Goal: Task Accomplishment & Management: Manage account settings

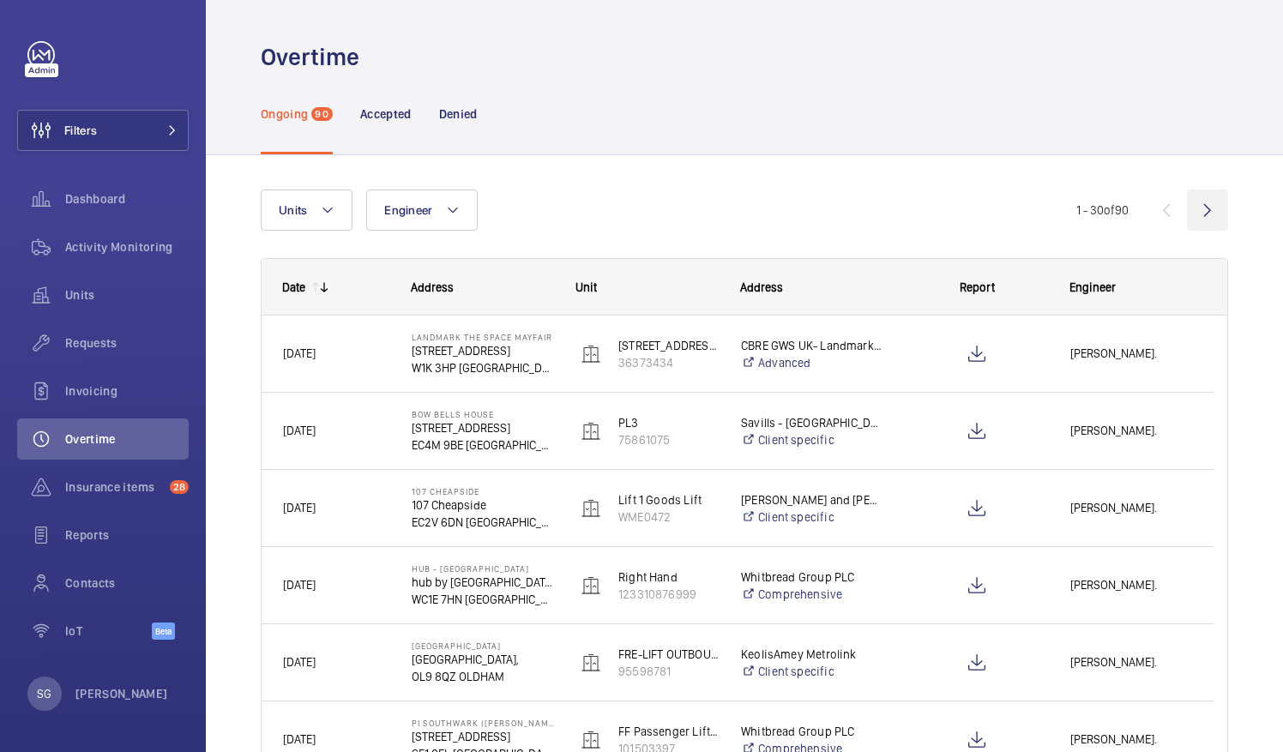
click at [1187, 211] on wm-front-icon-button at bounding box center [1207, 209] width 41 height 41
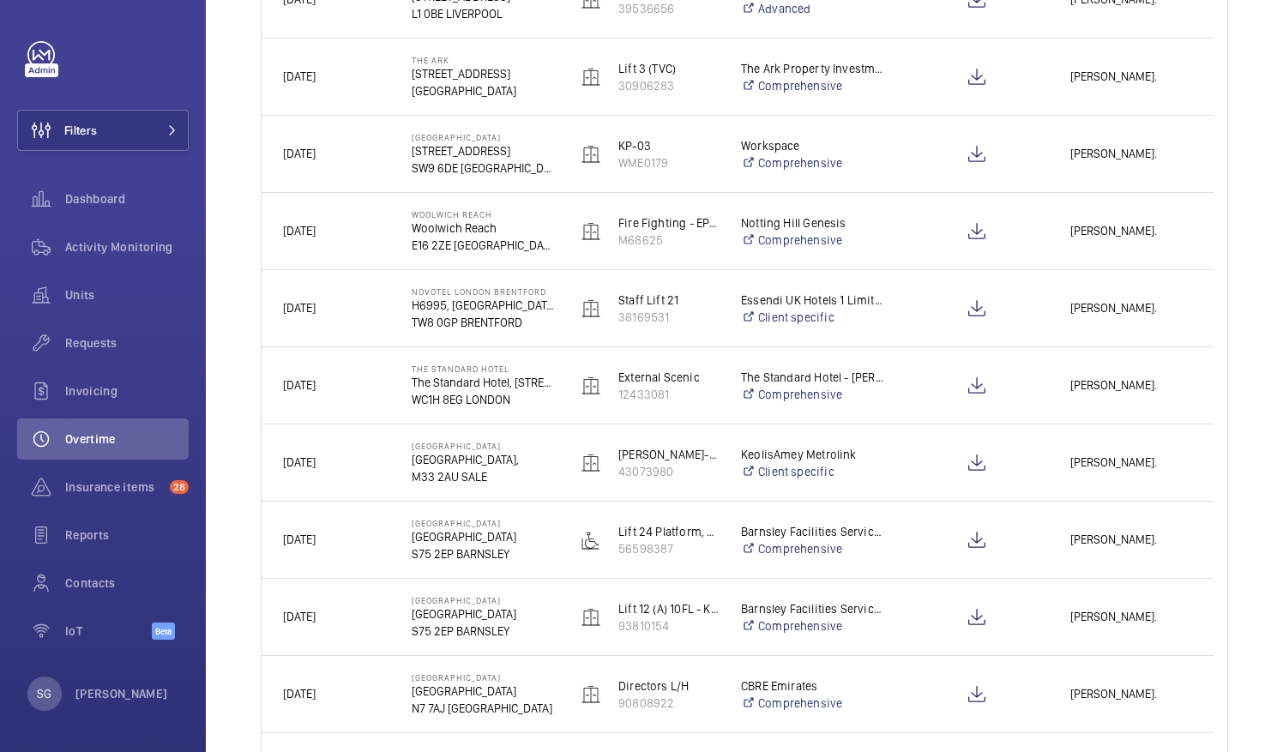
scroll to position [751, 0]
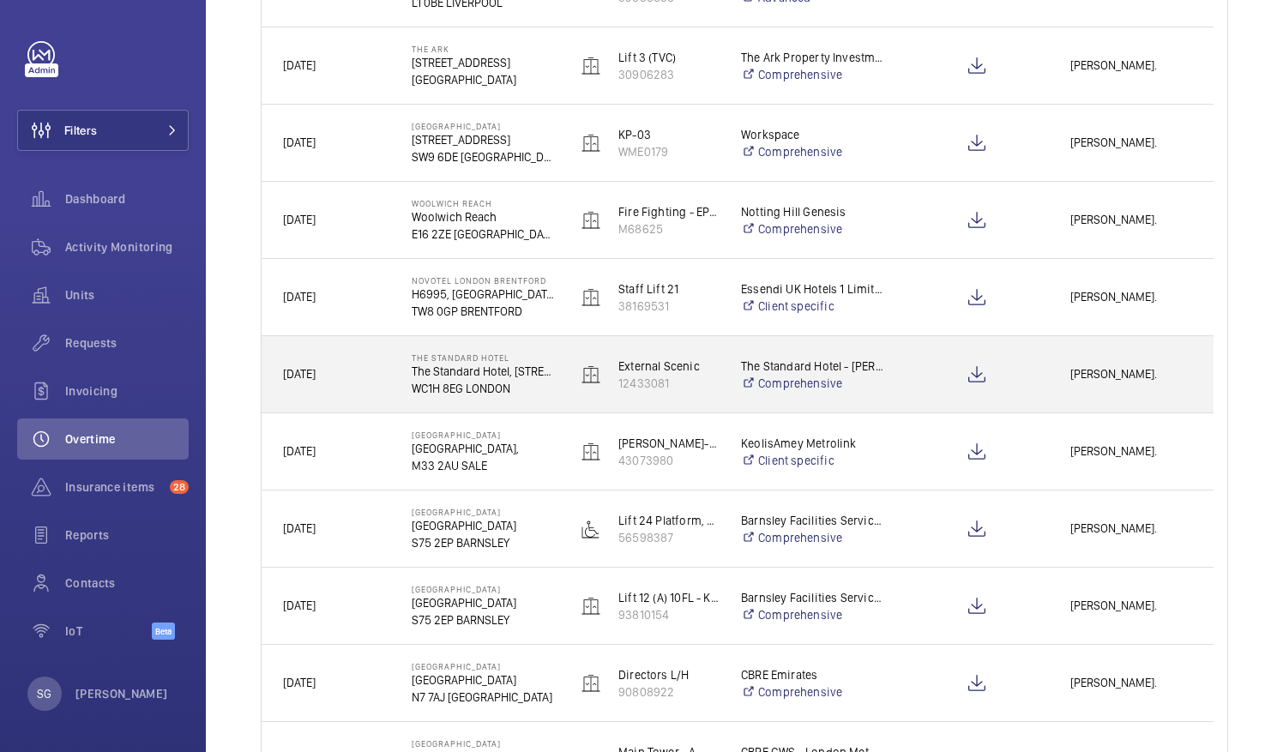
click at [1131, 365] on span "[PERSON_NAME]." at bounding box center [1131, 374] width 122 height 20
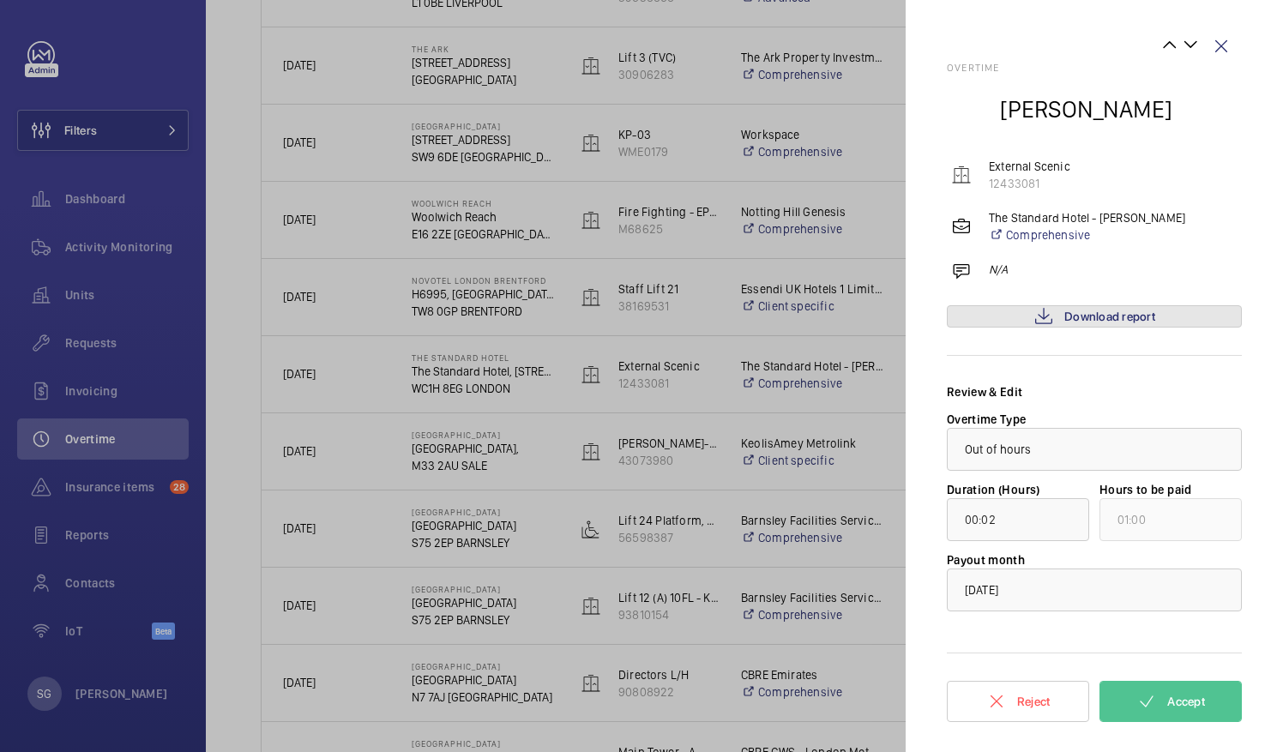
click at [1098, 324] on link "Download report" at bounding box center [1094, 316] width 295 height 22
click at [1185, 689] on button "Accept" at bounding box center [1170, 701] width 142 height 41
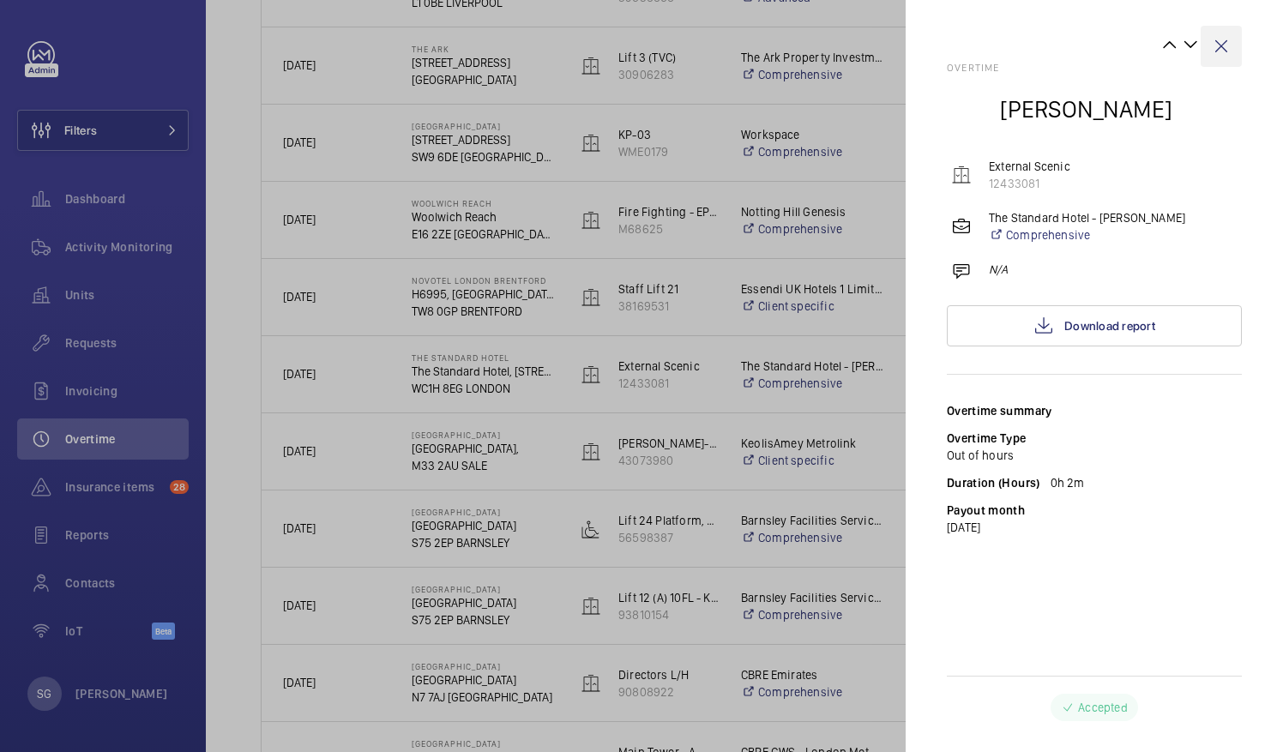
click at [1216, 39] on wm-front-icon-button at bounding box center [1220, 46] width 41 height 41
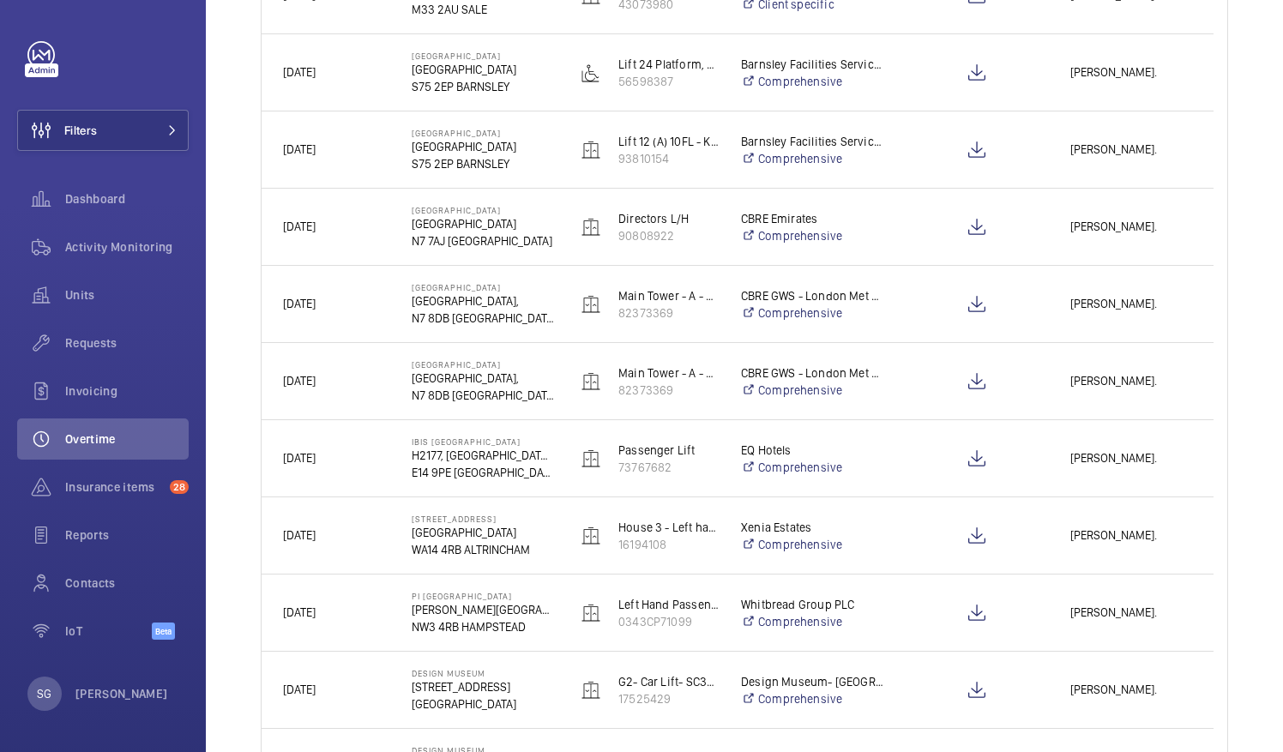
scroll to position [1210, 0]
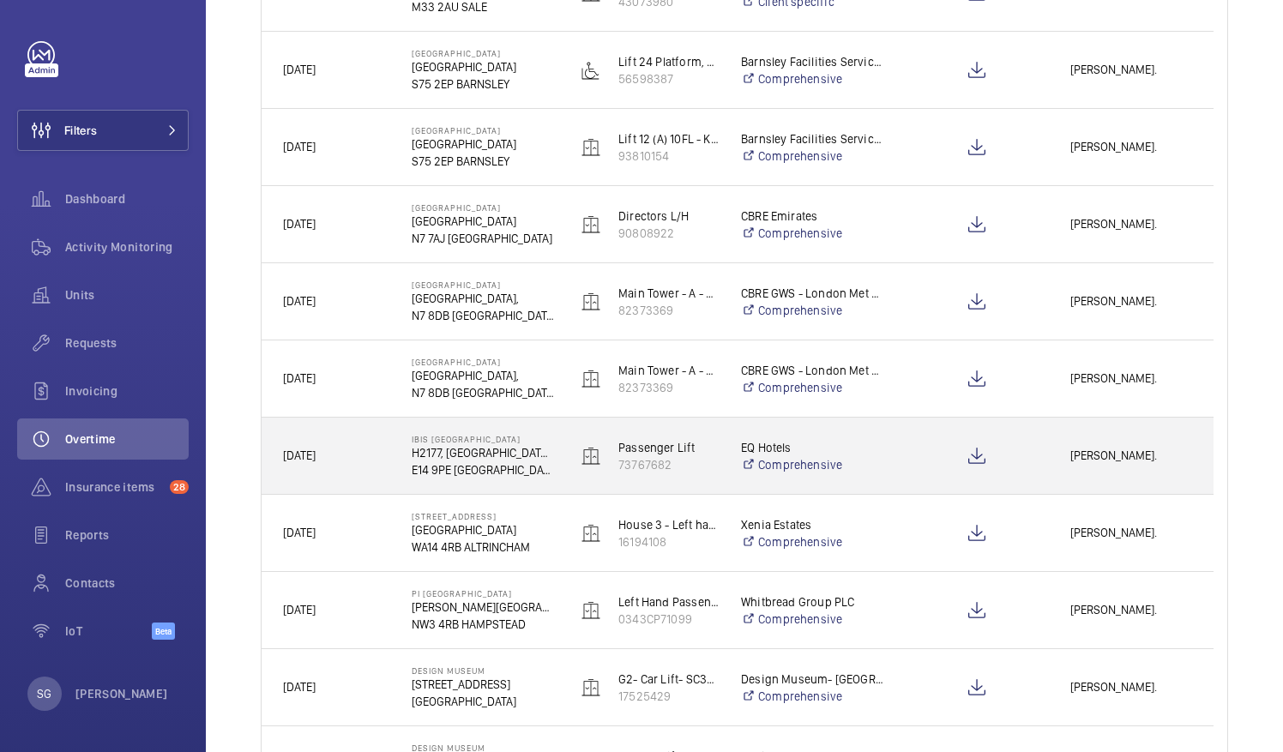
click at [1084, 441] on div "[PERSON_NAME]." at bounding box center [1130, 456] width 163 height 54
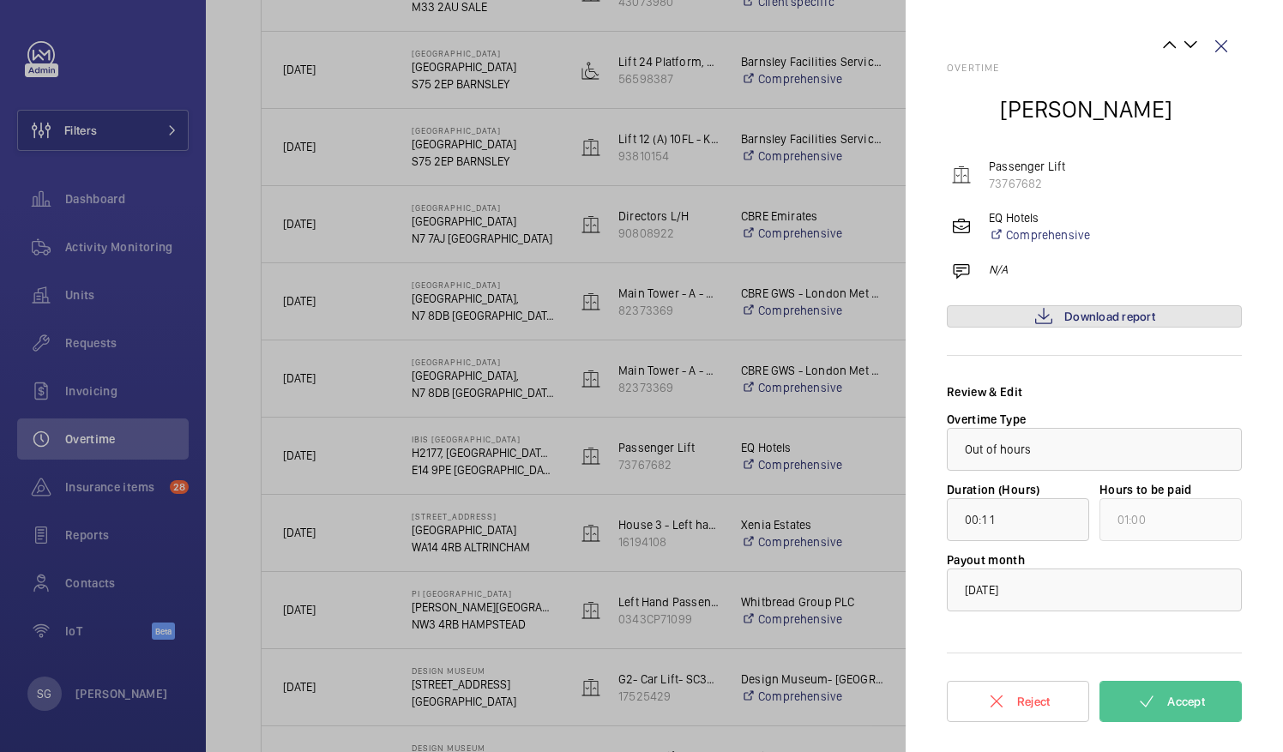
click at [1099, 321] on span "Download report" at bounding box center [1109, 317] width 91 height 14
click at [1147, 701] on mat-icon at bounding box center [1146, 701] width 21 height 21
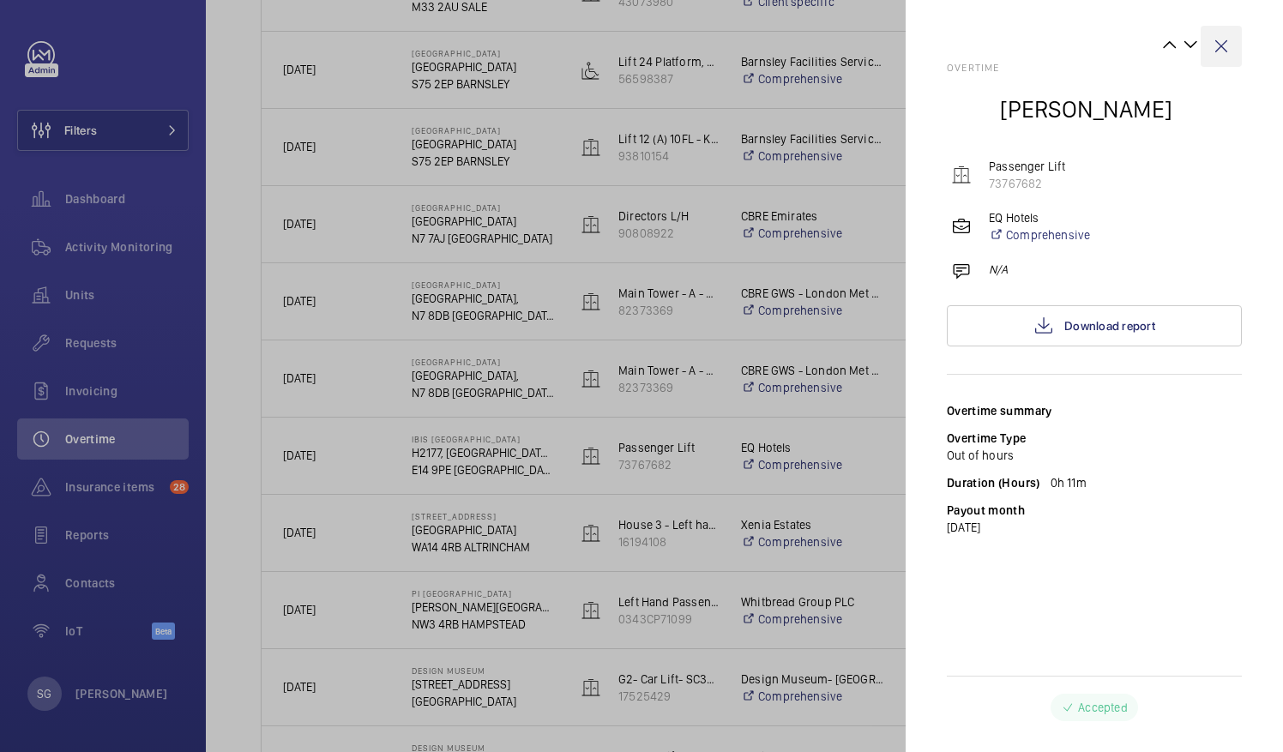
click at [1226, 36] on wm-front-icon-button at bounding box center [1220, 46] width 41 height 41
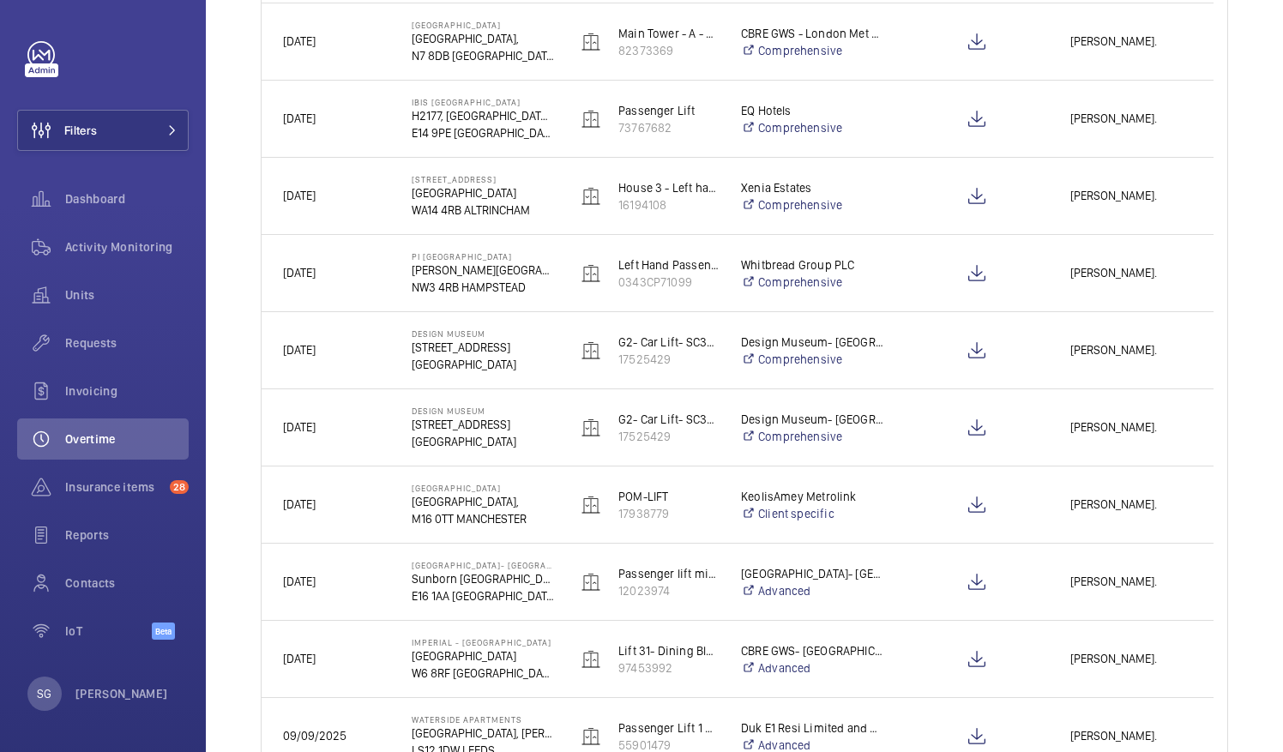
scroll to position [1556, 0]
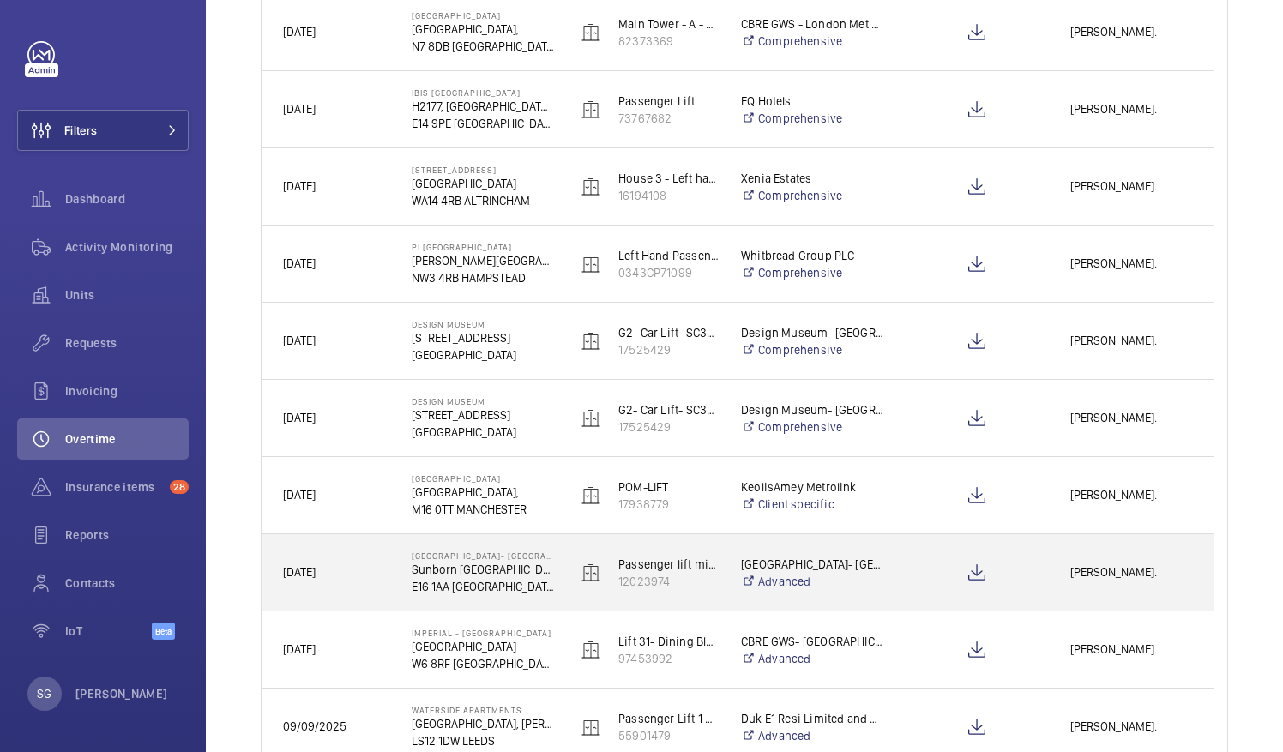
click at [1125, 563] on span "[PERSON_NAME]." at bounding box center [1131, 572] width 122 height 20
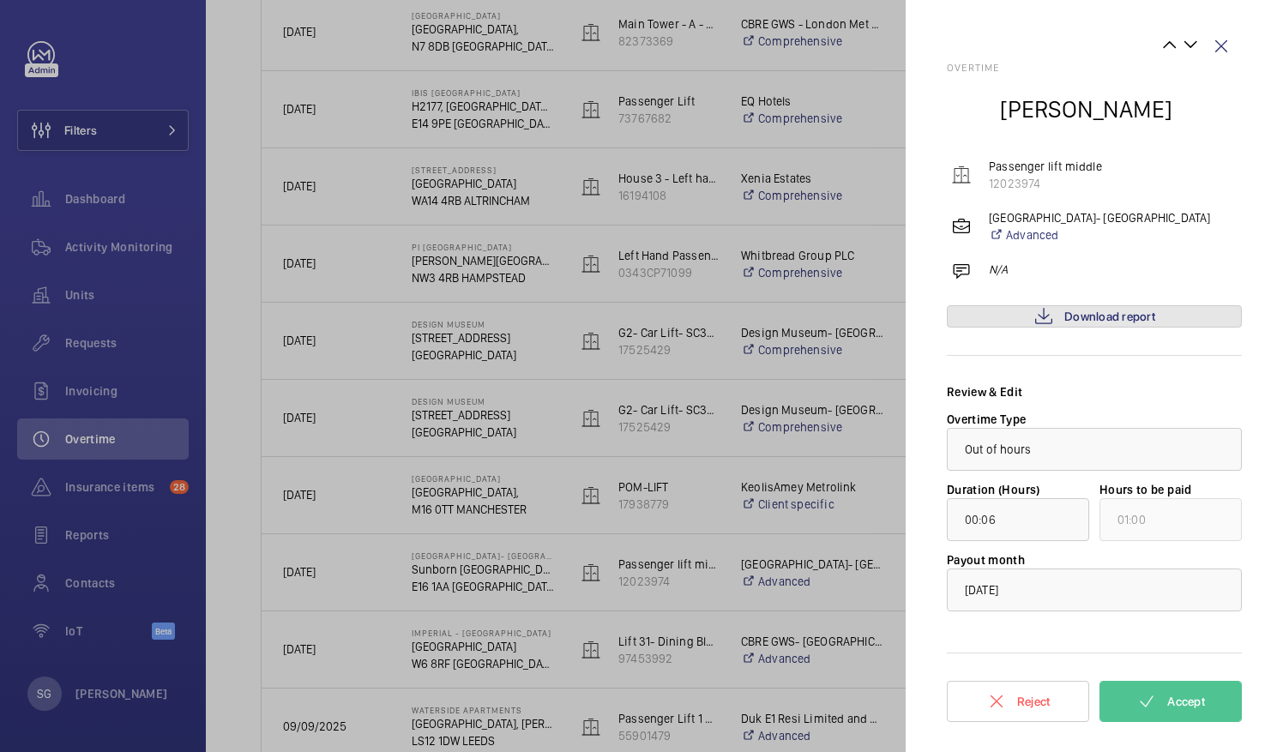
click at [1033, 314] on mat-icon at bounding box center [1043, 316] width 21 height 21
click at [1133, 706] on button "Accept" at bounding box center [1170, 701] width 142 height 41
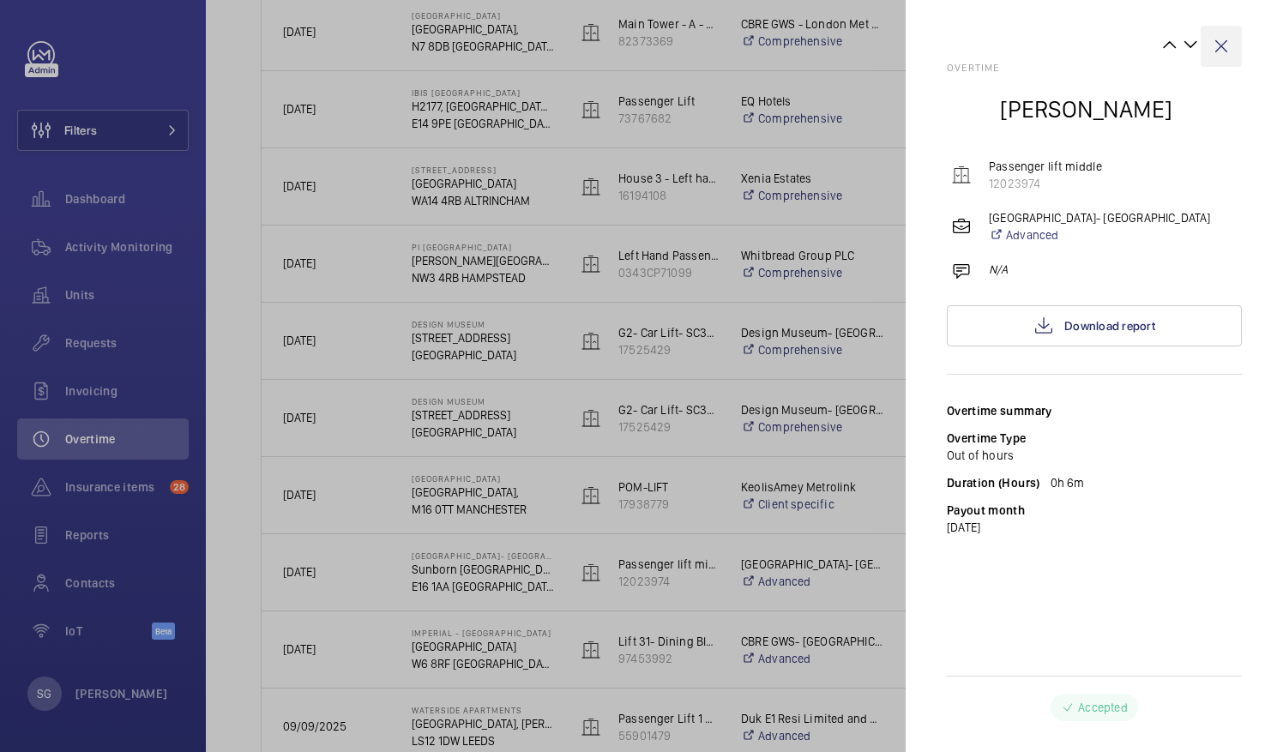
click at [1223, 50] on wm-front-icon-button at bounding box center [1220, 46] width 41 height 41
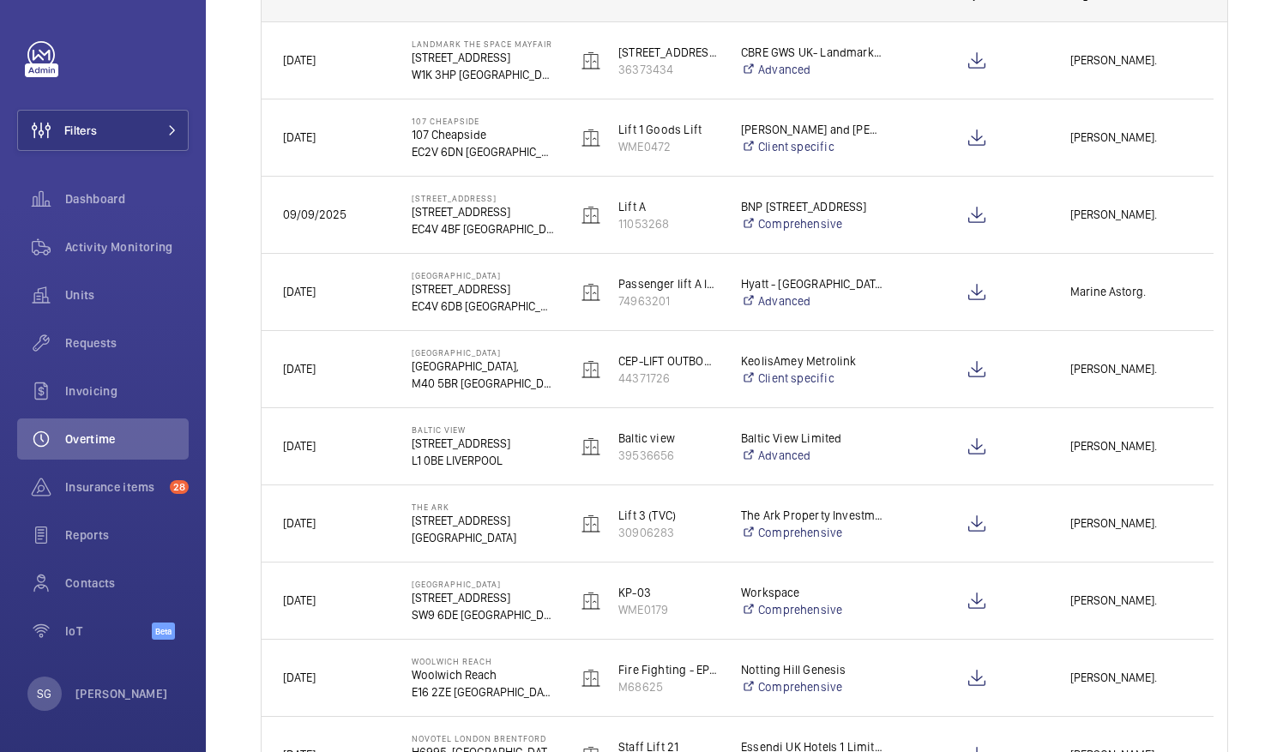
scroll to position [0, 0]
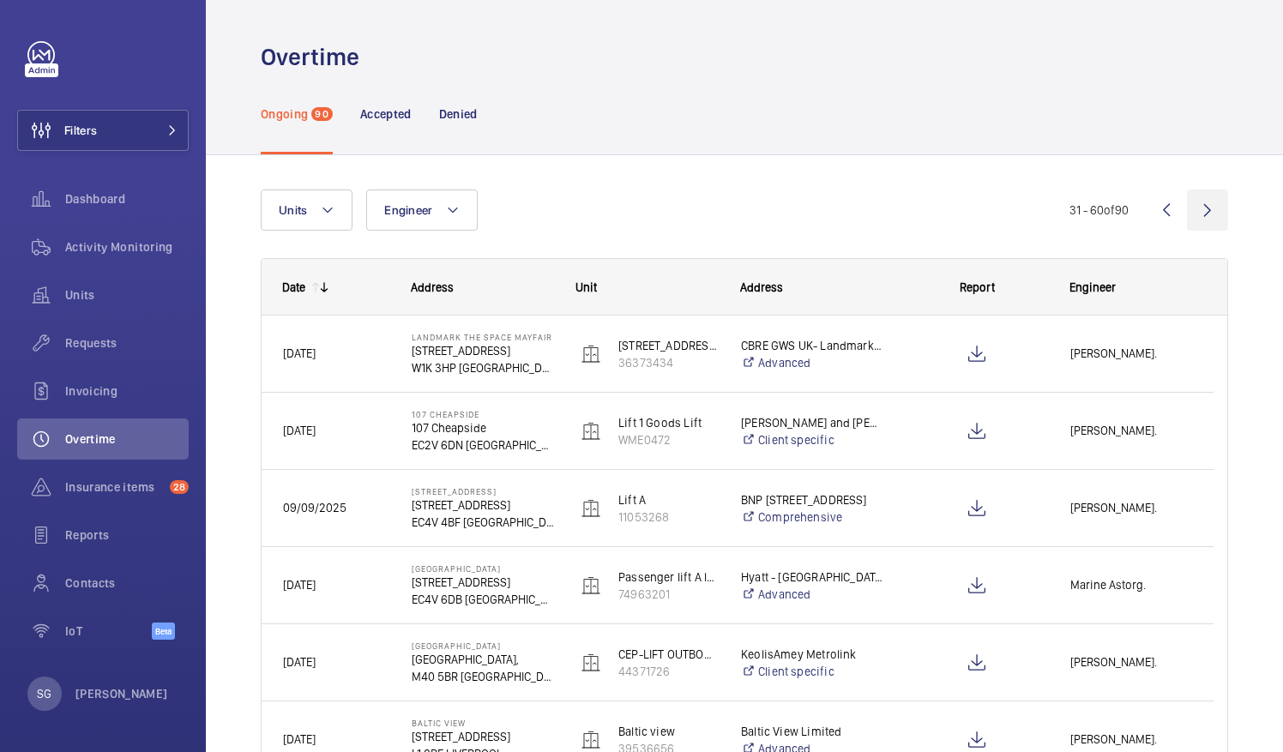
click at [1192, 208] on wm-front-icon-button at bounding box center [1207, 209] width 41 height 41
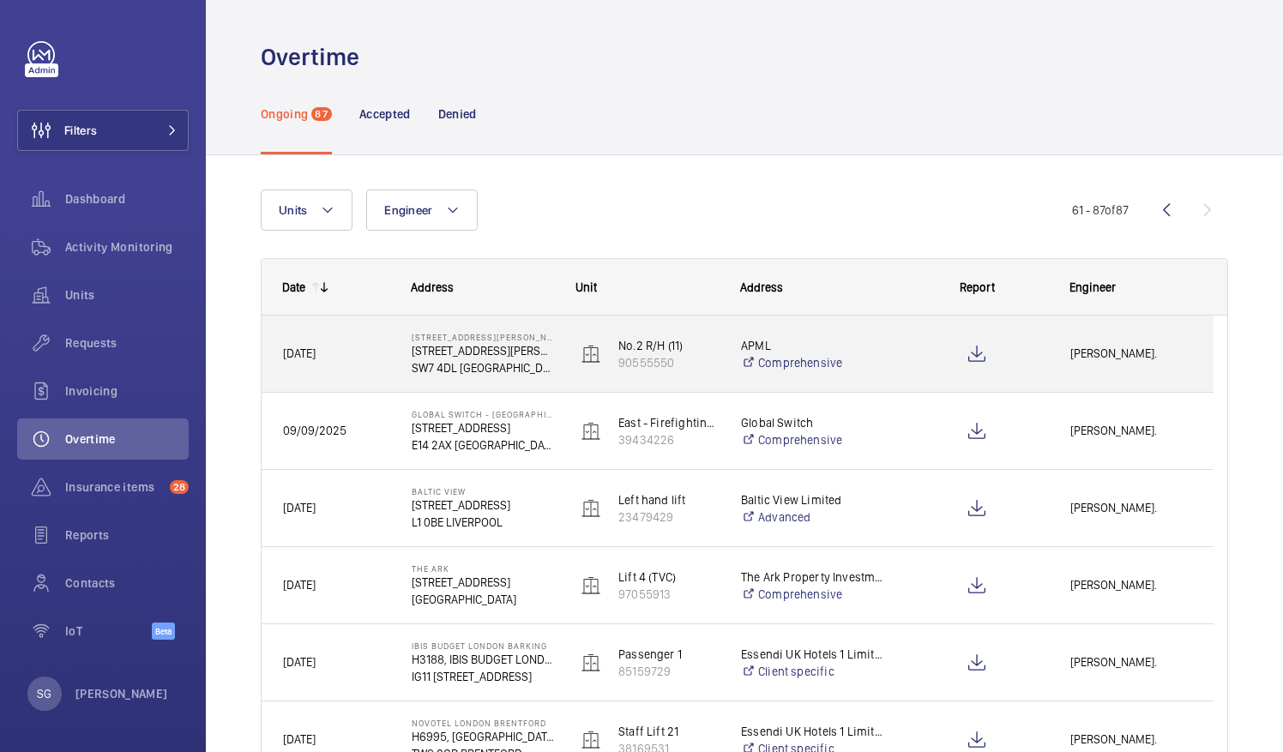
click at [1022, 361] on div at bounding box center [976, 354] width 142 height 43
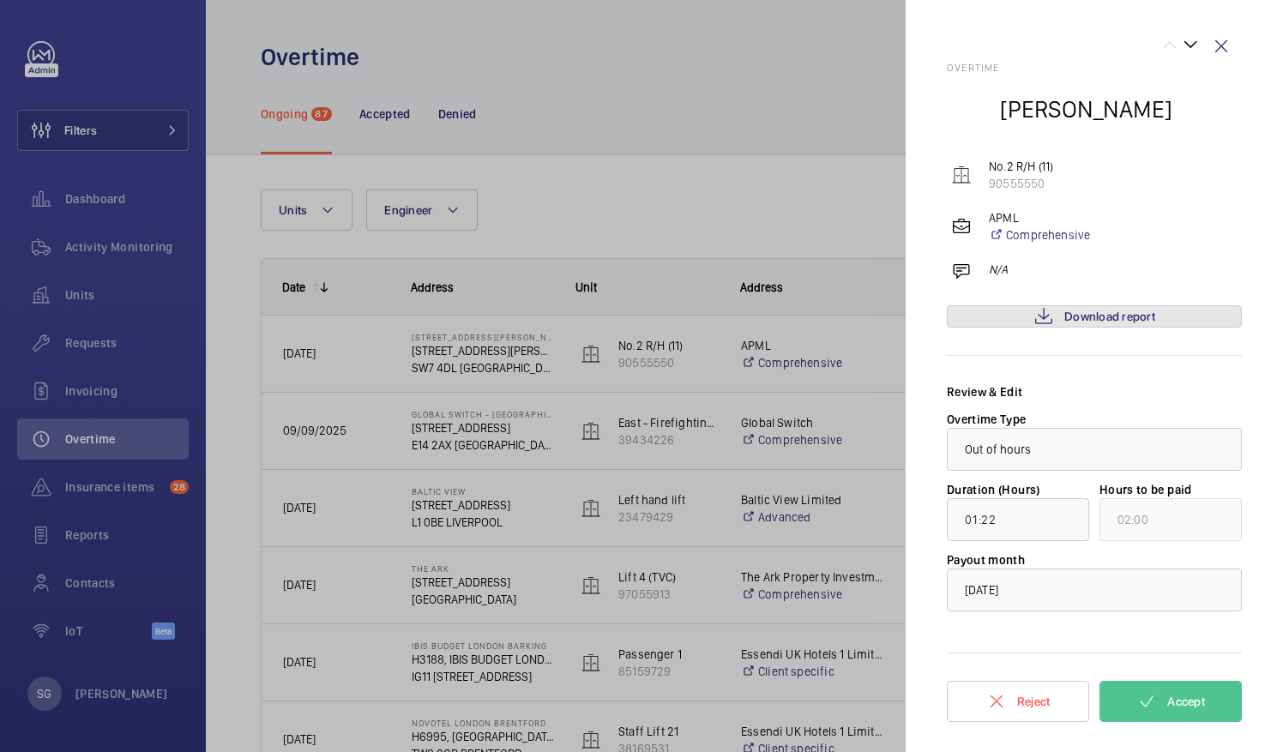
click at [1075, 312] on span "Download report" at bounding box center [1109, 317] width 91 height 14
click at [1133, 689] on button "Accept" at bounding box center [1170, 701] width 142 height 41
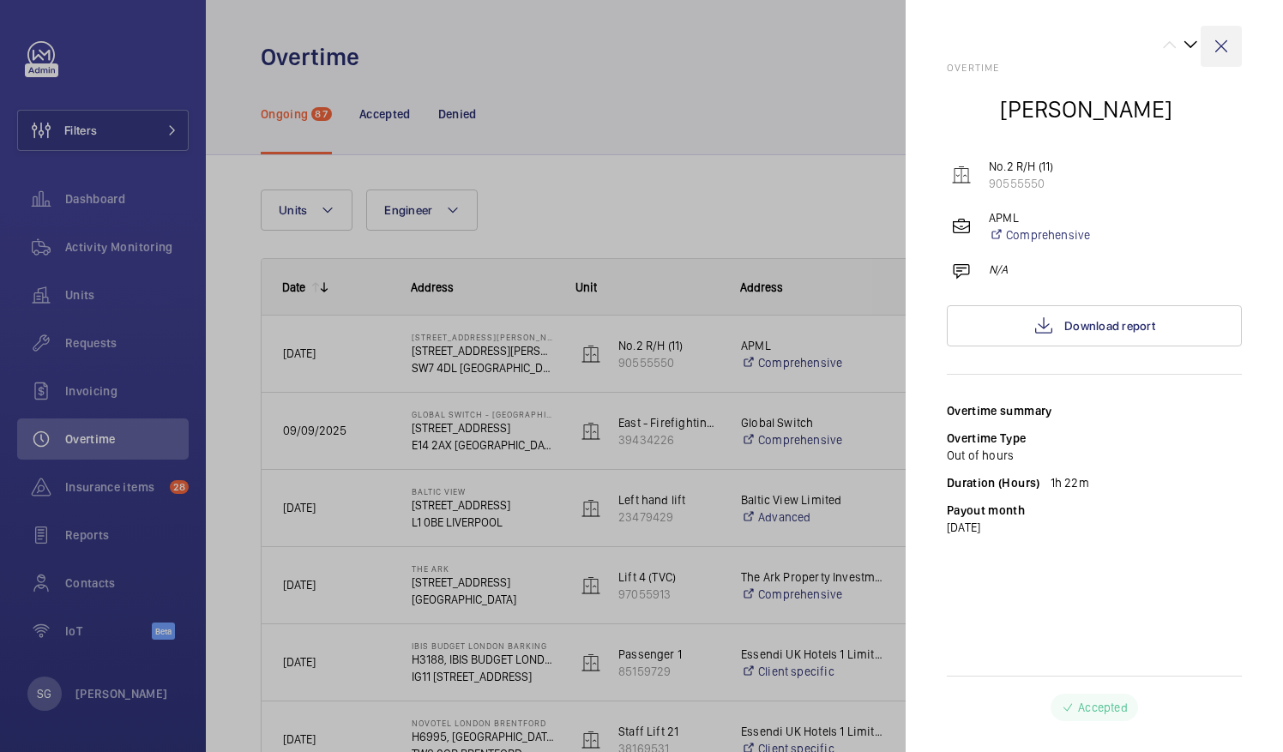
click at [1217, 43] on wm-front-icon-button at bounding box center [1220, 46] width 41 height 41
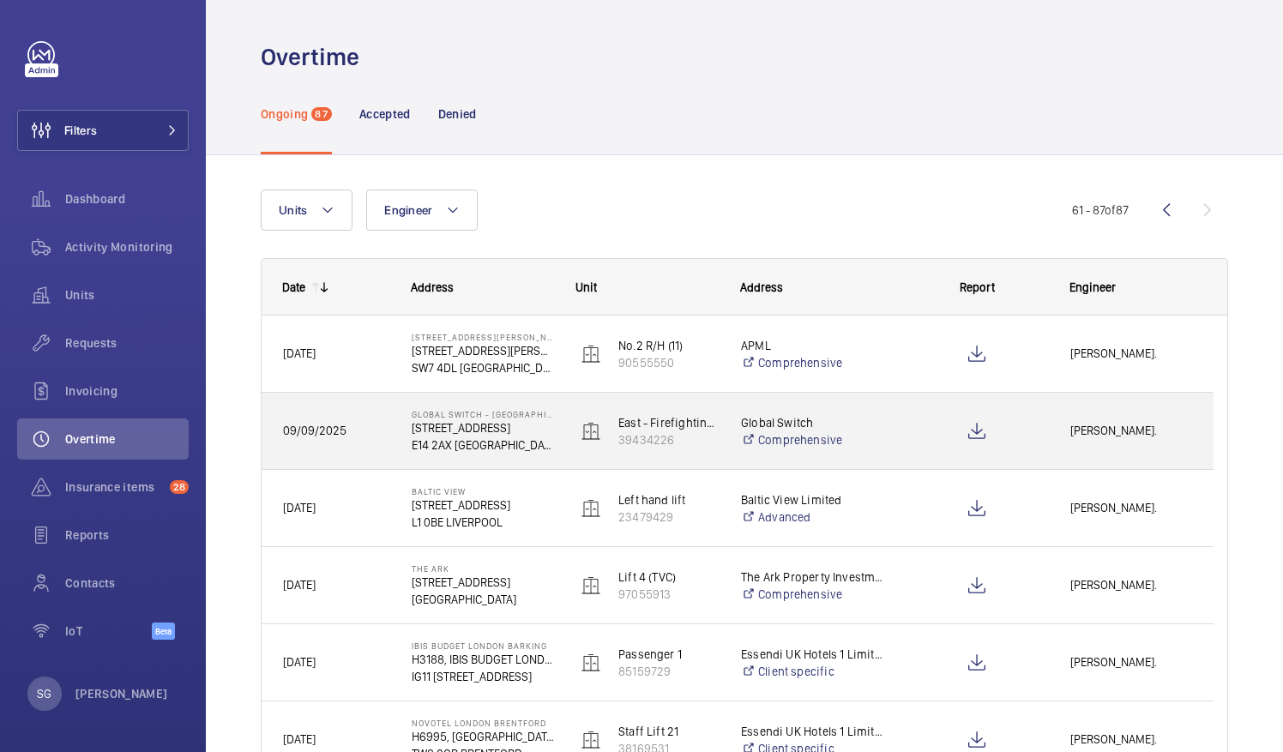
click at [1099, 433] on span "[PERSON_NAME]." at bounding box center [1131, 431] width 122 height 20
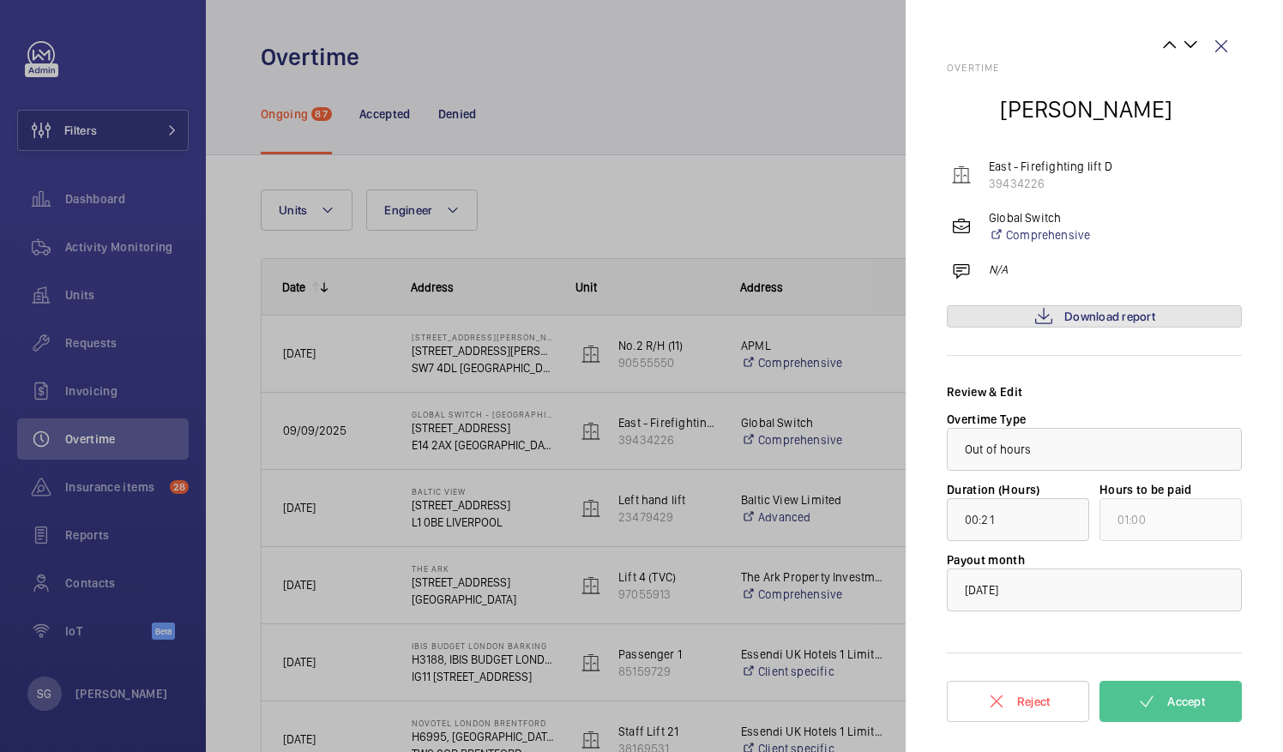
click at [1135, 321] on span "Download report" at bounding box center [1109, 317] width 91 height 14
click at [1192, 707] on button "Accept" at bounding box center [1170, 701] width 142 height 41
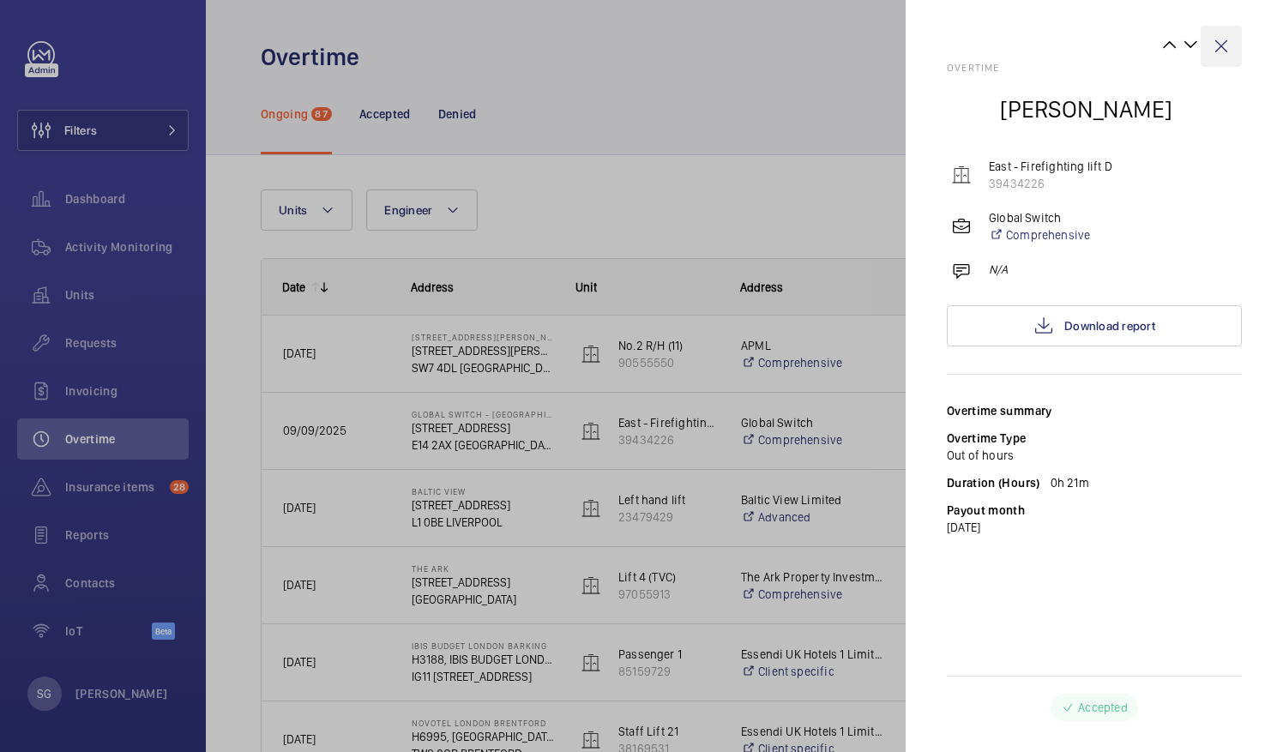
click at [1224, 46] on wm-front-icon-button at bounding box center [1220, 46] width 41 height 41
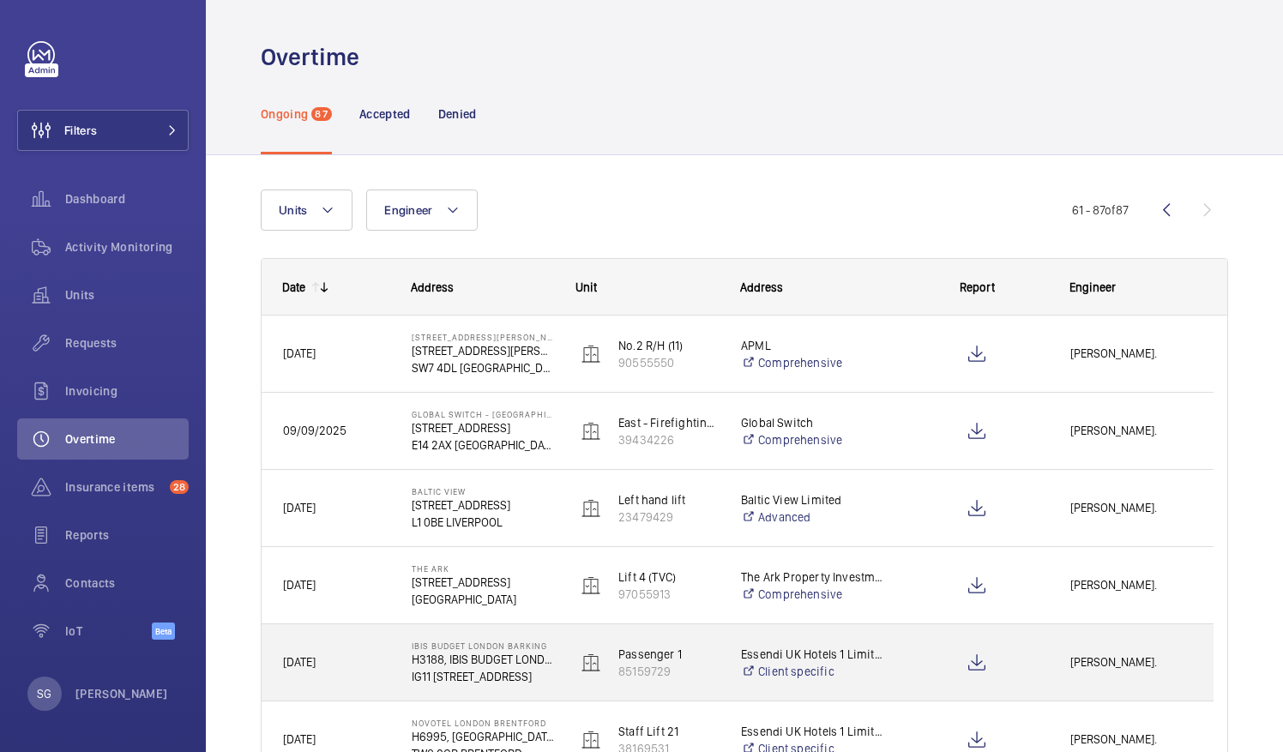
click at [1105, 649] on div "[PERSON_NAME]." at bounding box center [1130, 662] width 163 height 54
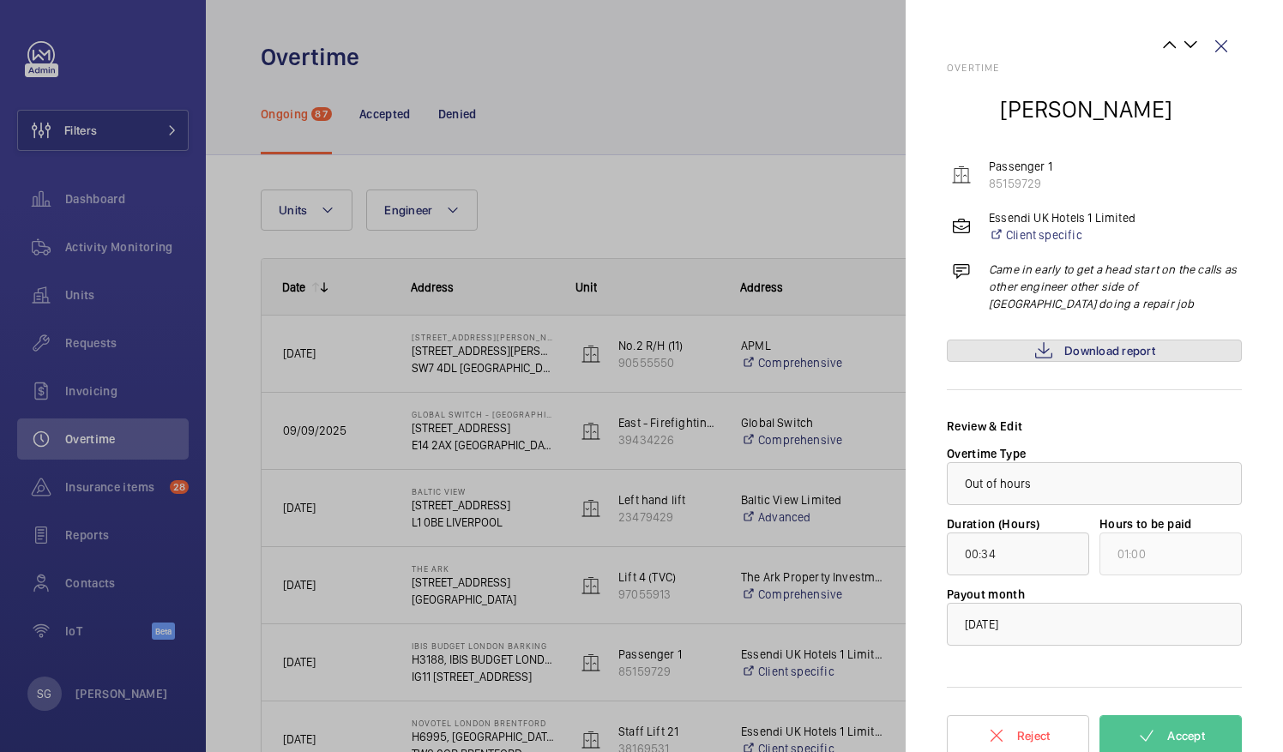
click at [1047, 353] on mat-icon at bounding box center [1043, 350] width 21 height 21
click at [1167, 731] on span "Accept" at bounding box center [1186, 736] width 38 height 14
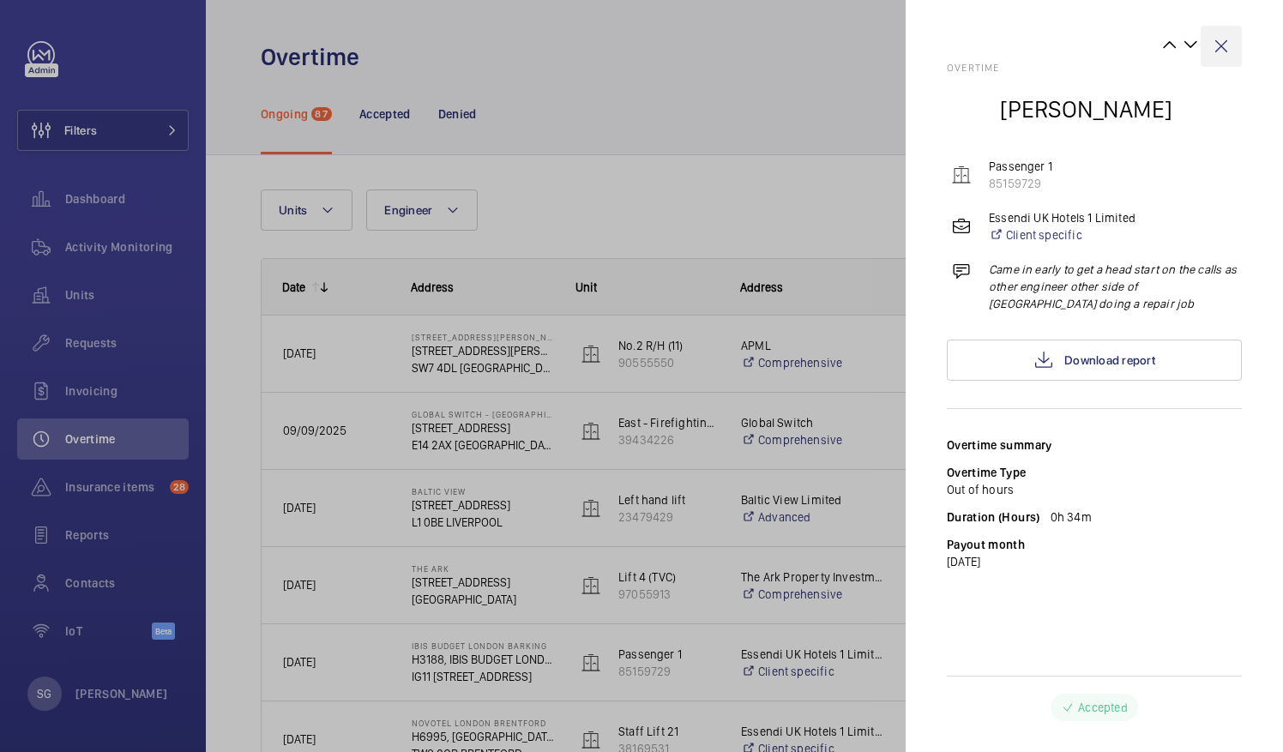
click at [1232, 43] on wm-front-icon-button at bounding box center [1220, 46] width 41 height 41
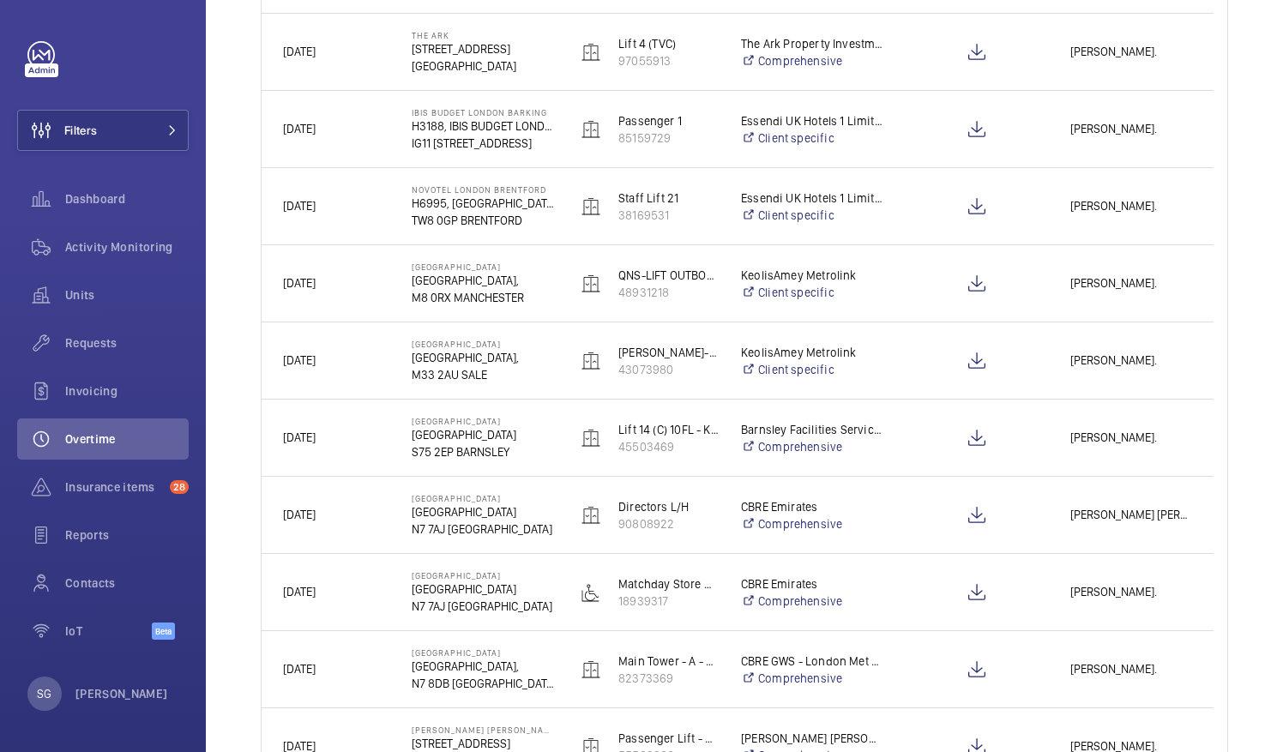
scroll to position [564, 0]
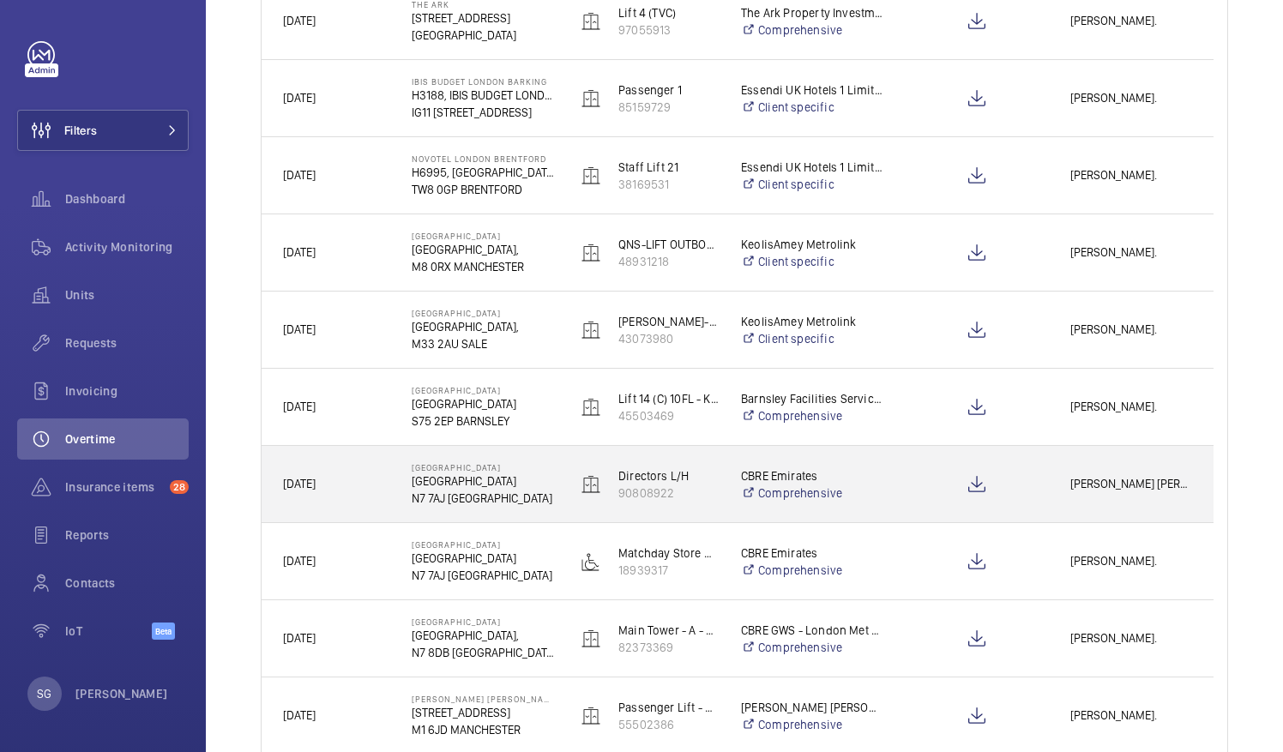
click at [1121, 488] on span "[PERSON_NAME] [PERSON_NAME]." at bounding box center [1131, 484] width 122 height 20
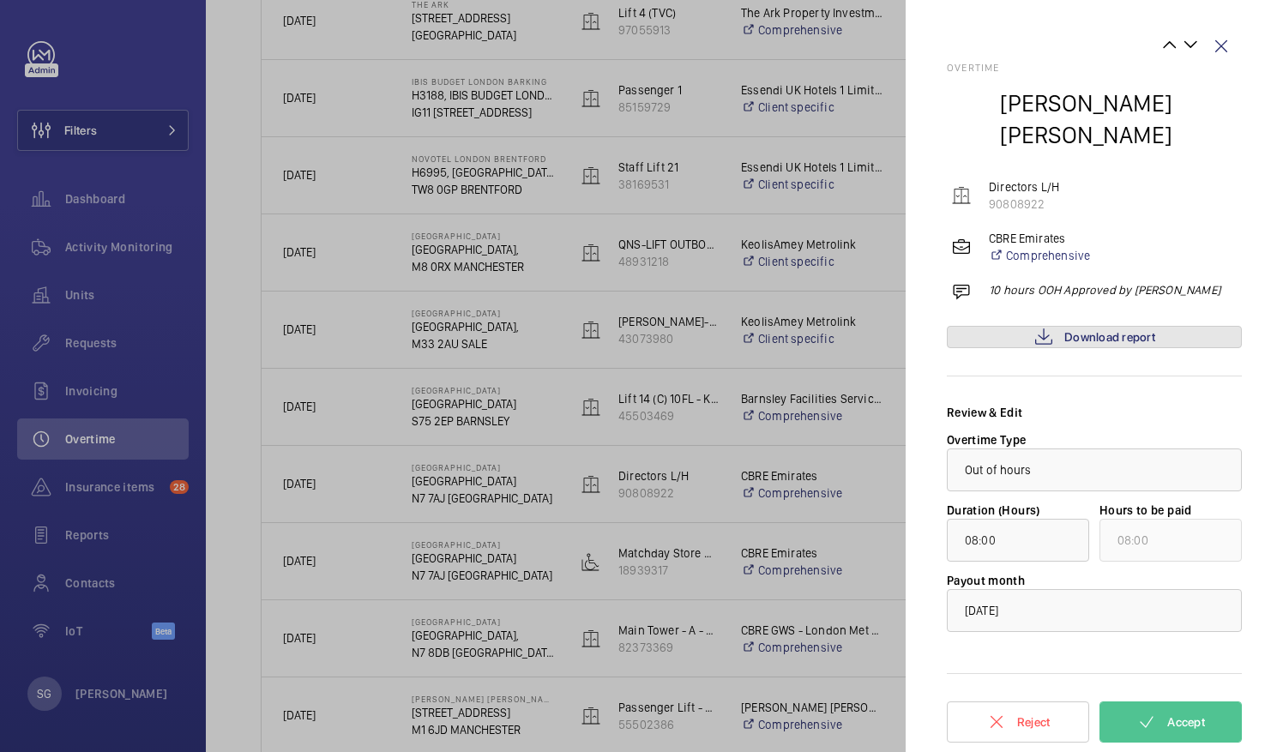
click at [1123, 330] on span "Download report" at bounding box center [1109, 337] width 91 height 14
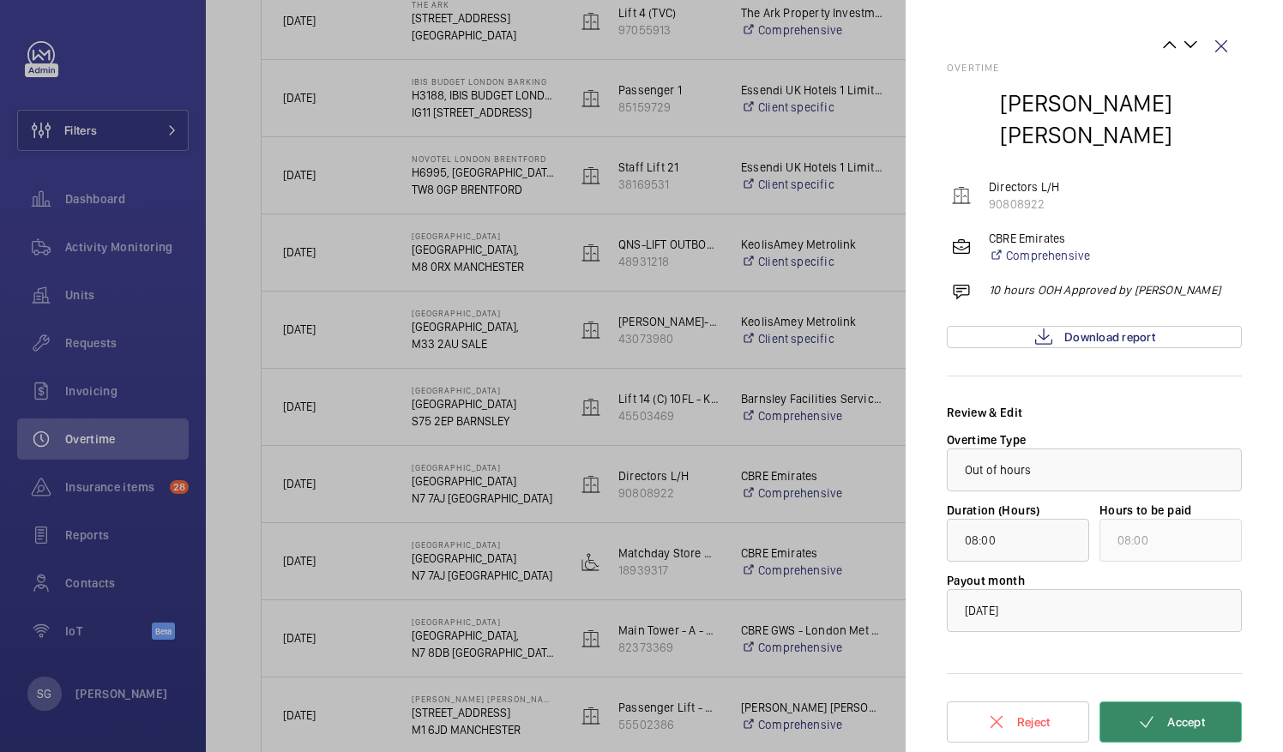
click at [1213, 701] on button "Accept" at bounding box center [1170, 721] width 142 height 41
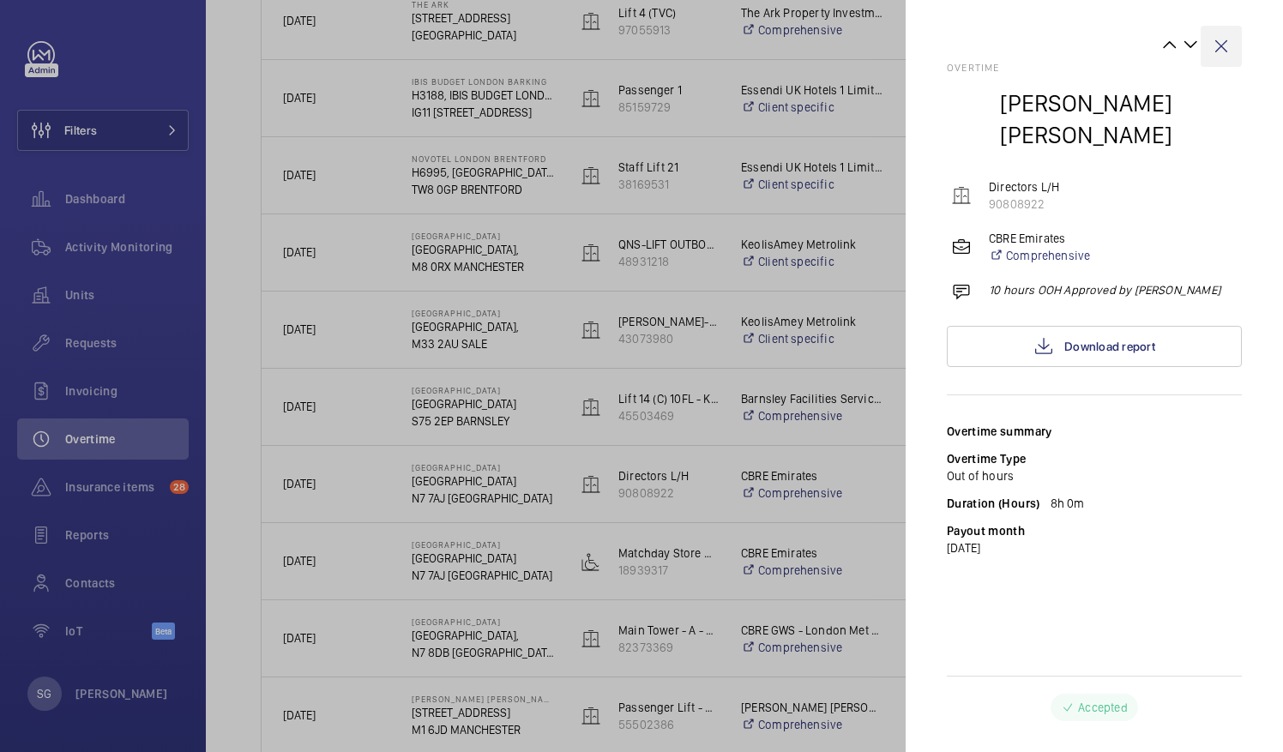
click at [1224, 44] on wm-front-icon-button at bounding box center [1220, 46] width 41 height 41
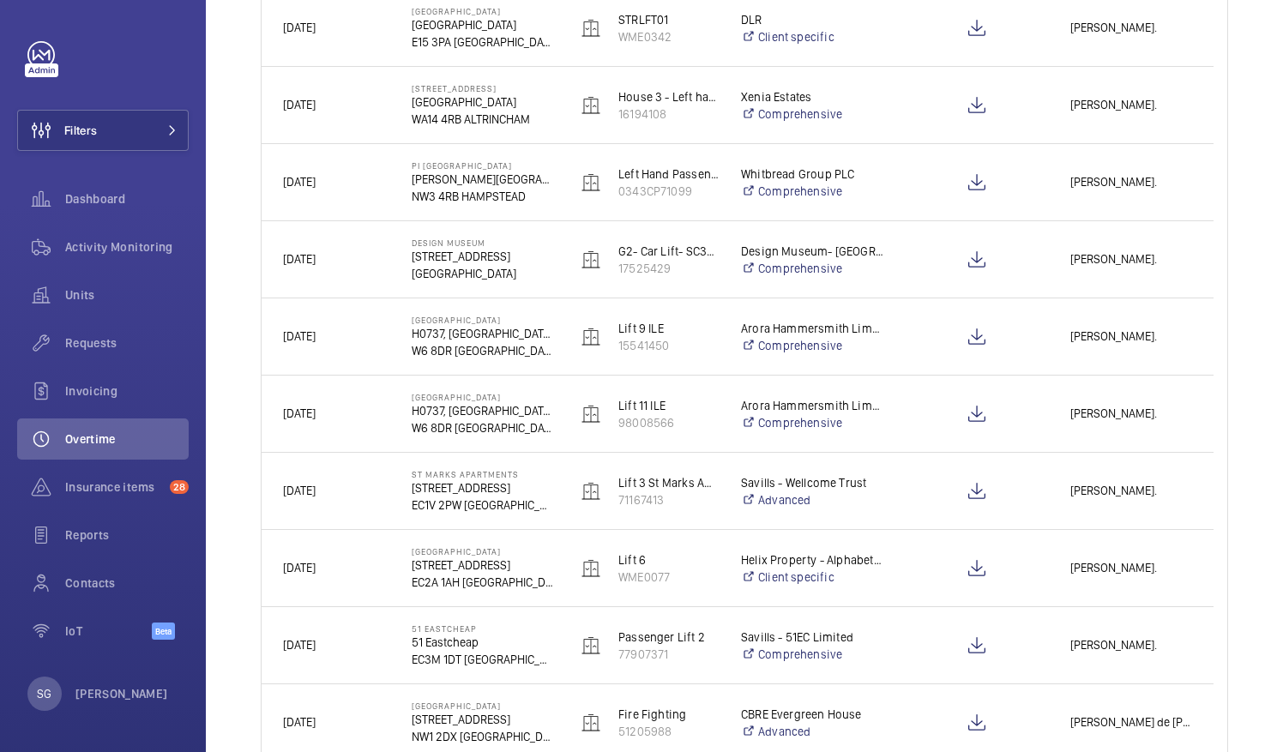
scroll to position [1646, 0]
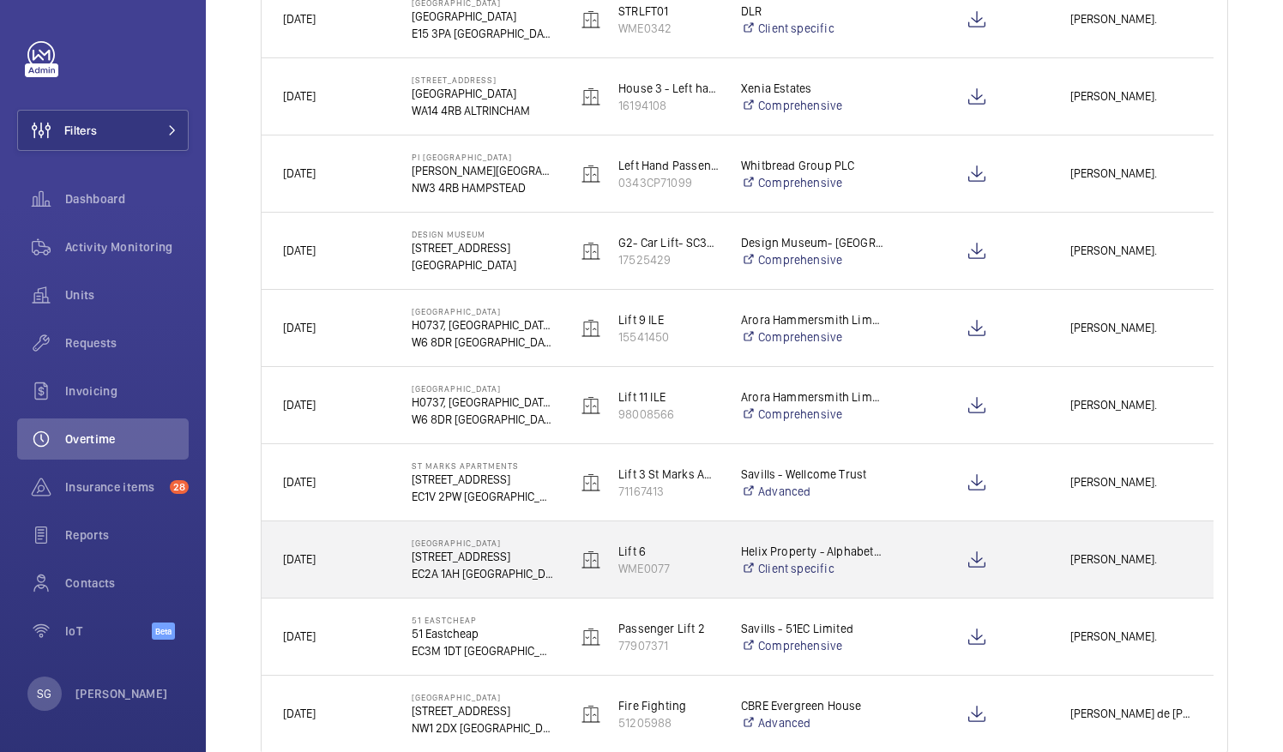
click at [1125, 570] on div "[PERSON_NAME]." at bounding box center [1130, 559] width 163 height 54
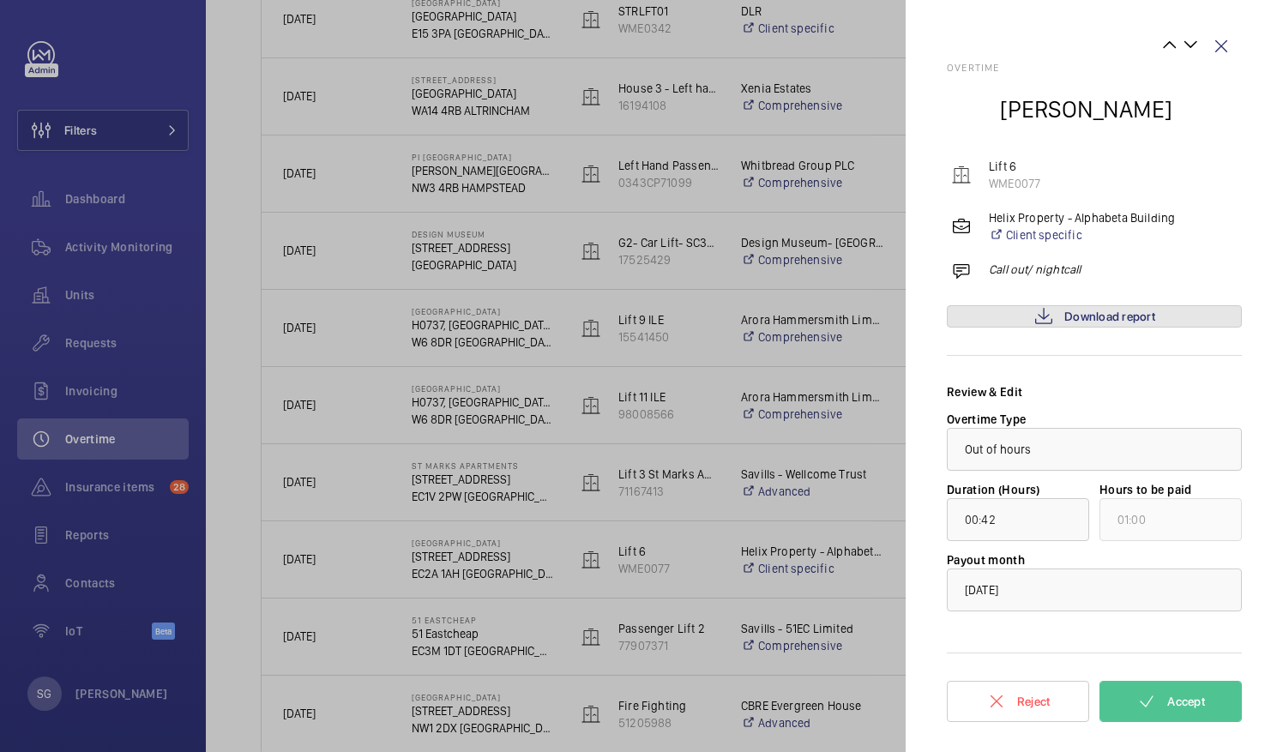
click at [1071, 316] on span "Download report" at bounding box center [1109, 317] width 91 height 14
click at [1223, 46] on wm-front-icon-button at bounding box center [1220, 46] width 41 height 41
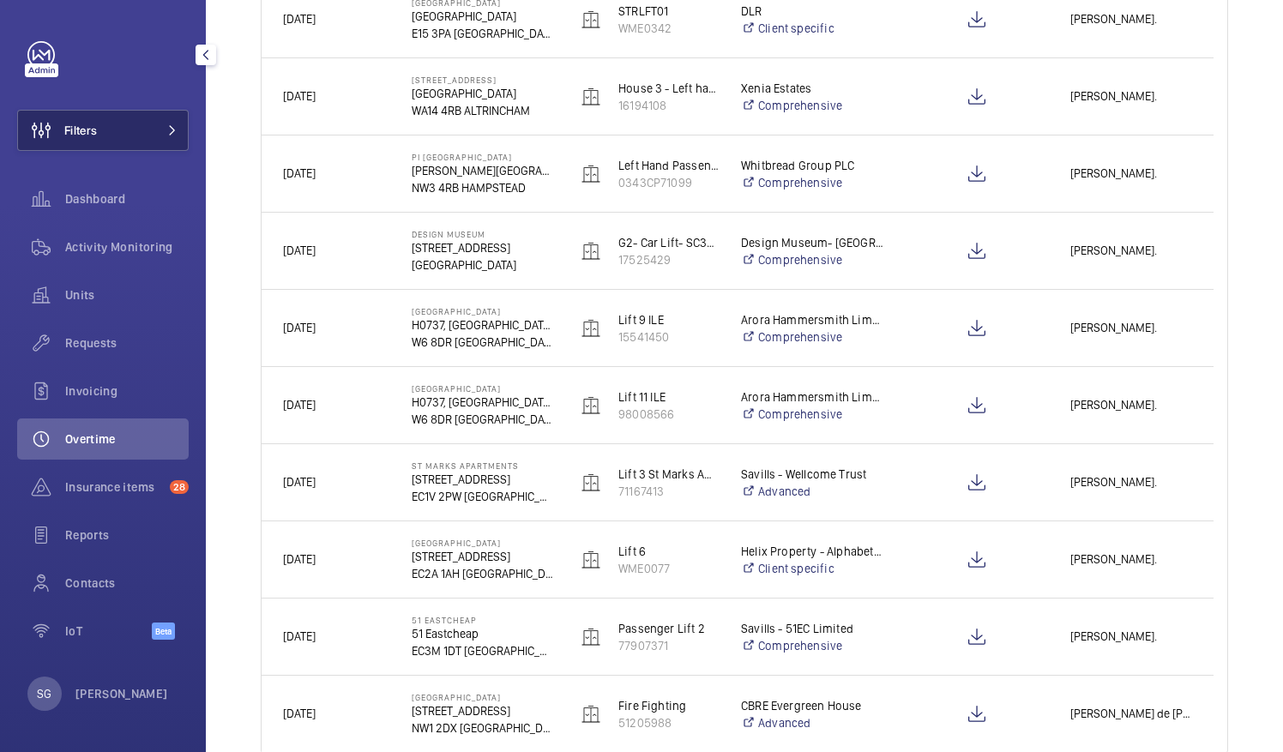
click at [142, 138] on button "Filters" at bounding box center [102, 130] width 171 height 41
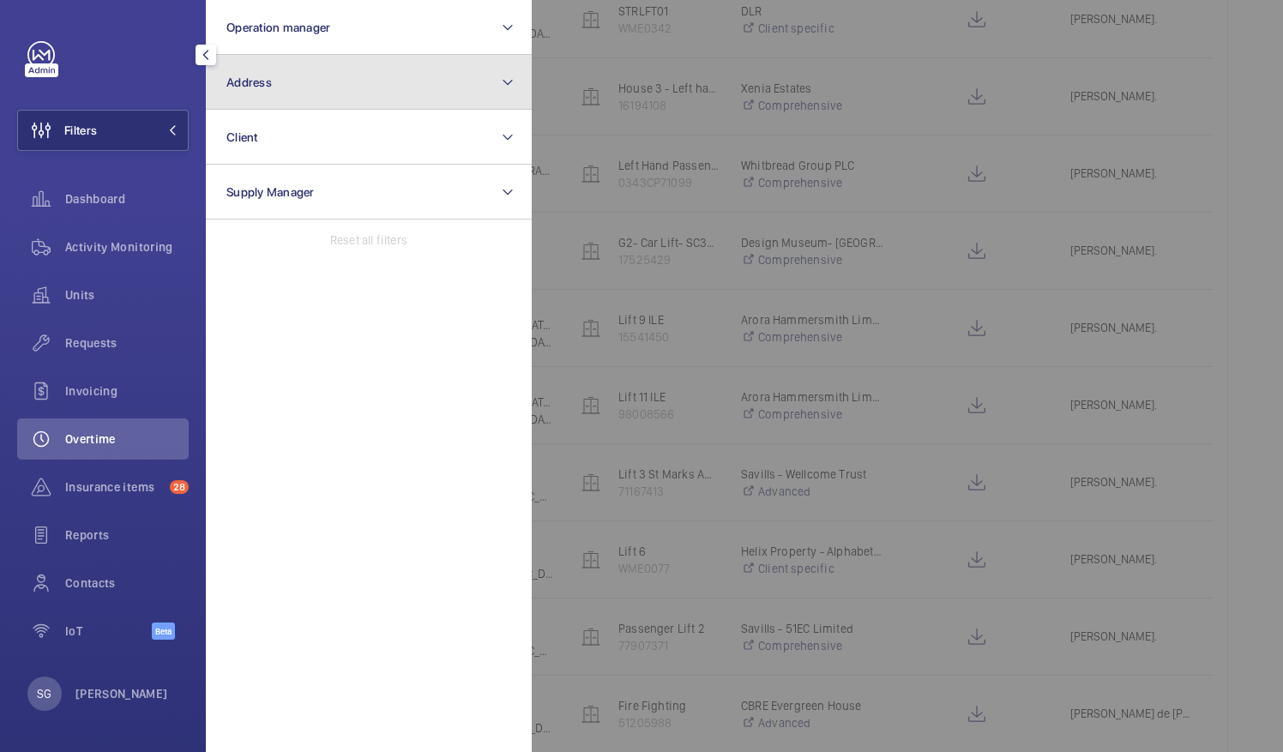
click at [326, 84] on button "Address" at bounding box center [369, 82] width 326 height 55
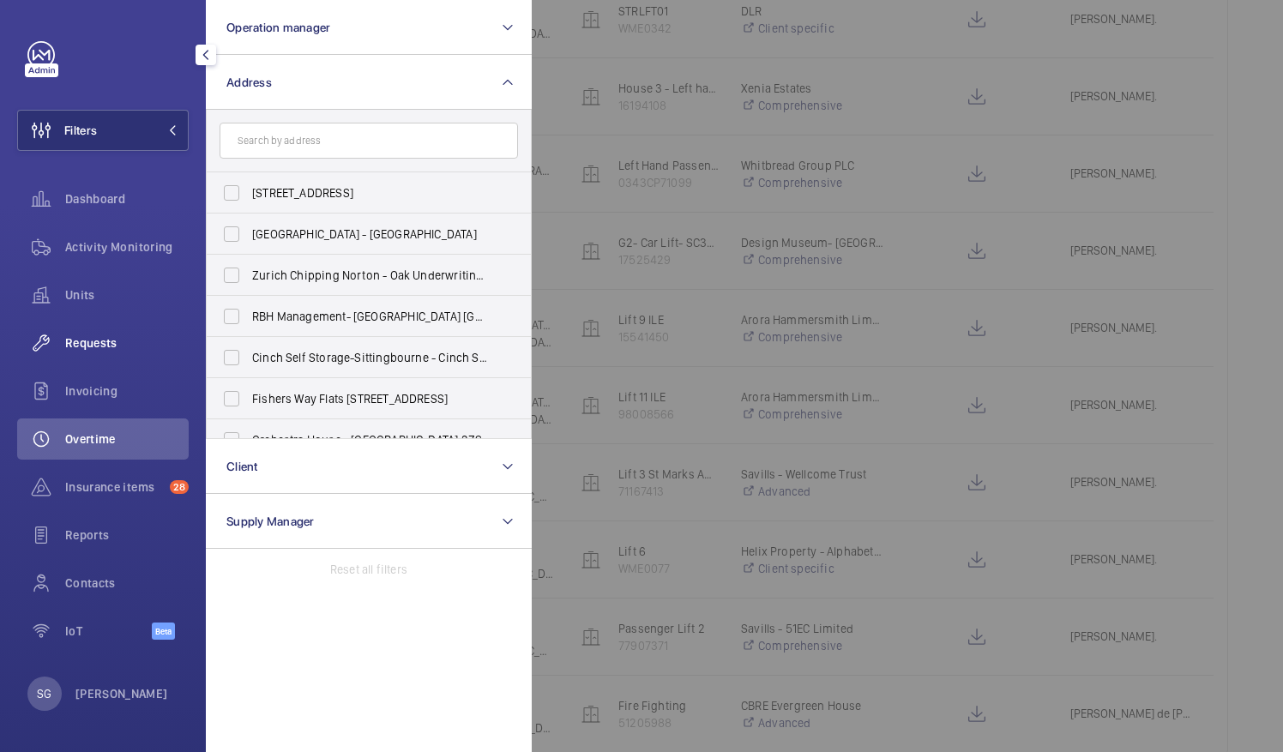
click at [163, 341] on span "Requests" at bounding box center [126, 342] width 123 height 17
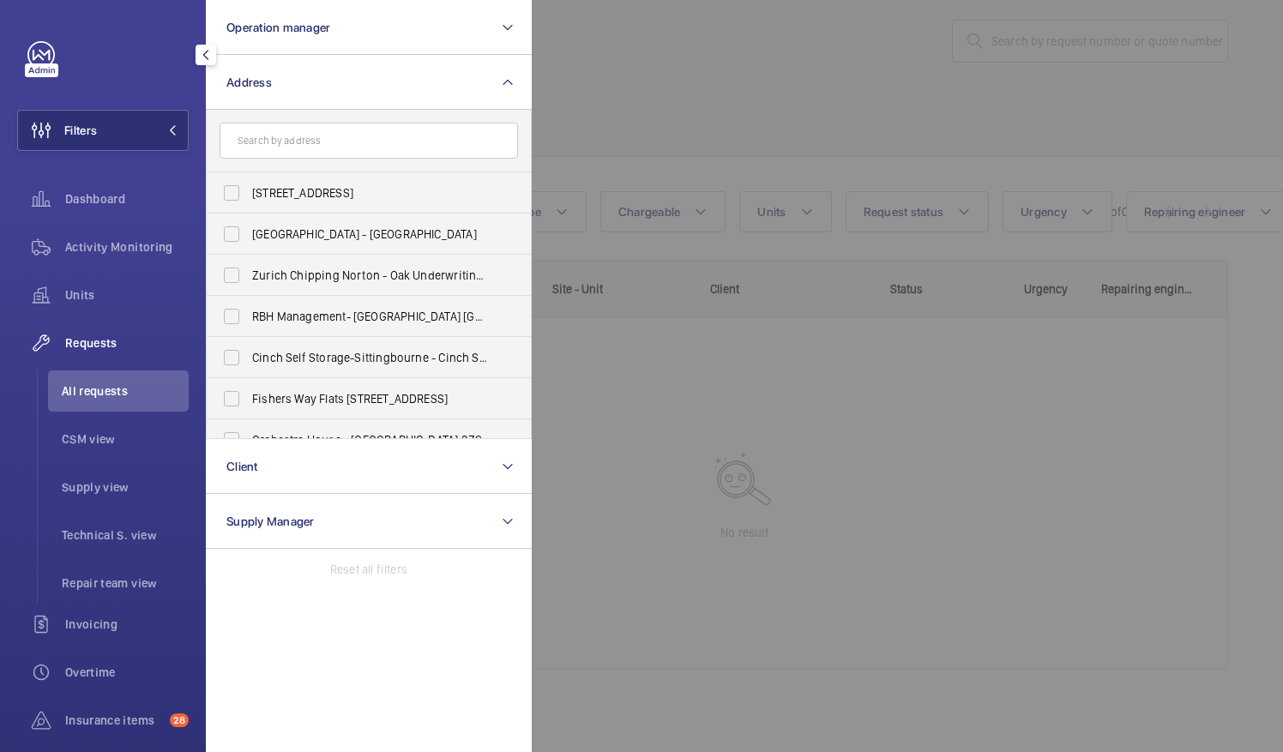
scroll to position [21, 0]
click at [668, 82] on div at bounding box center [1173, 376] width 1283 height 752
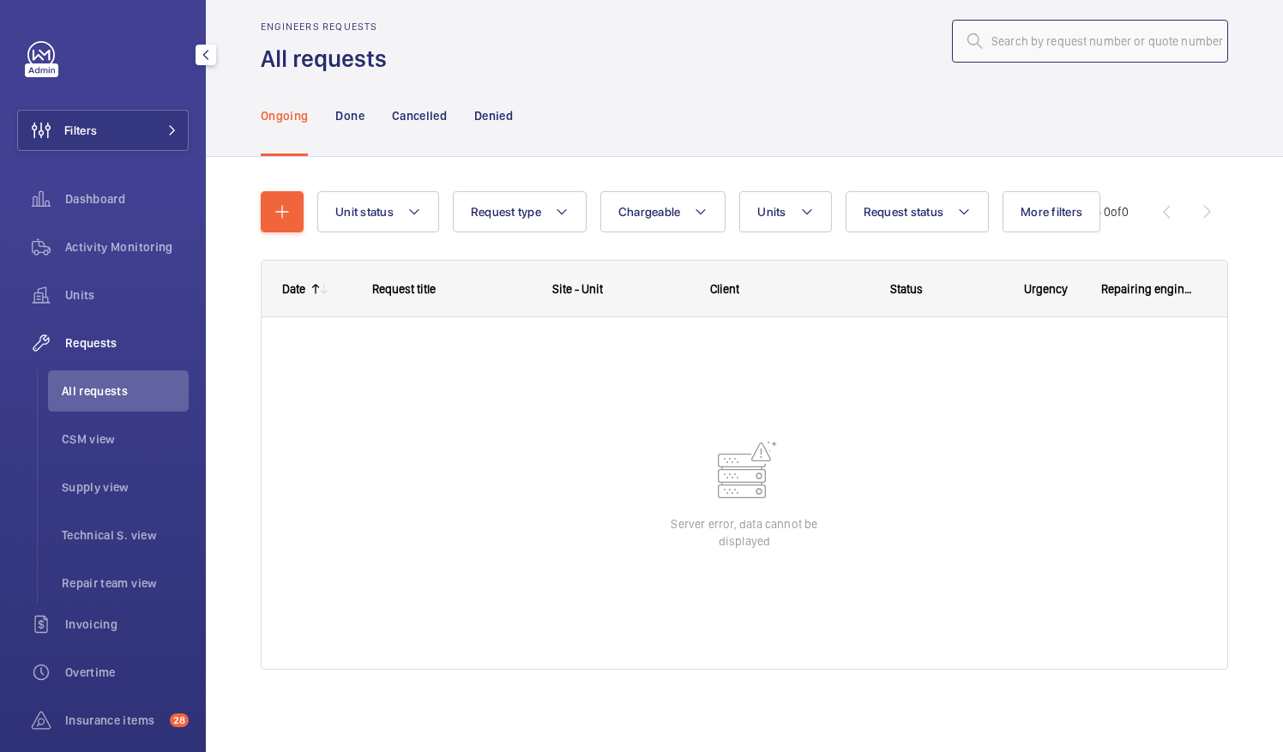
click at [1068, 43] on input "text" at bounding box center [1090, 41] width 276 height 43
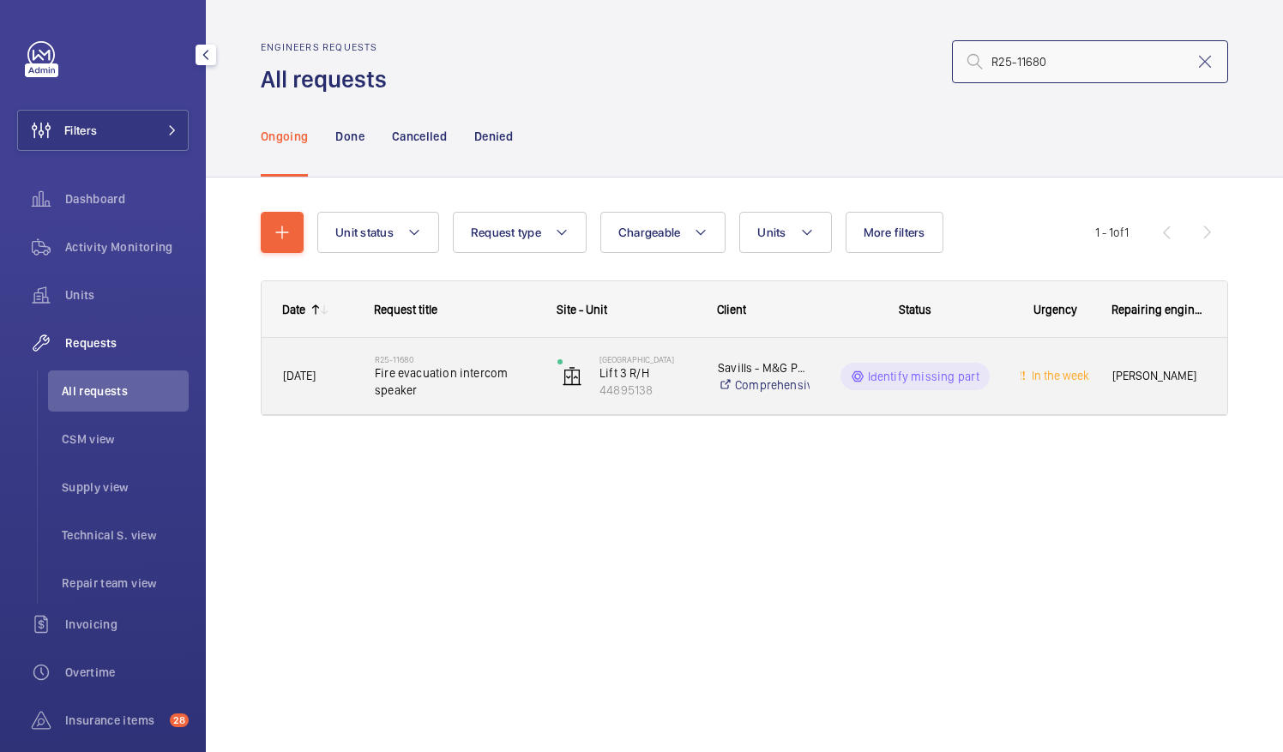
type input "R25-11680"
click at [1114, 372] on span "[PERSON_NAME]" at bounding box center [1159, 376] width 94 height 20
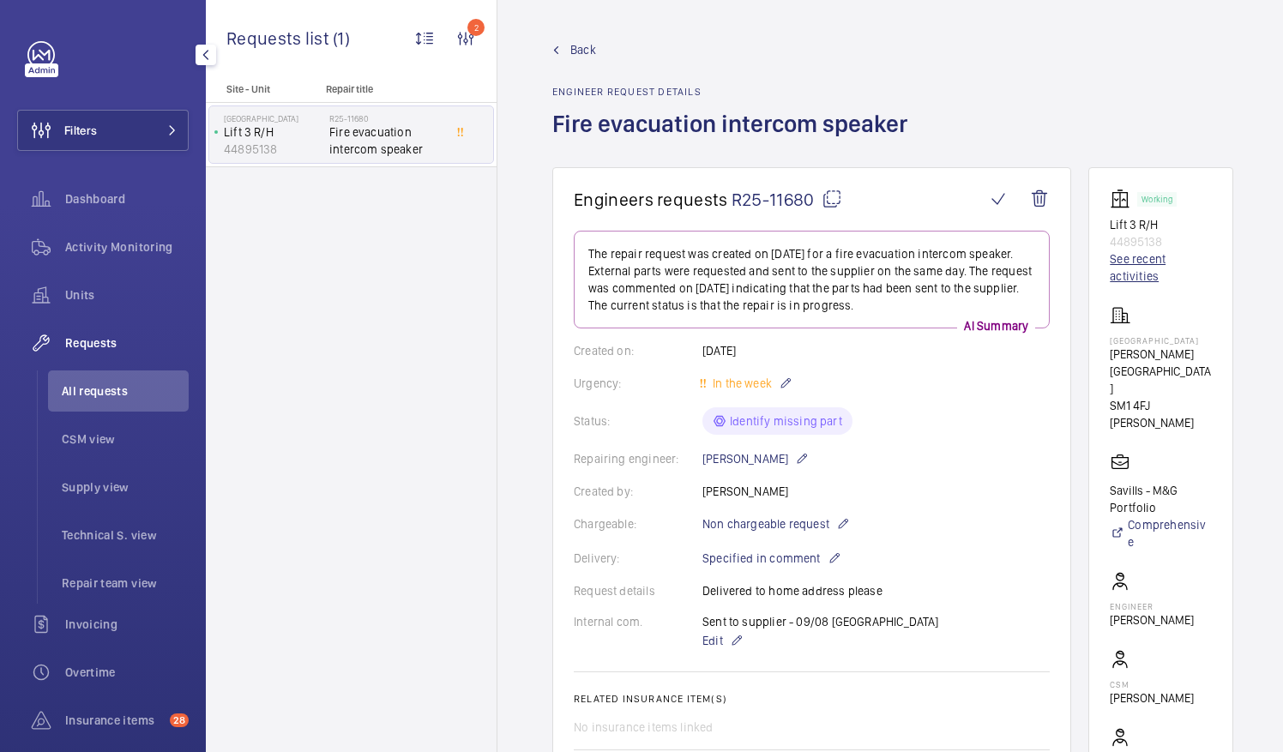
click at [1146, 274] on link "See recent activities" at bounding box center [1160, 267] width 102 height 34
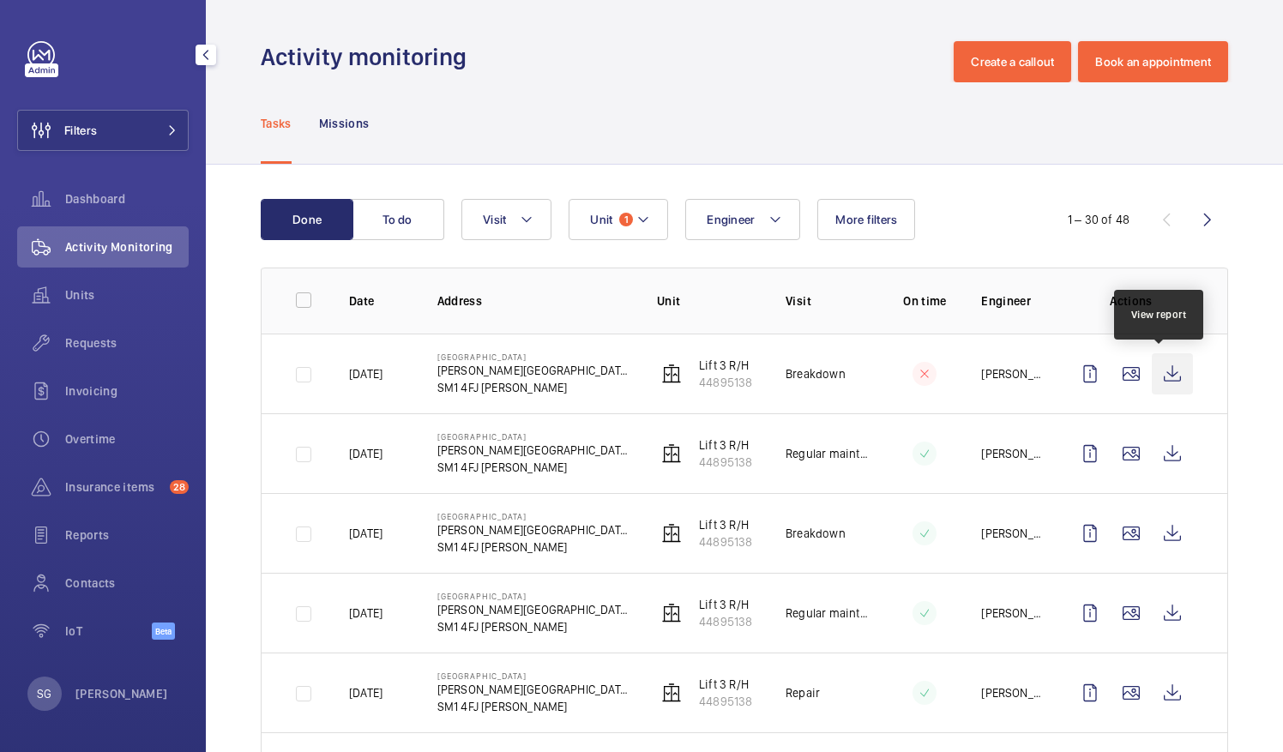
click at [1159, 377] on wm-front-icon-button at bounding box center [1171, 373] width 41 height 41
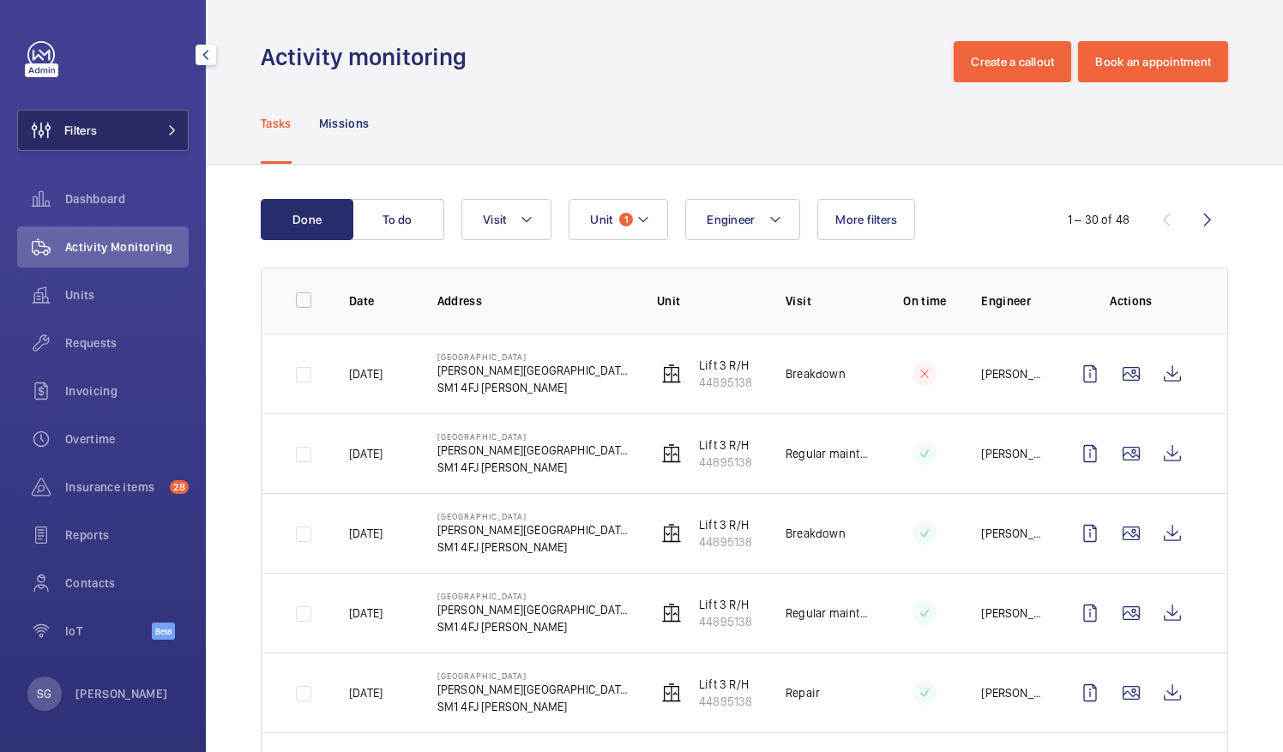
click at [154, 141] on button "Filters" at bounding box center [102, 130] width 171 height 41
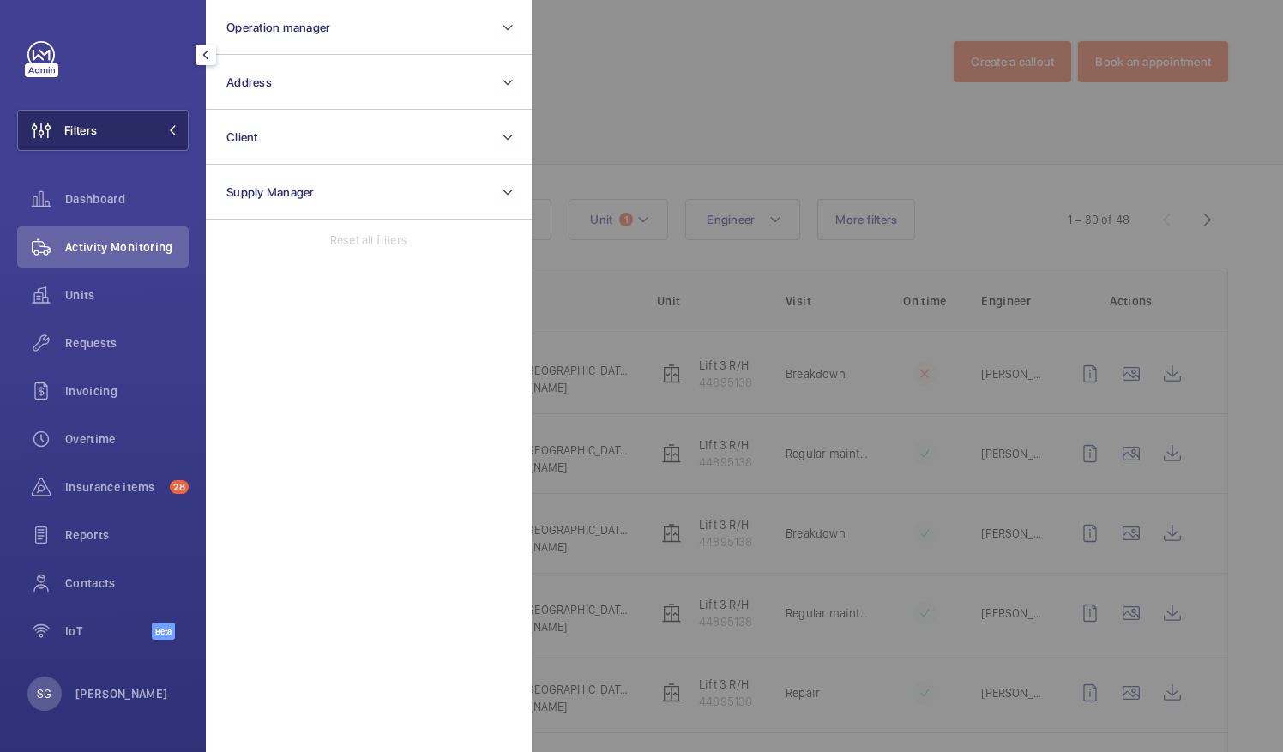
click at [154, 141] on button "Filters" at bounding box center [102, 130] width 171 height 41
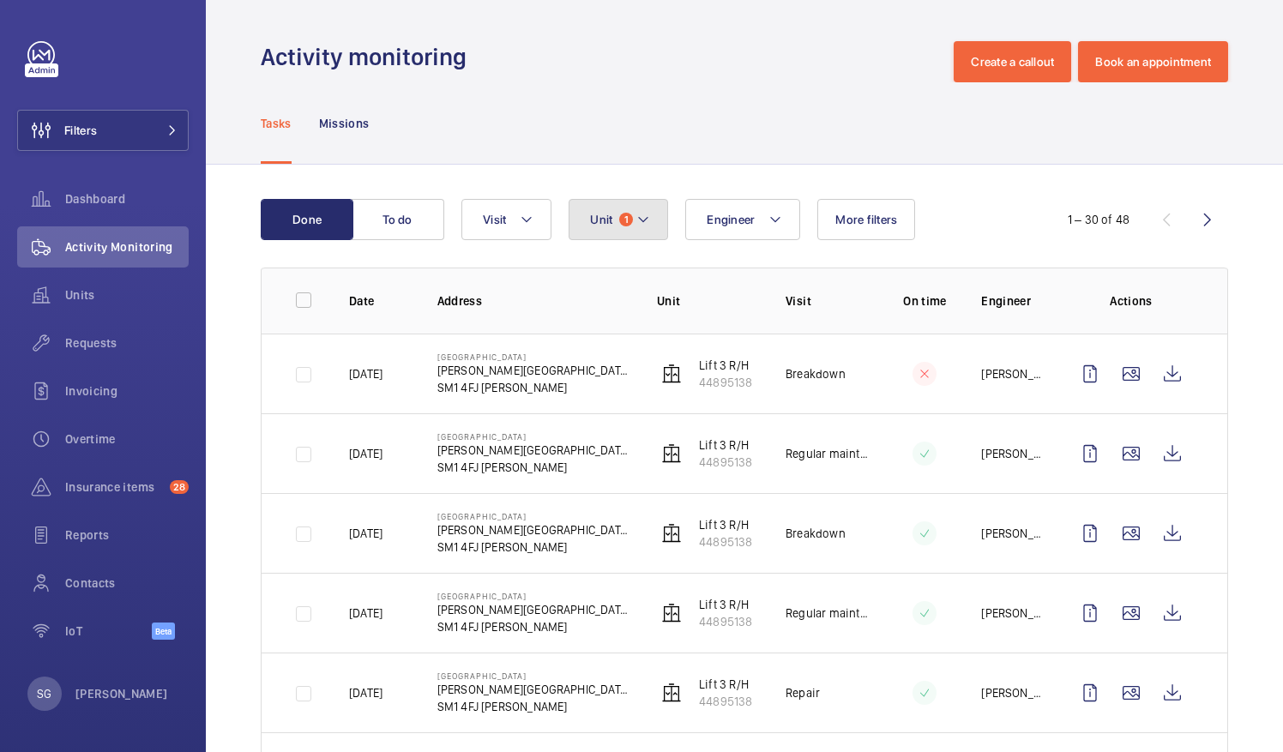
click at [637, 213] on mat-icon at bounding box center [643, 219] width 14 height 21
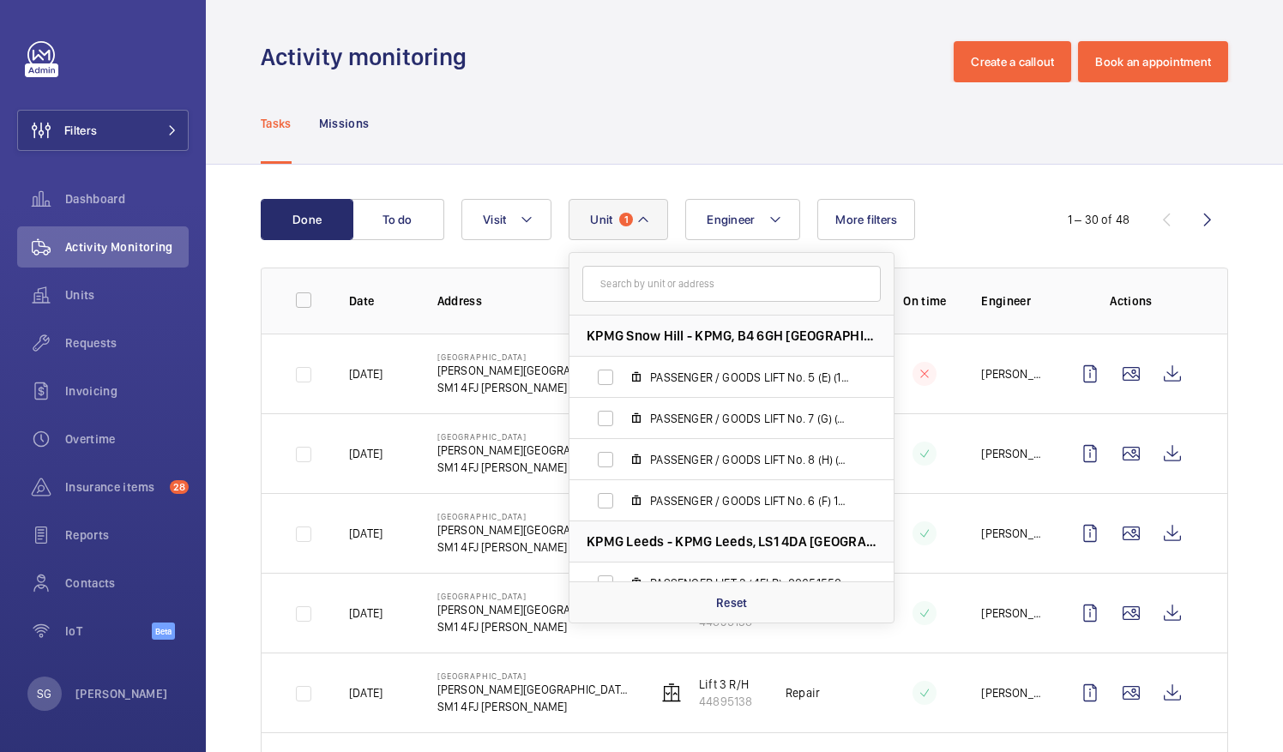
click at [650, 220] on button "Unit 1" at bounding box center [617, 219] width 99 height 41
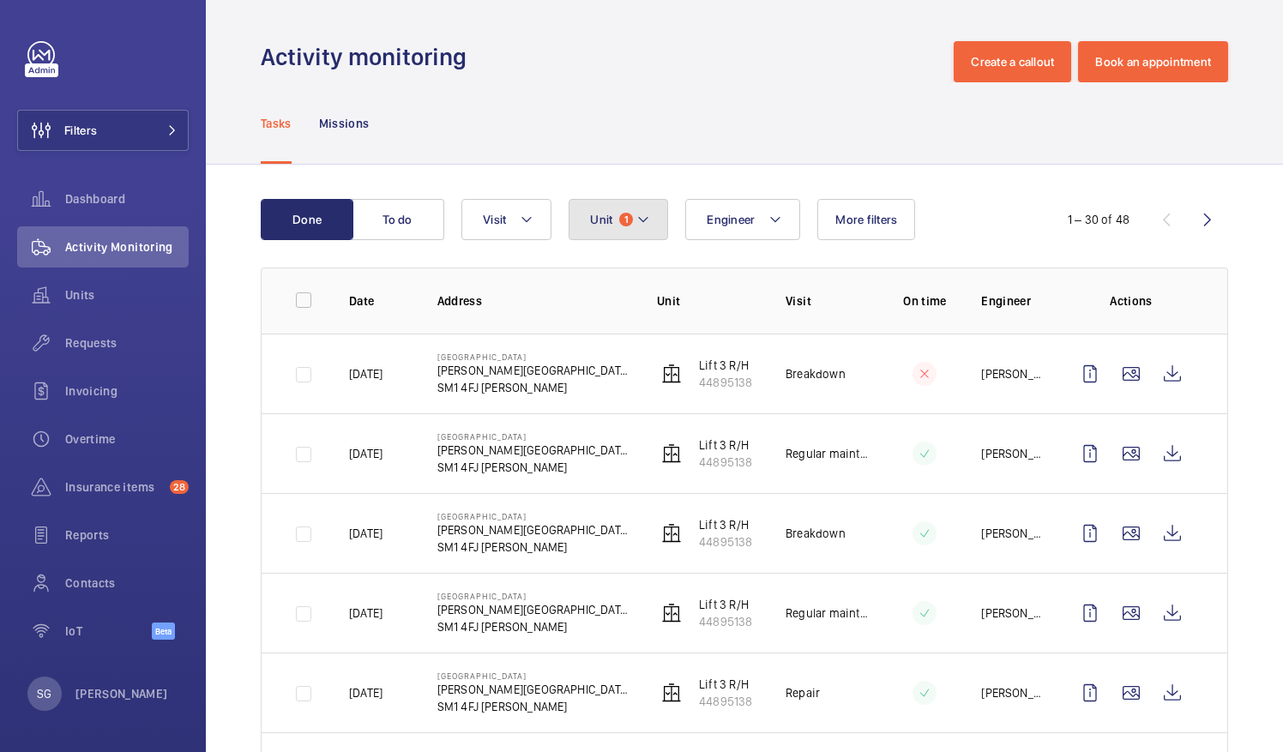
click at [629, 223] on span "1" at bounding box center [626, 220] width 14 height 14
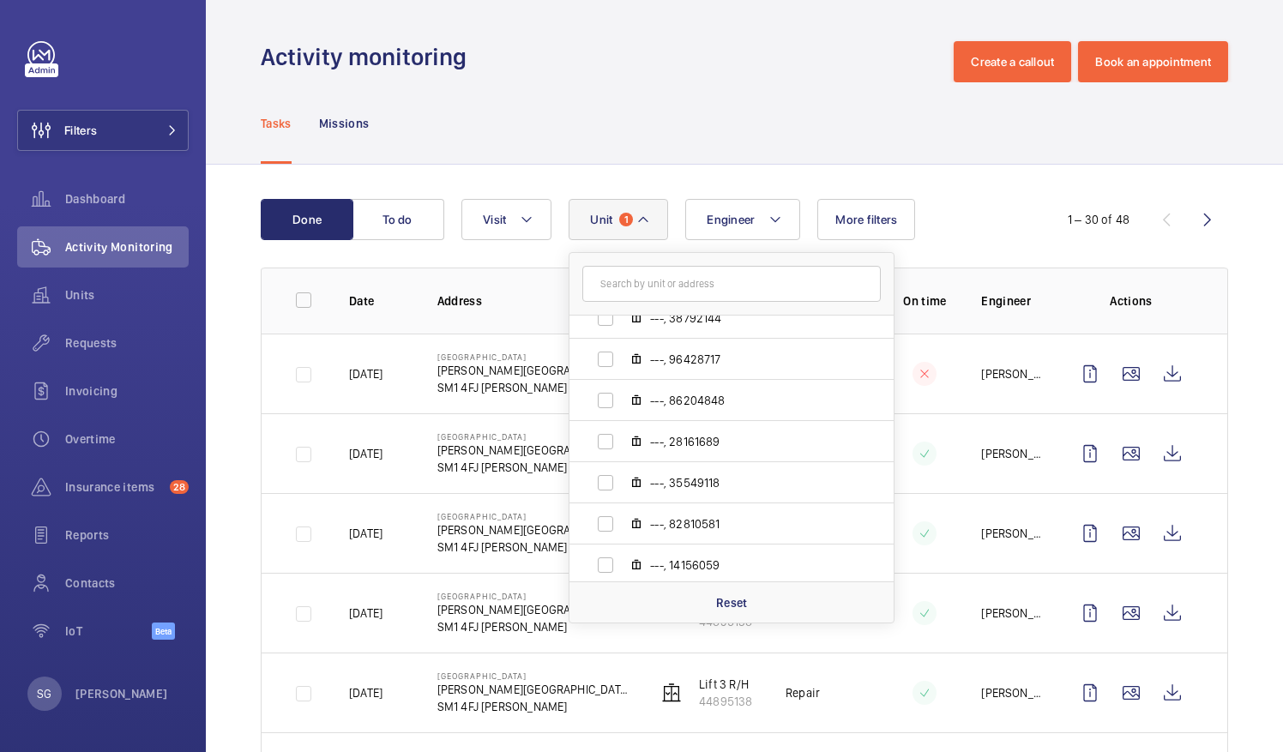
scroll to position [1061, 0]
click at [741, 604] on p "Reset" at bounding box center [732, 602] width 32 height 17
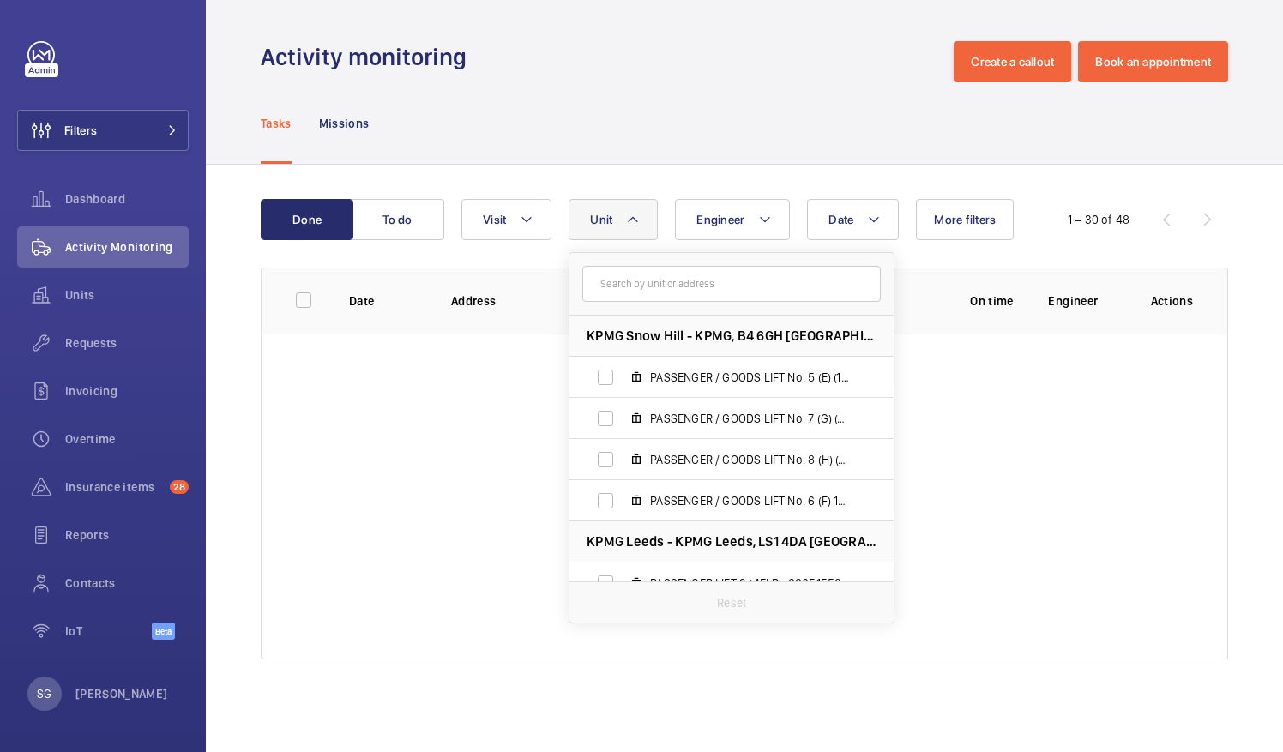
click at [612, 60] on div "Activity monitoring Create a callout Book an appointment" at bounding box center [744, 61] width 967 height 41
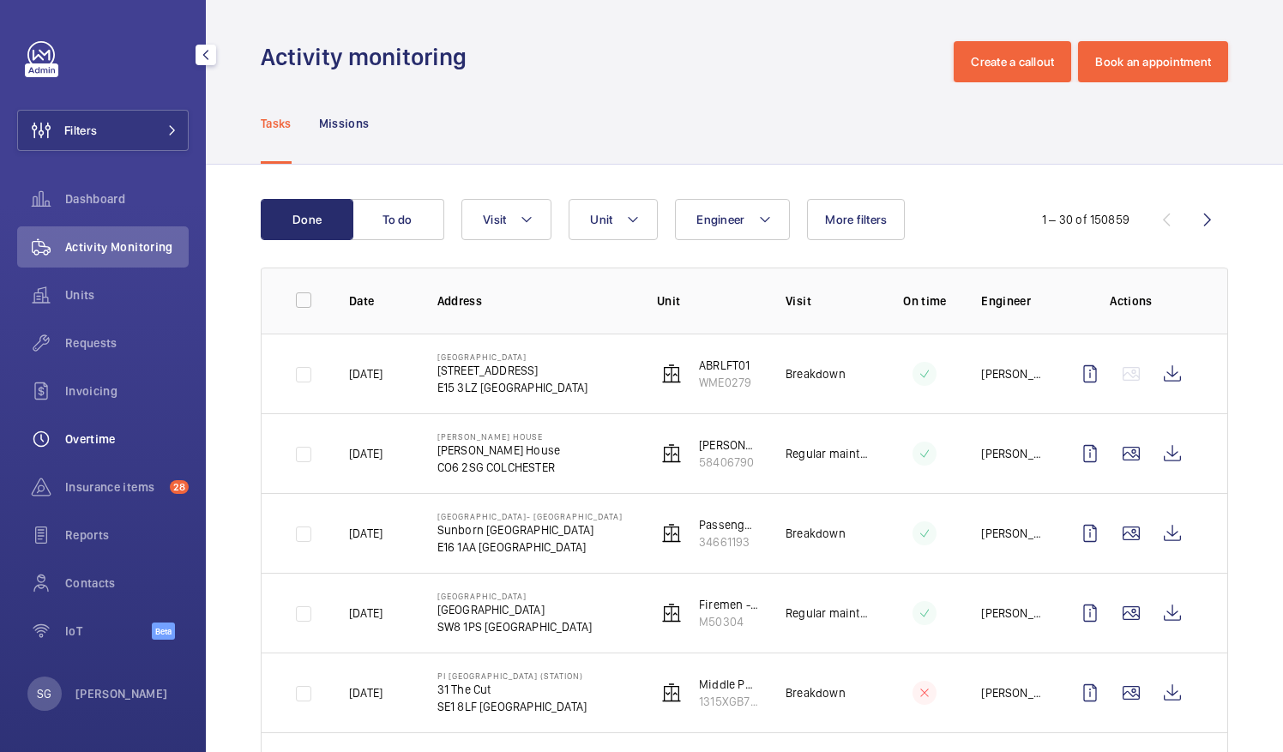
click at [98, 441] on span "Overtime" at bounding box center [126, 438] width 123 height 17
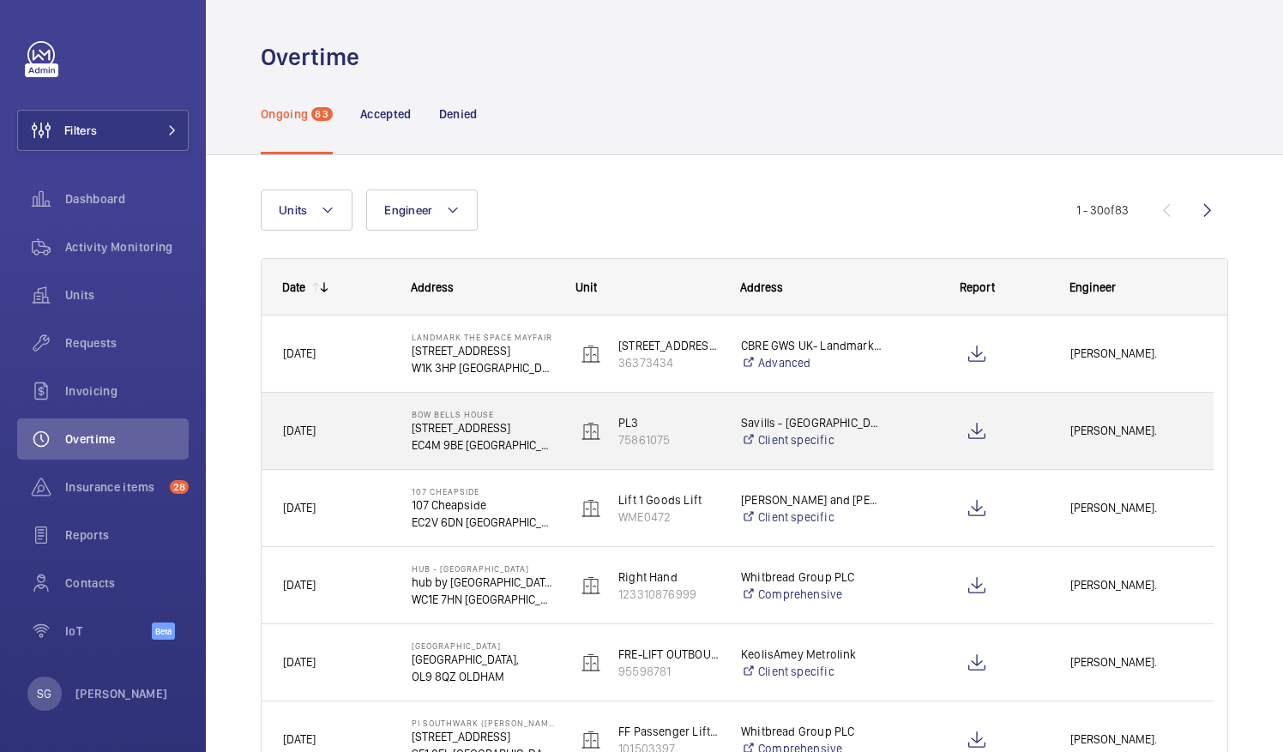
click at [1032, 430] on div at bounding box center [976, 431] width 142 height 43
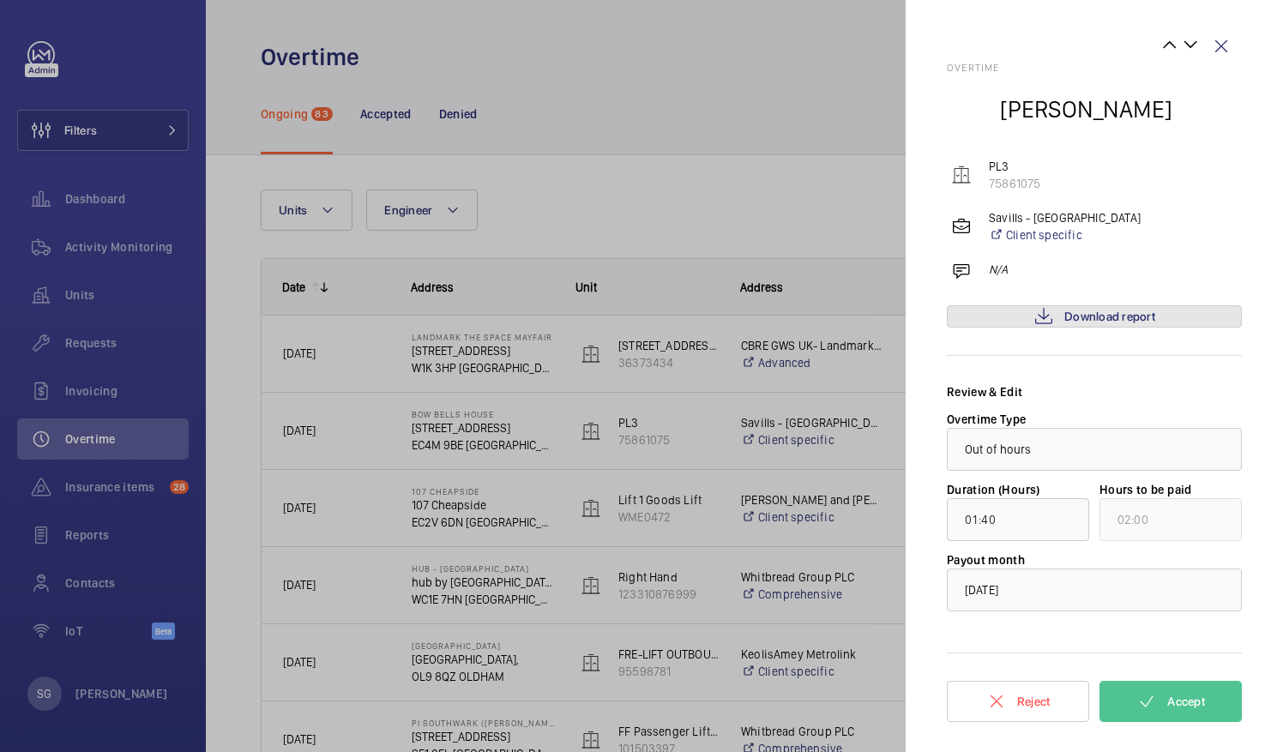
click at [1073, 322] on span "Download report" at bounding box center [1109, 317] width 91 height 14
click at [1173, 706] on span "Accept" at bounding box center [1186, 701] width 38 height 14
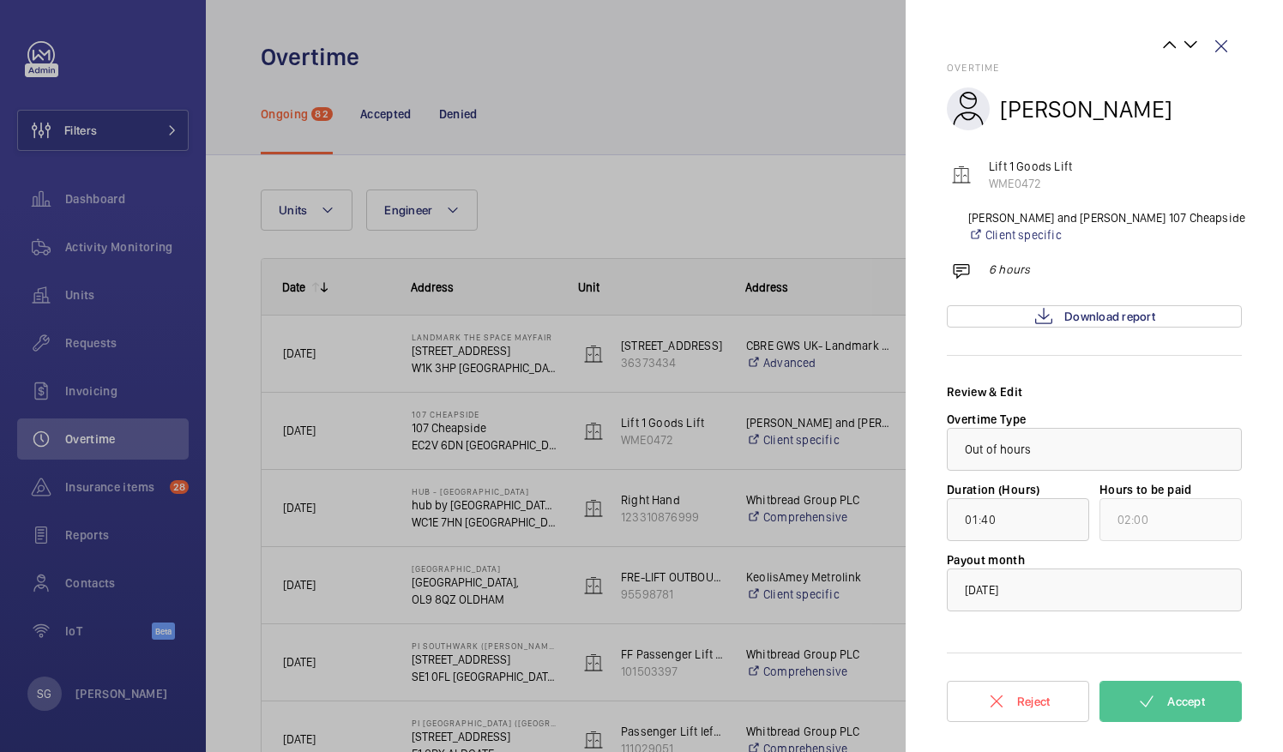
type input "02:23"
type input "03:00"
click at [1219, 44] on wm-front-icon-button at bounding box center [1220, 46] width 41 height 41
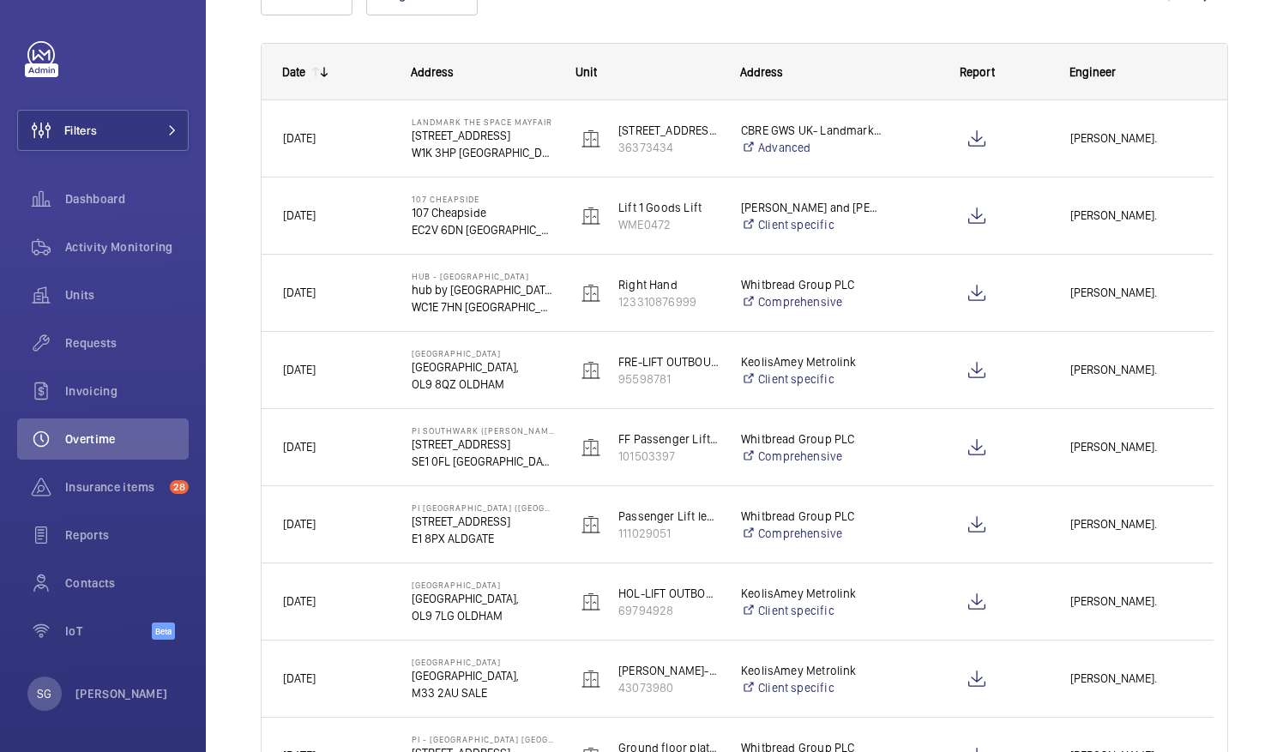
scroll to position [219, 0]
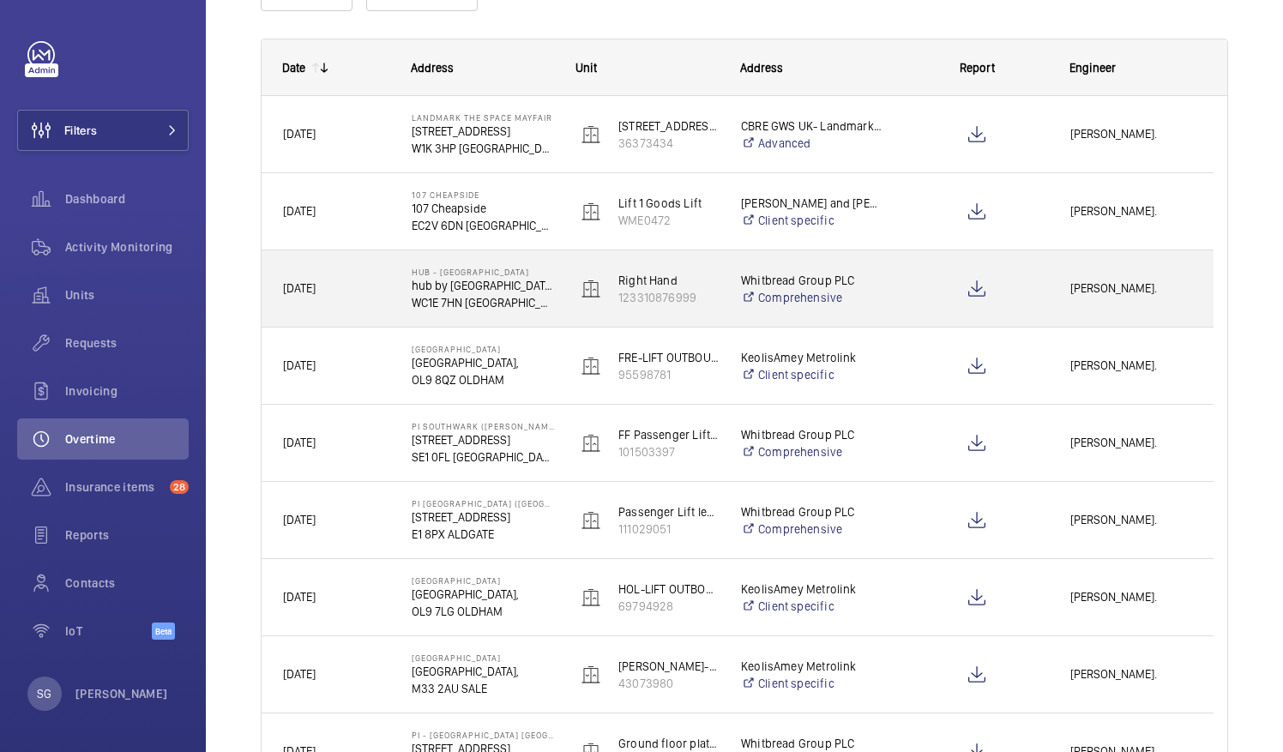
click at [1139, 293] on span "[PERSON_NAME]." at bounding box center [1131, 289] width 122 height 20
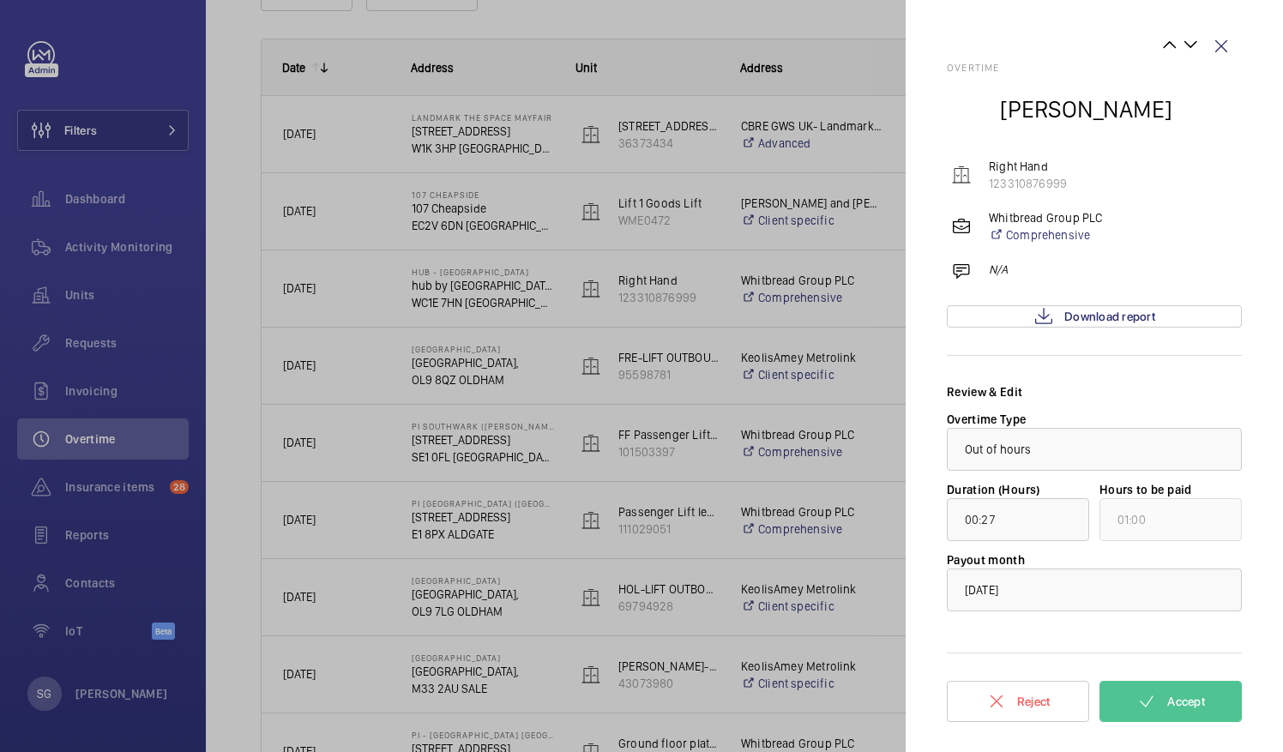
click at [1092, 304] on div "Overtime [PERSON_NAME] Right Hand 123310876999 Whitbread Group PLC Comprehensiv…" at bounding box center [1094, 397] width 295 height 670
click at [1092, 312] on span "Download report" at bounding box center [1109, 317] width 91 height 14
click at [1180, 700] on span "Accept" at bounding box center [1186, 701] width 38 height 14
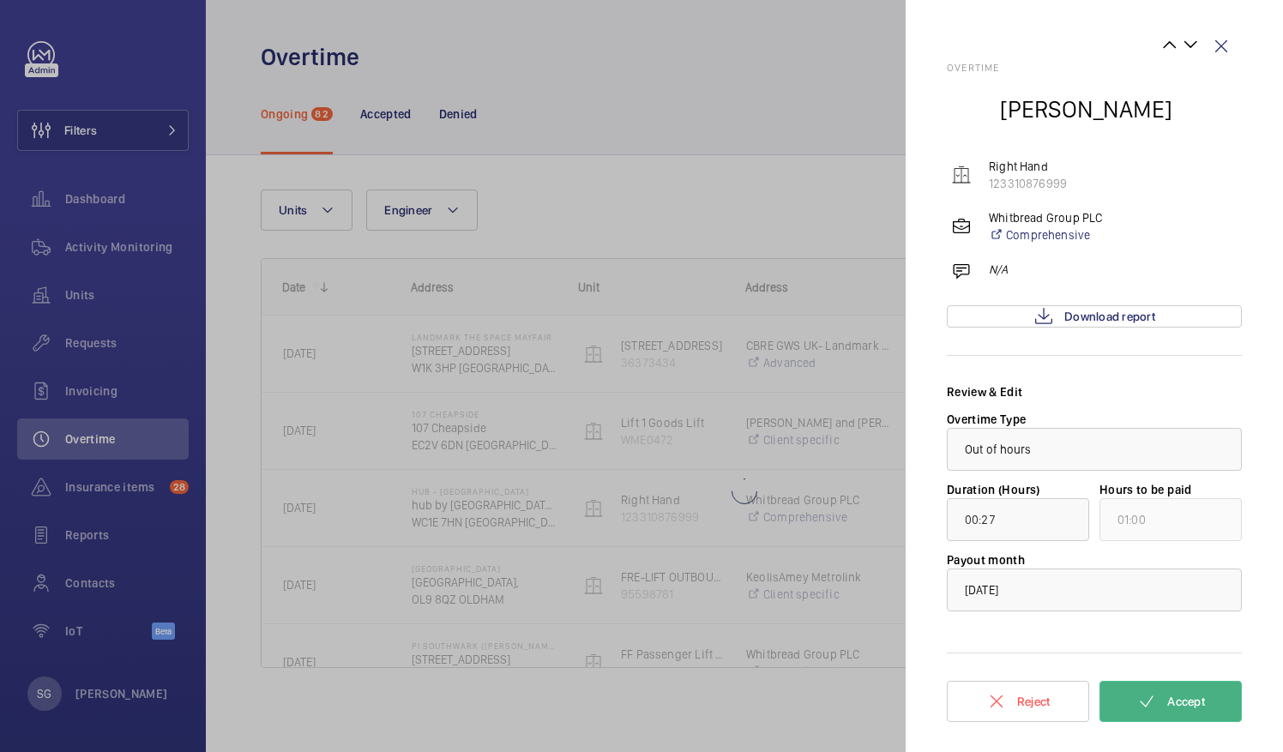
scroll to position [0, 0]
type input "05:12"
type input "06:00"
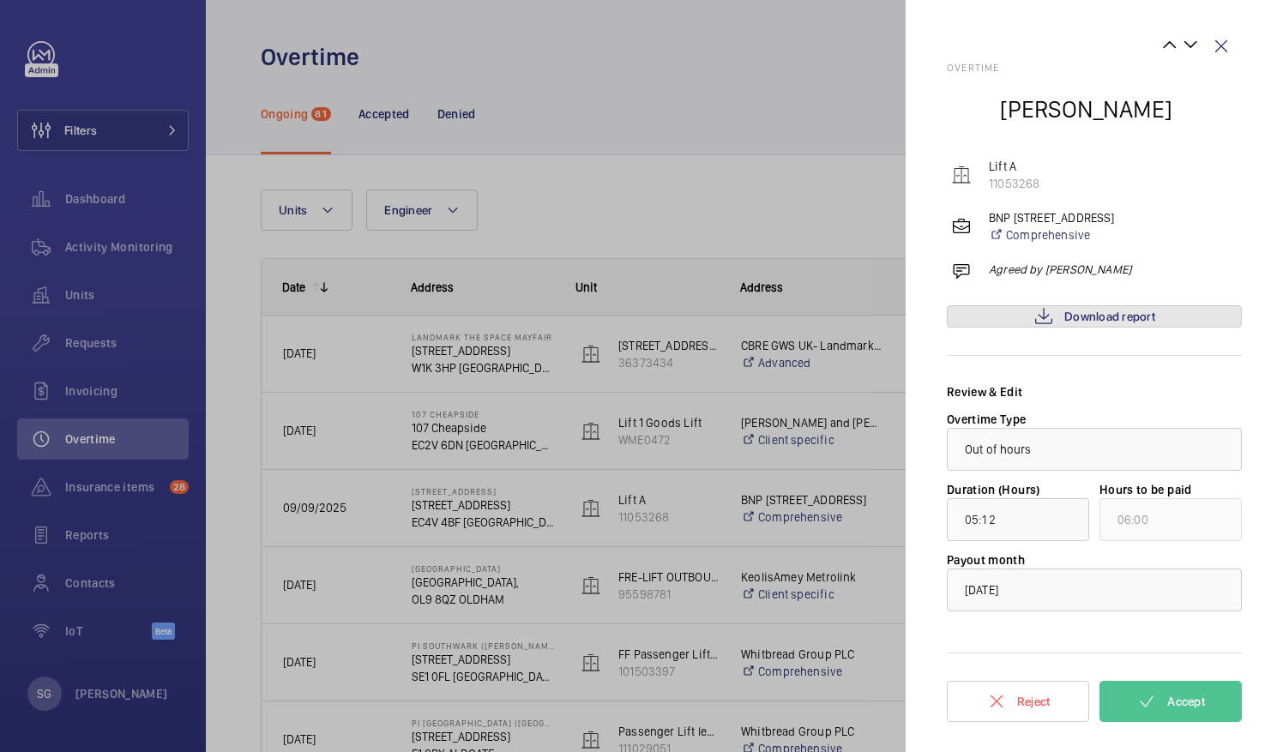
click at [1090, 314] on span "Download report" at bounding box center [1109, 317] width 91 height 14
click at [1007, 526] on input "05:12" at bounding box center [1018, 519] width 142 height 43
drag, startPoint x: 1007, startPoint y: 526, endPoint x: 1138, endPoint y: 583, distance: 142.1
click at [1138, 583] on div at bounding box center [1093, 589] width 293 height 41
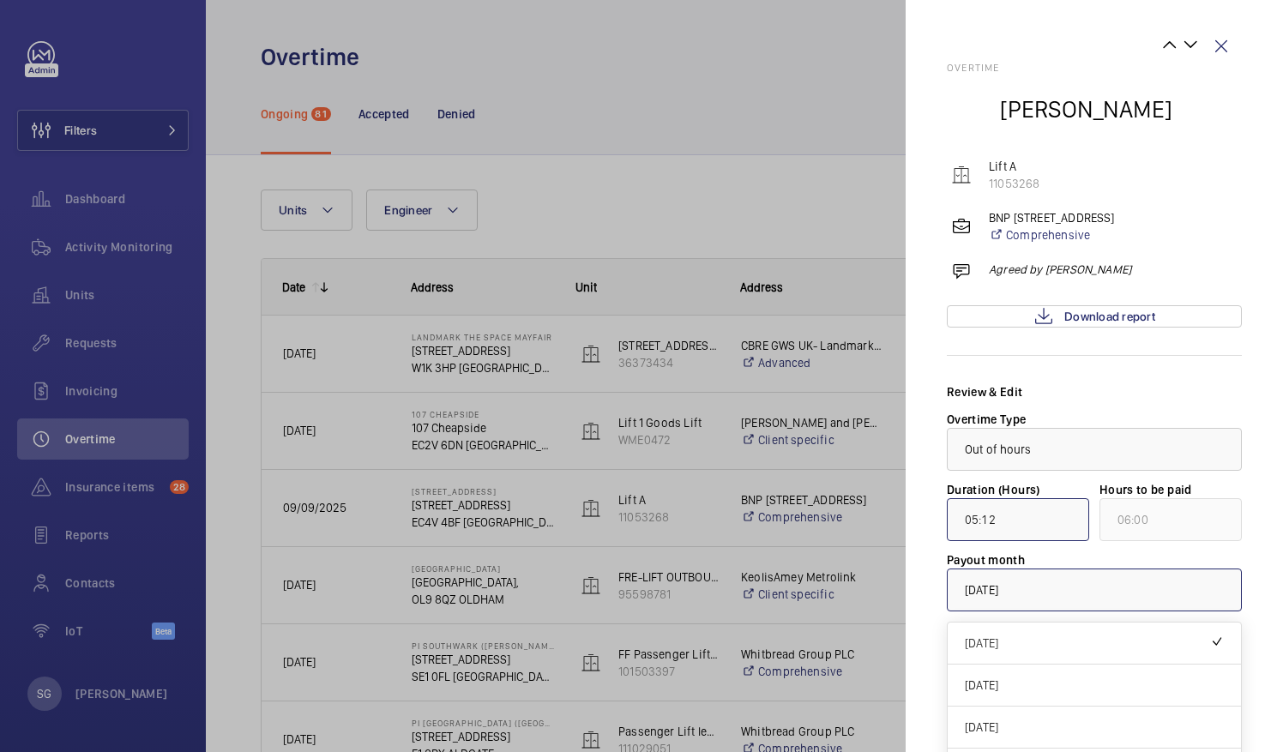
click at [1029, 524] on input "05:12" at bounding box center [1018, 519] width 142 height 43
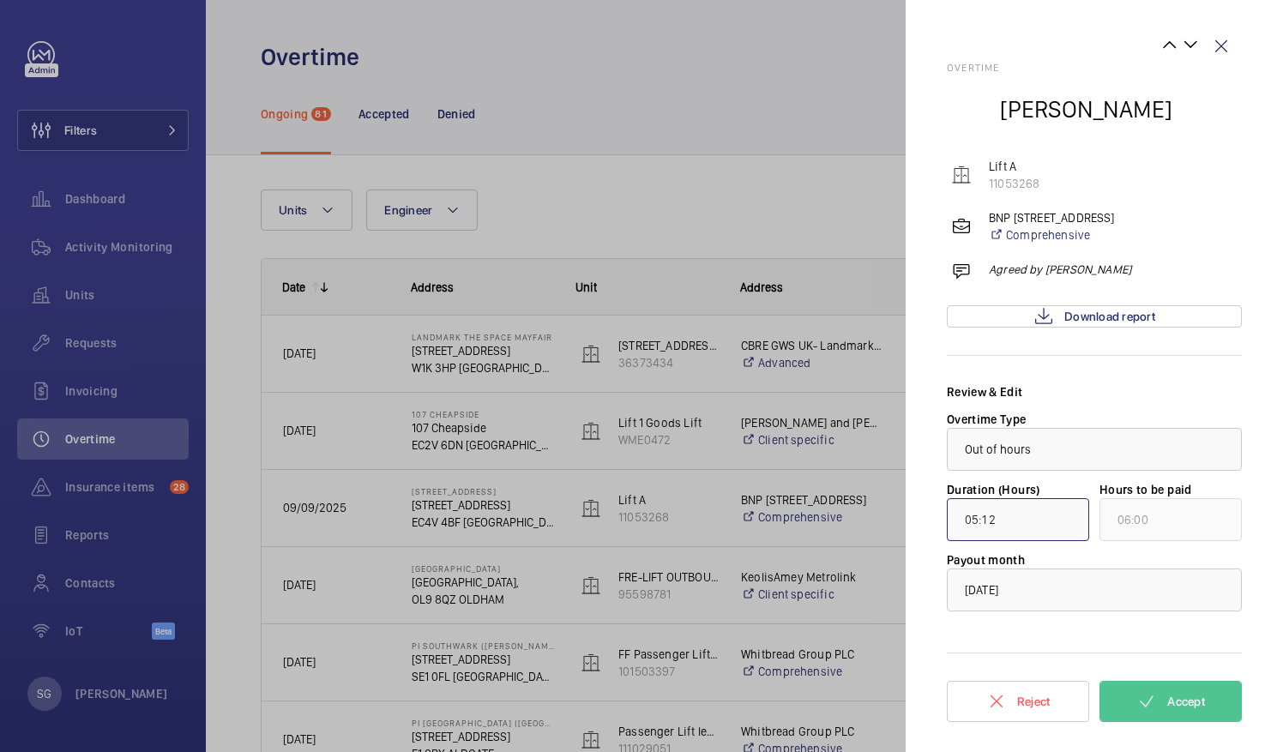
click at [1010, 521] on input "05:12" at bounding box center [1018, 519] width 142 height 43
click at [968, 514] on input "05:12" at bounding box center [1018, 519] width 142 height 43
click at [971, 523] on input "05:12" at bounding box center [1018, 519] width 142 height 43
type input "05:12"
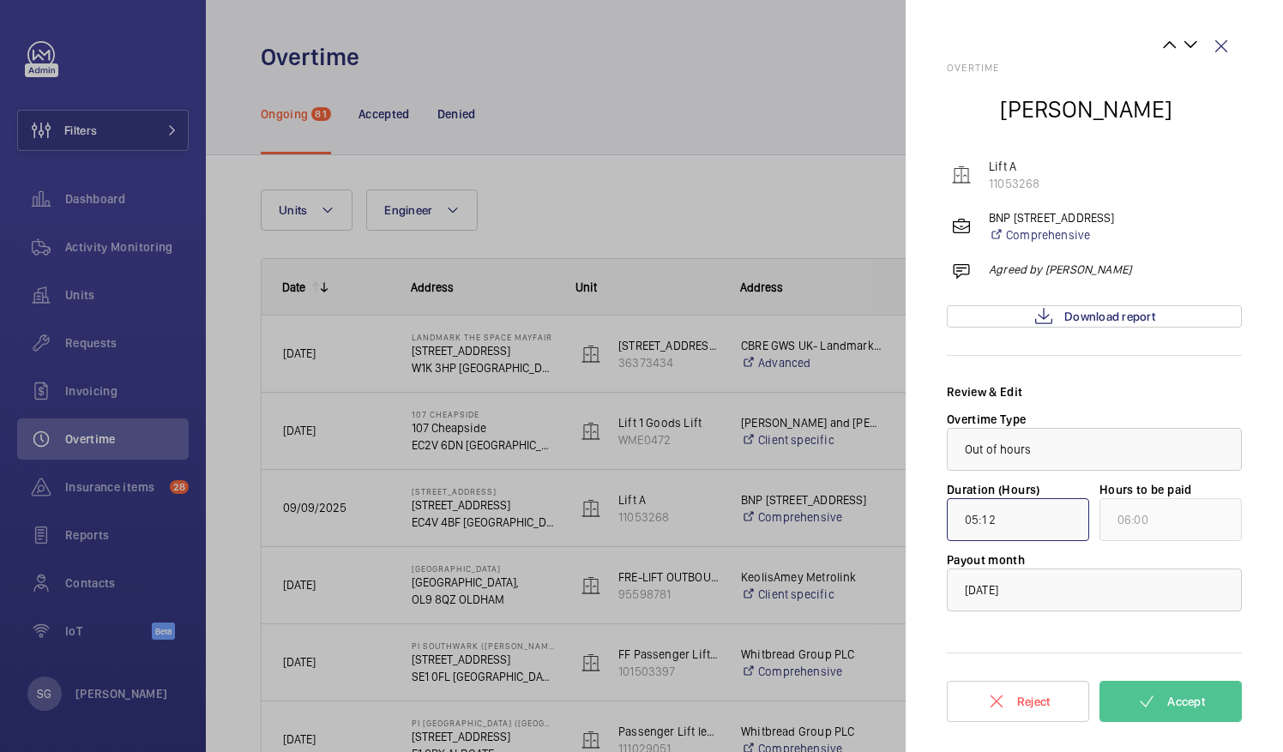
click at [998, 524] on input "05:12" at bounding box center [1018, 519] width 142 height 43
click at [1223, 58] on wm-front-icon-button at bounding box center [1220, 46] width 41 height 41
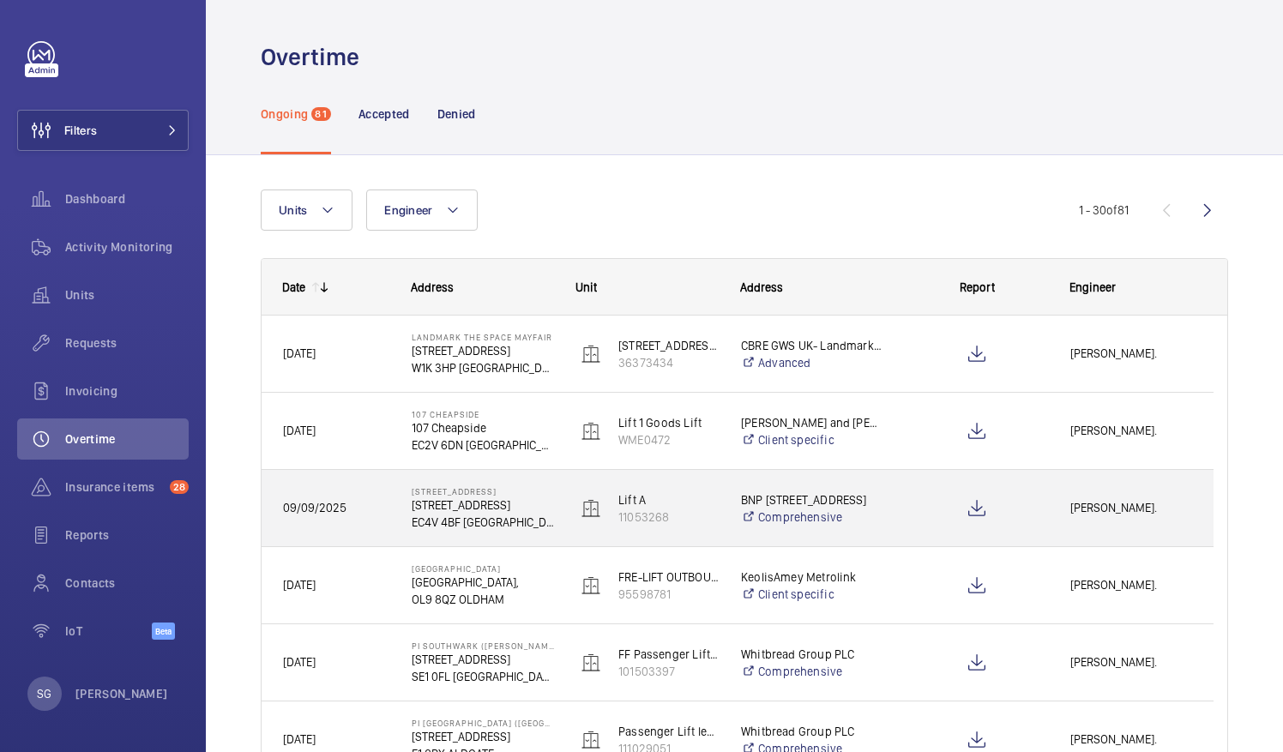
click at [1128, 478] on div "[PERSON_NAME]." at bounding box center [1131, 508] width 165 height 76
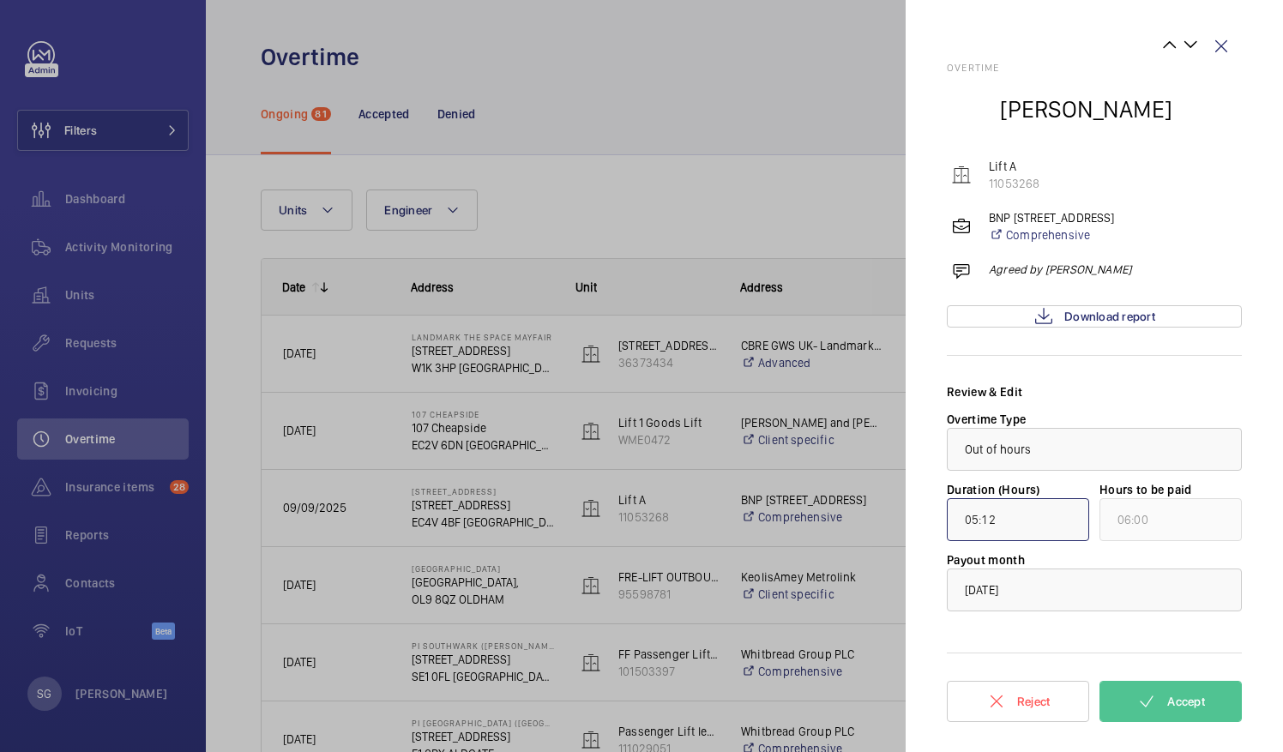
click at [964, 519] on input "05:12" at bounding box center [1018, 519] width 142 height 43
type input "00:12"
type input "01:00"
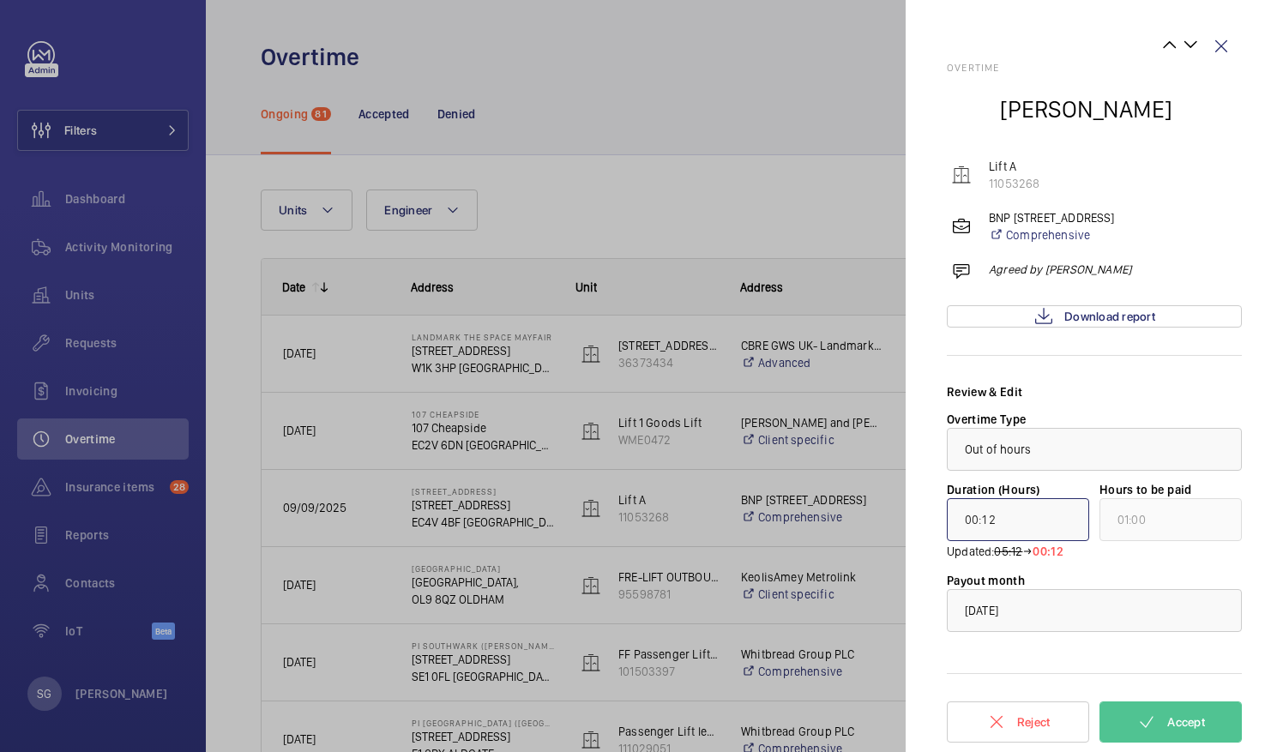
type input "04:12"
type input "05:00"
type input "04:00"
click at [1175, 725] on span "Accept" at bounding box center [1186, 722] width 38 height 14
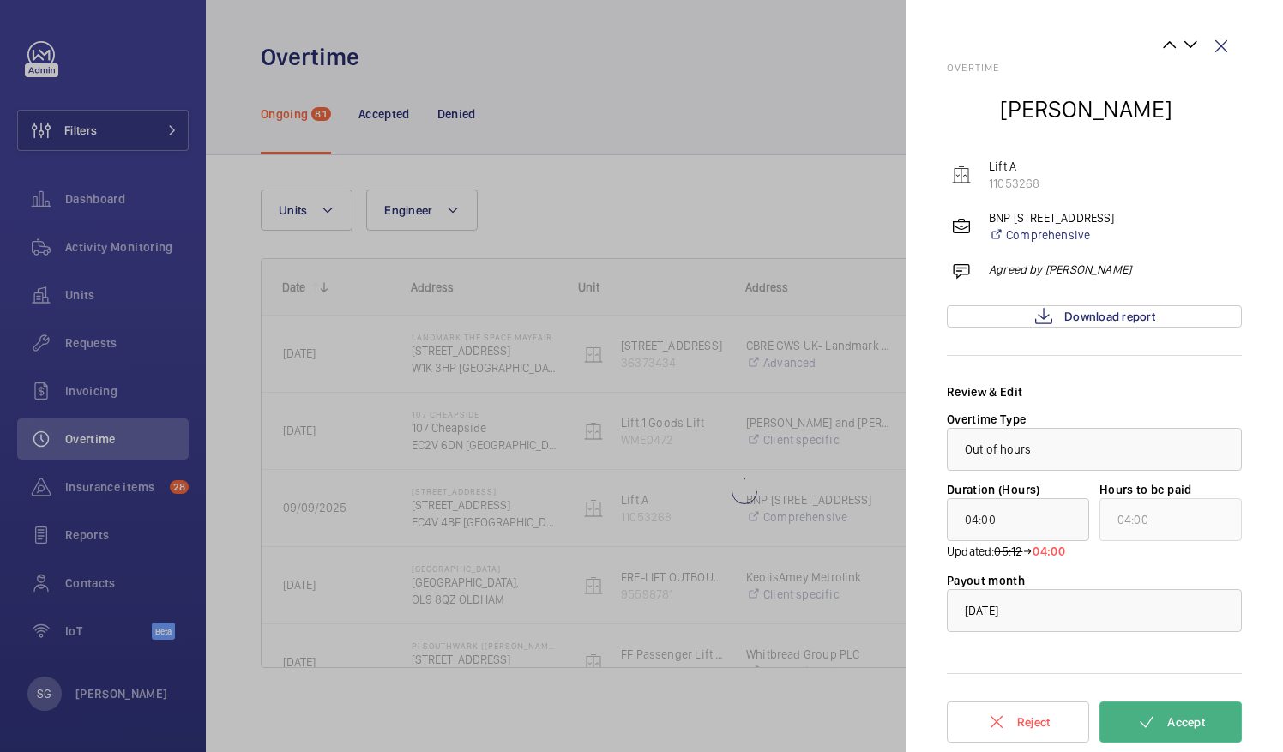
type input "154:12"
type input "155:00"
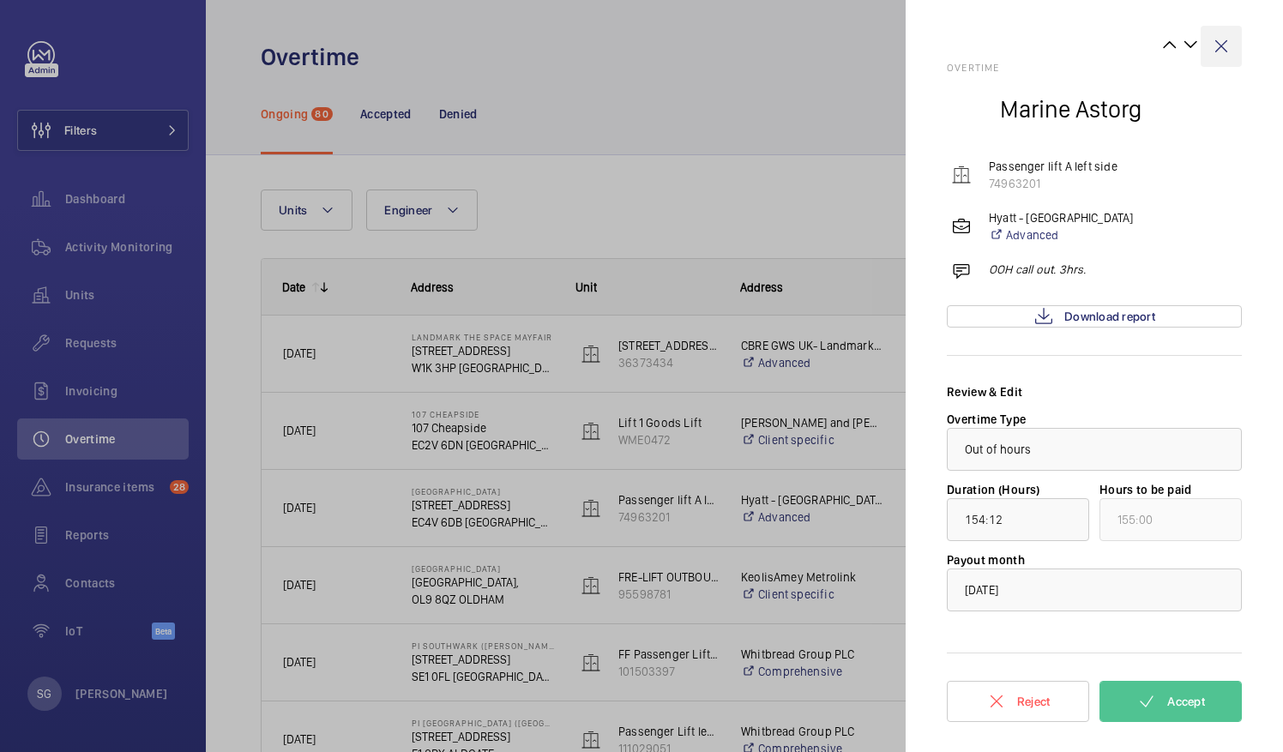
click at [1224, 38] on wm-front-icon-button at bounding box center [1220, 46] width 41 height 41
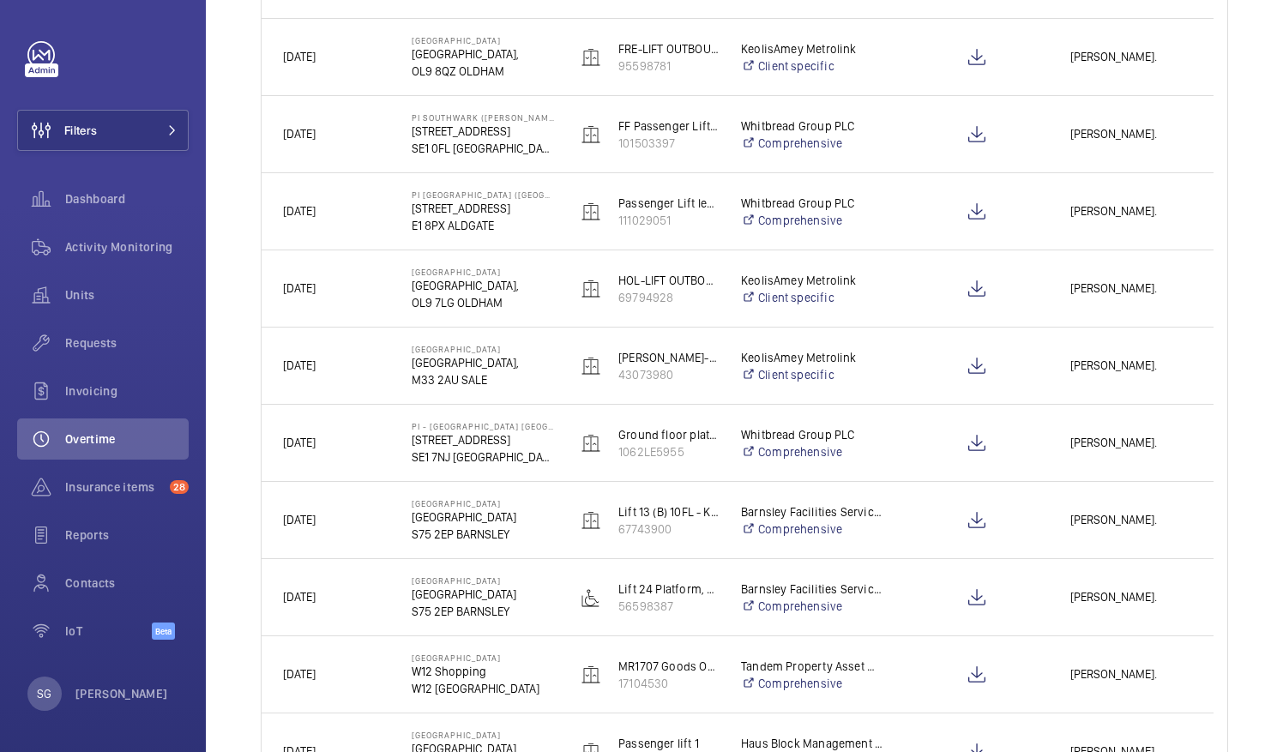
scroll to position [526, 0]
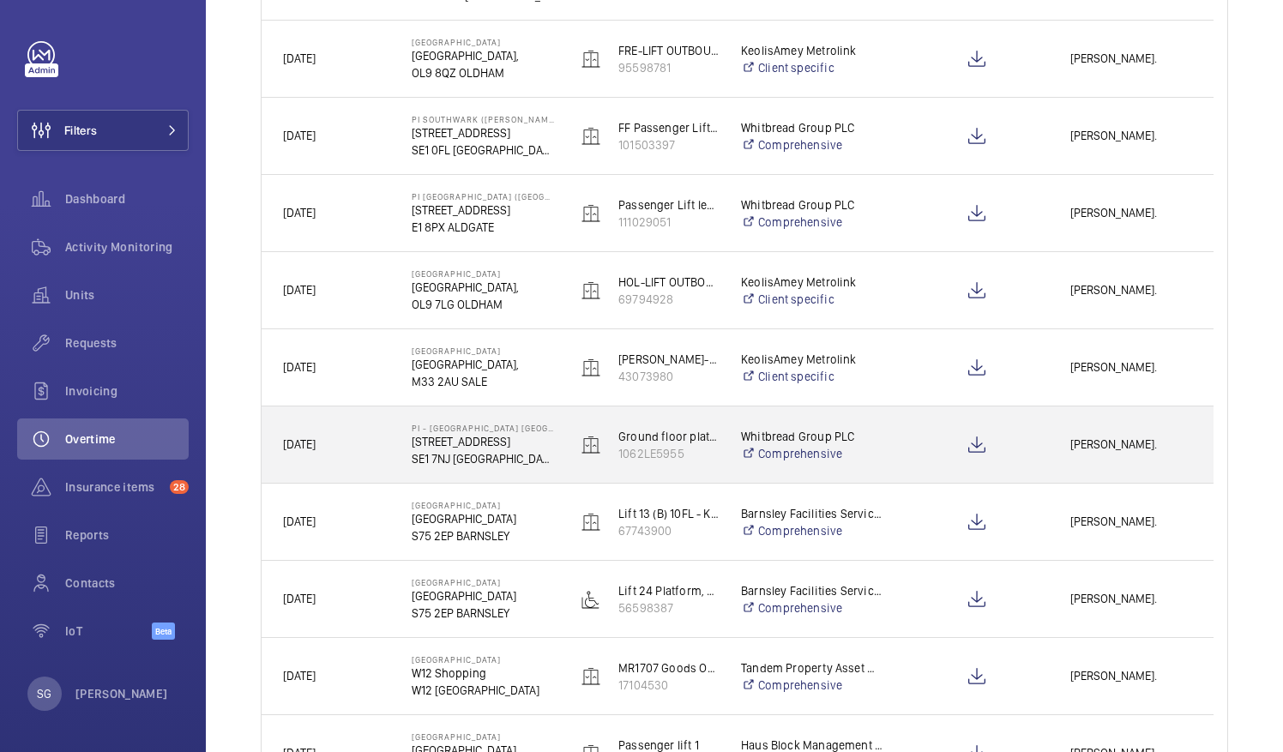
click at [1135, 443] on span "[PERSON_NAME]." at bounding box center [1131, 445] width 122 height 20
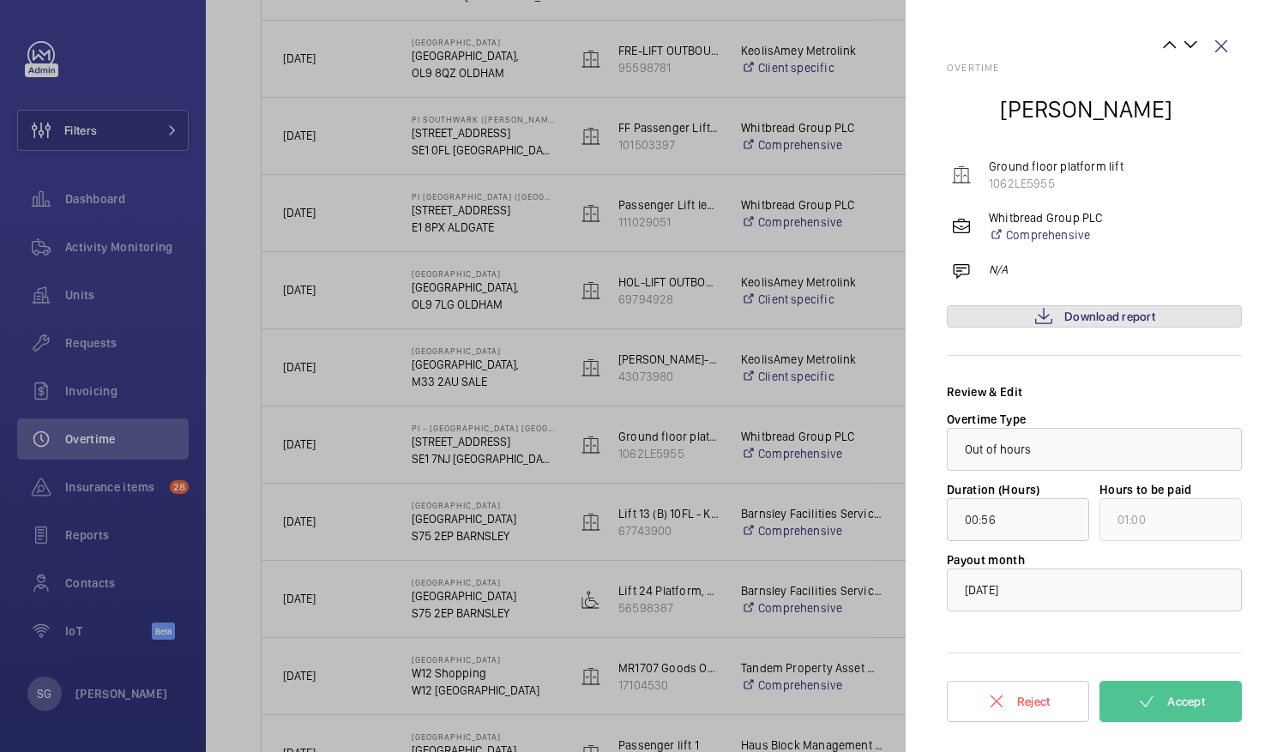
click at [1016, 314] on link "Download report" at bounding box center [1094, 316] width 295 height 22
click at [1151, 701] on mat-icon at bounding box center [1146, 701] width 21 height 21
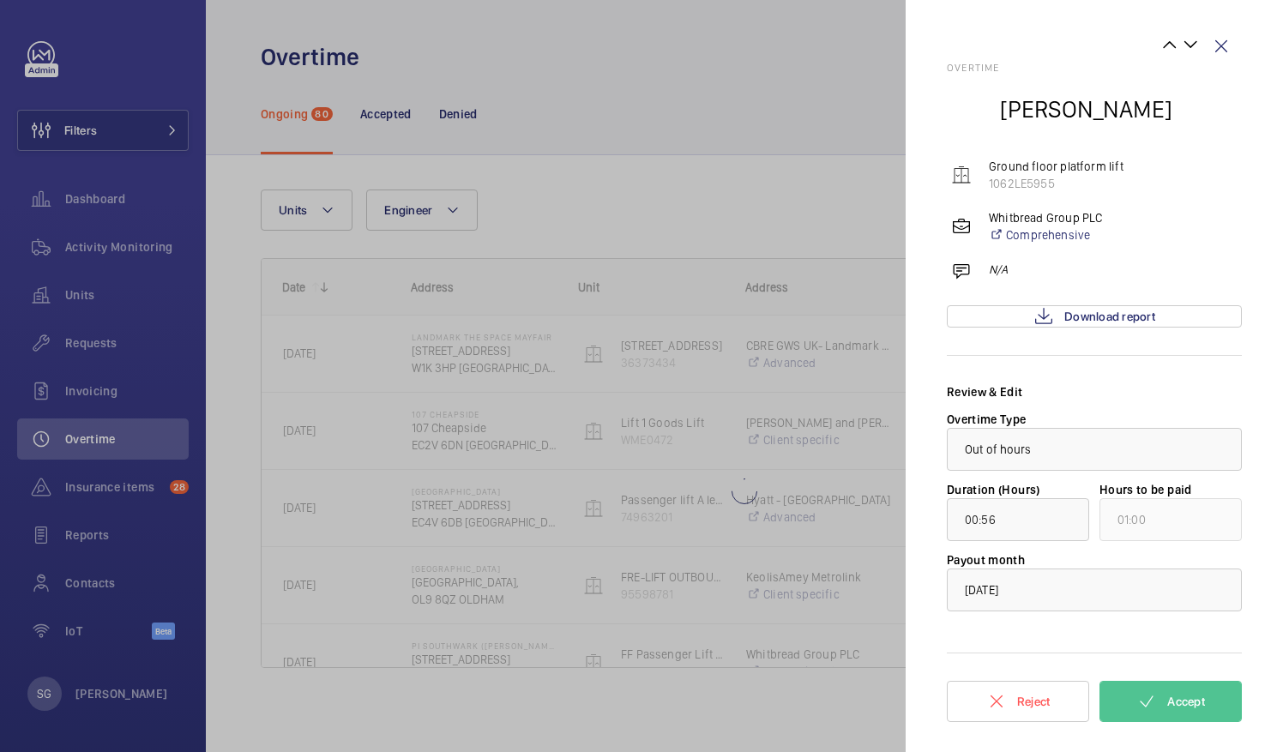
scroll to position [0, 0]
click at [1223, 42] on wm-front-icon-button at bounding box center [1220, 46] width 41 height 41
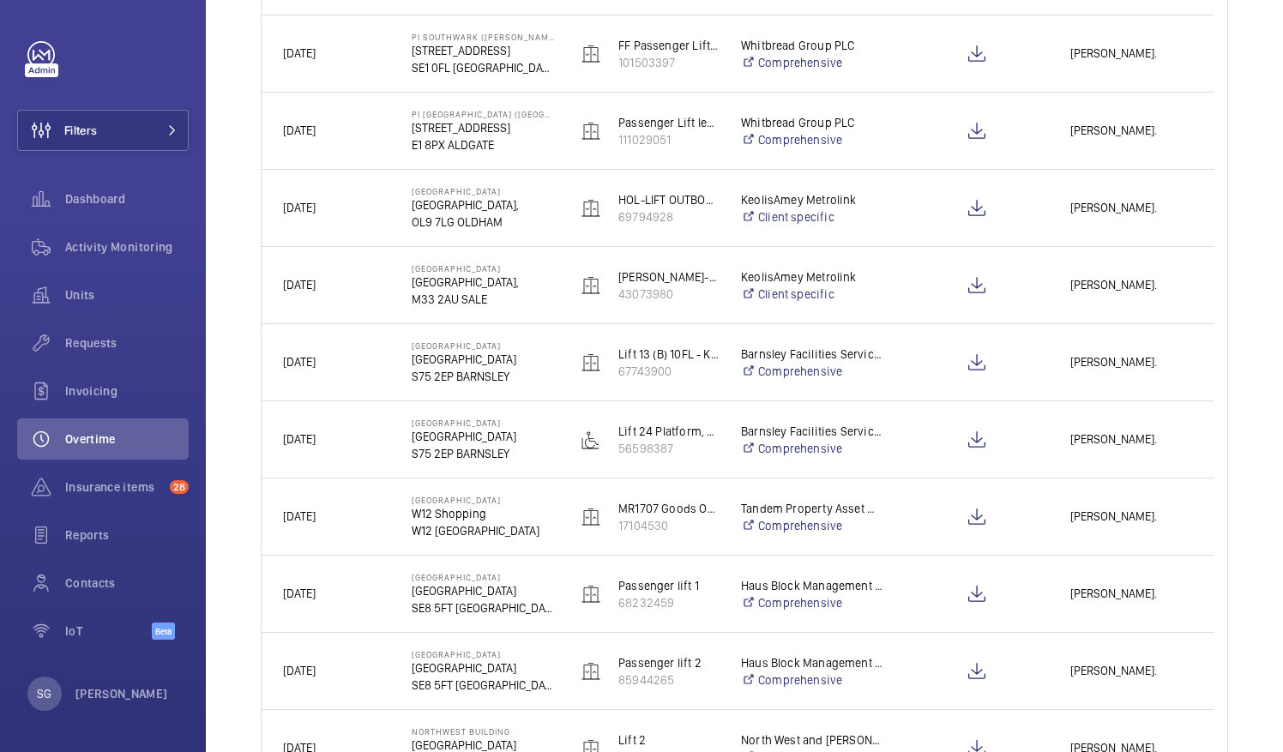
scroll to position [622, 0]
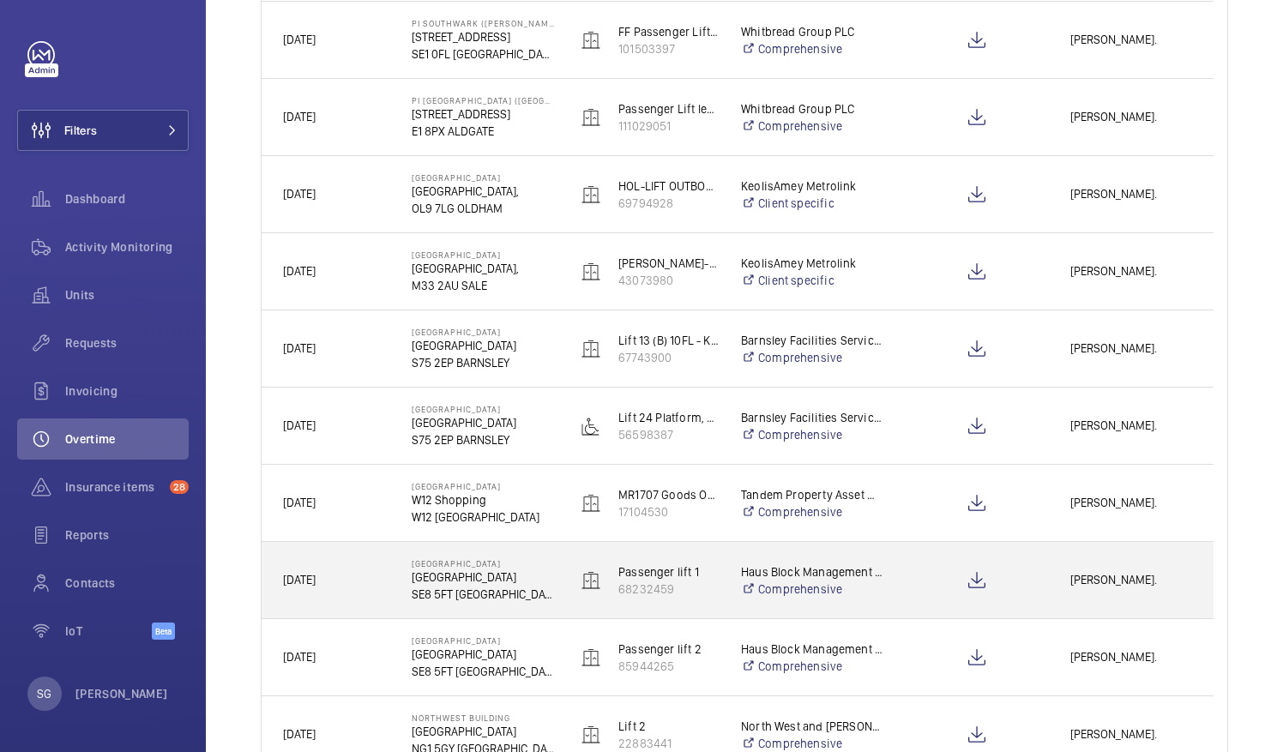
click at [1166, 586] on span "[PERSON_NAME]." at bounding box center [1131, 580] width 122 height 20
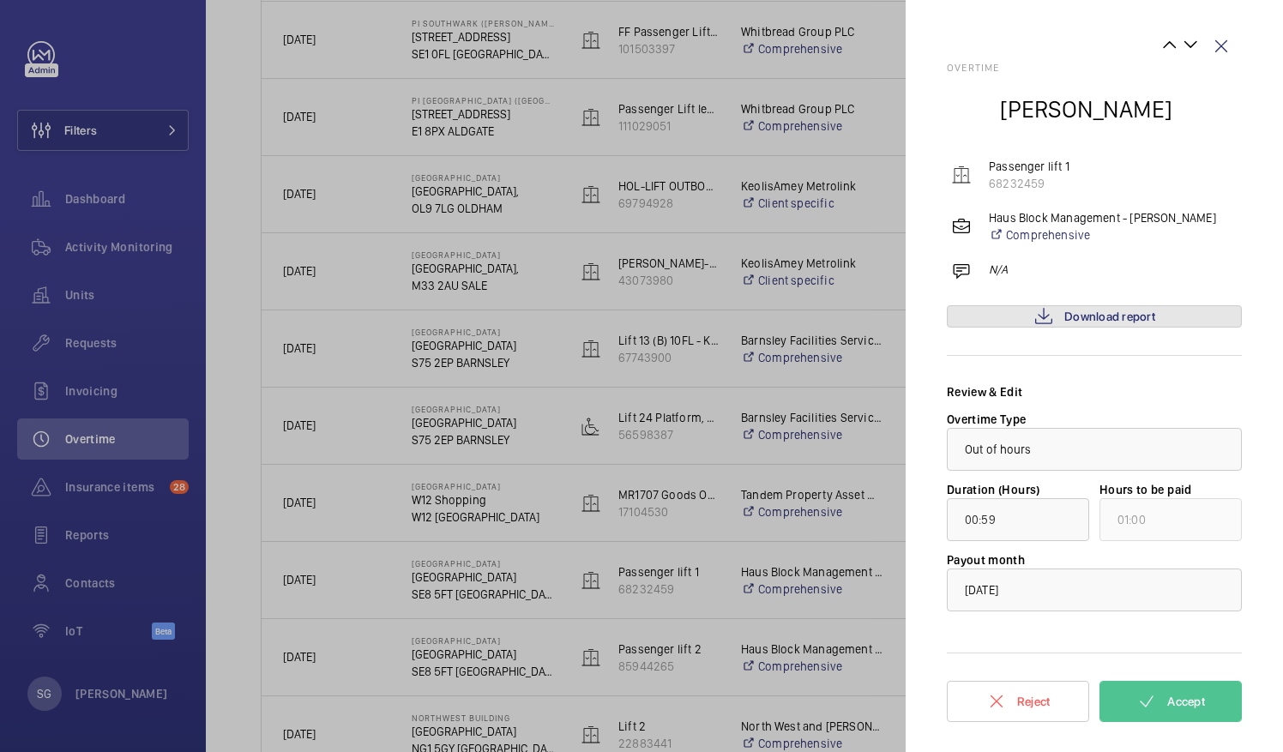
click at [1164, 326] on link "Download report" at bounding box center [1094, 316] width 295 height 22
click at [1157, 700] on button "Accept" at bounding box center [1170, 701] width 142 height 41
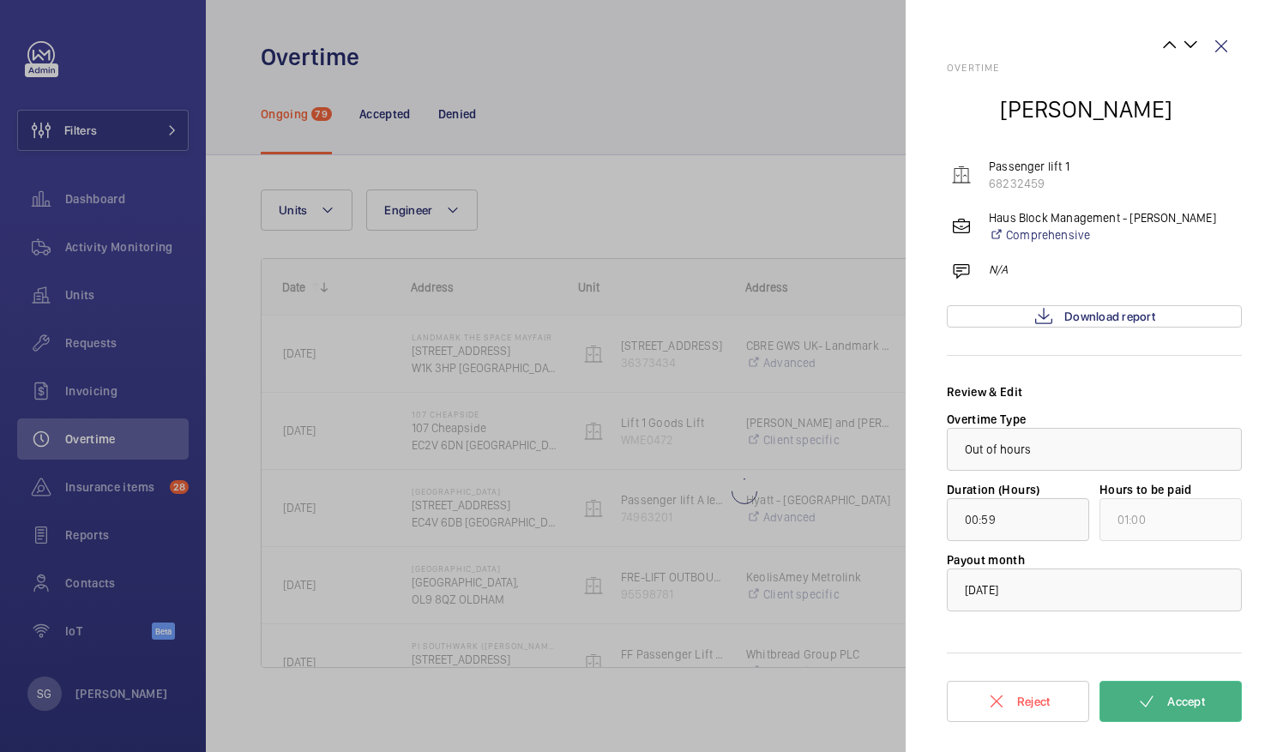
scroll to position [0, 0]
click at [1222, 62] on wm-front-icon-button at bounding box center [1220, 46] width 41 height 41
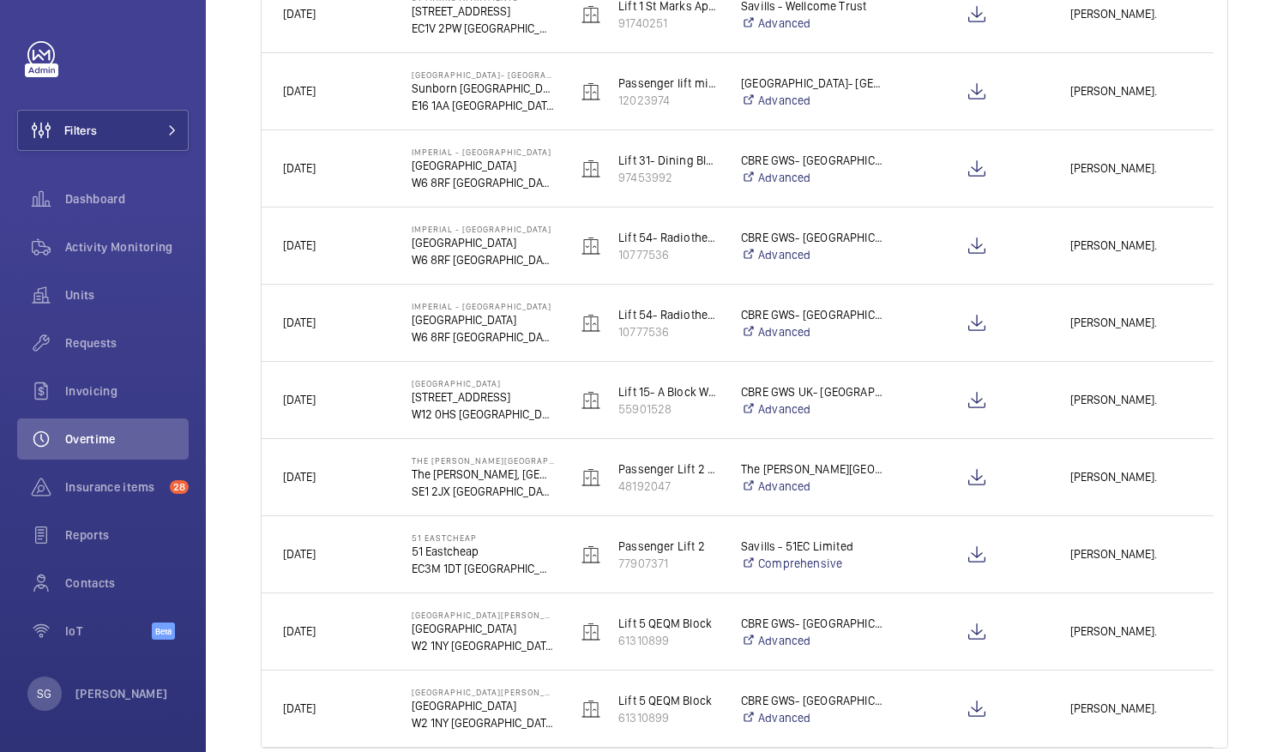
scroll to position [1961, 0]
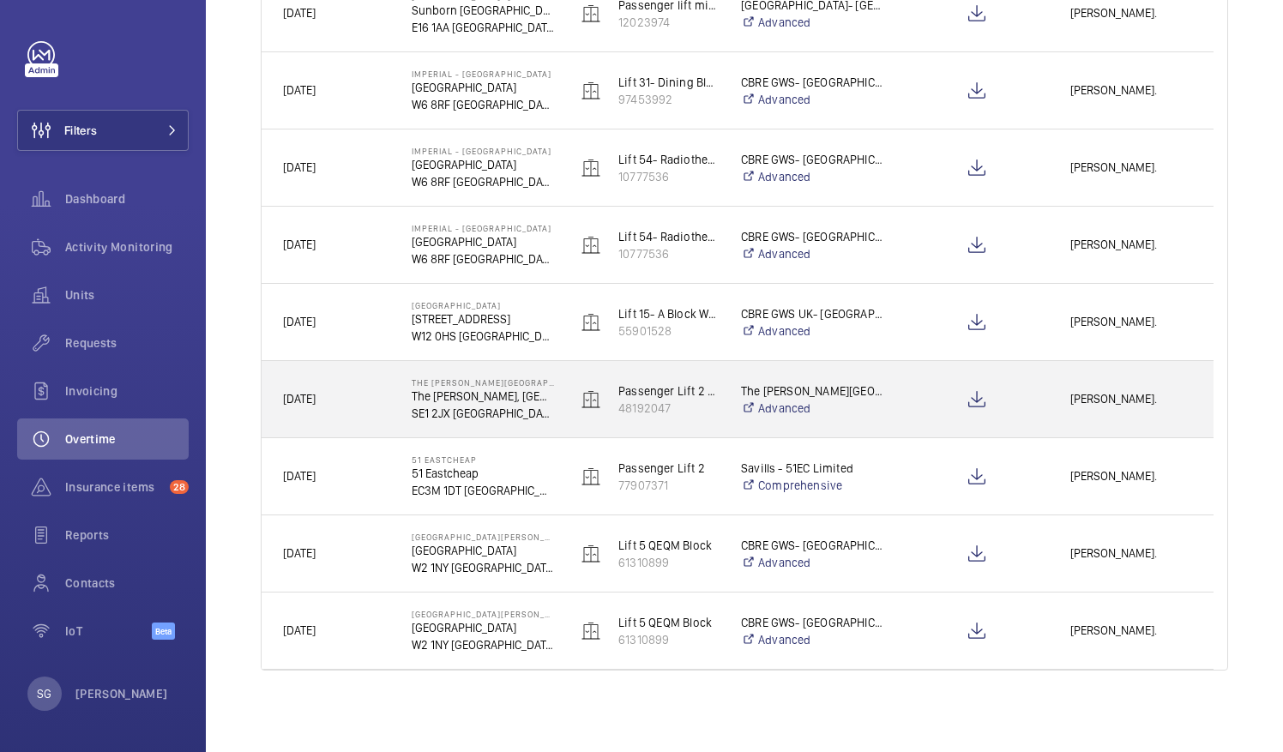
click at [1085, 391] on span "[PERSON_NAME]." at bounding box center [1131, 399] width 122 height 20
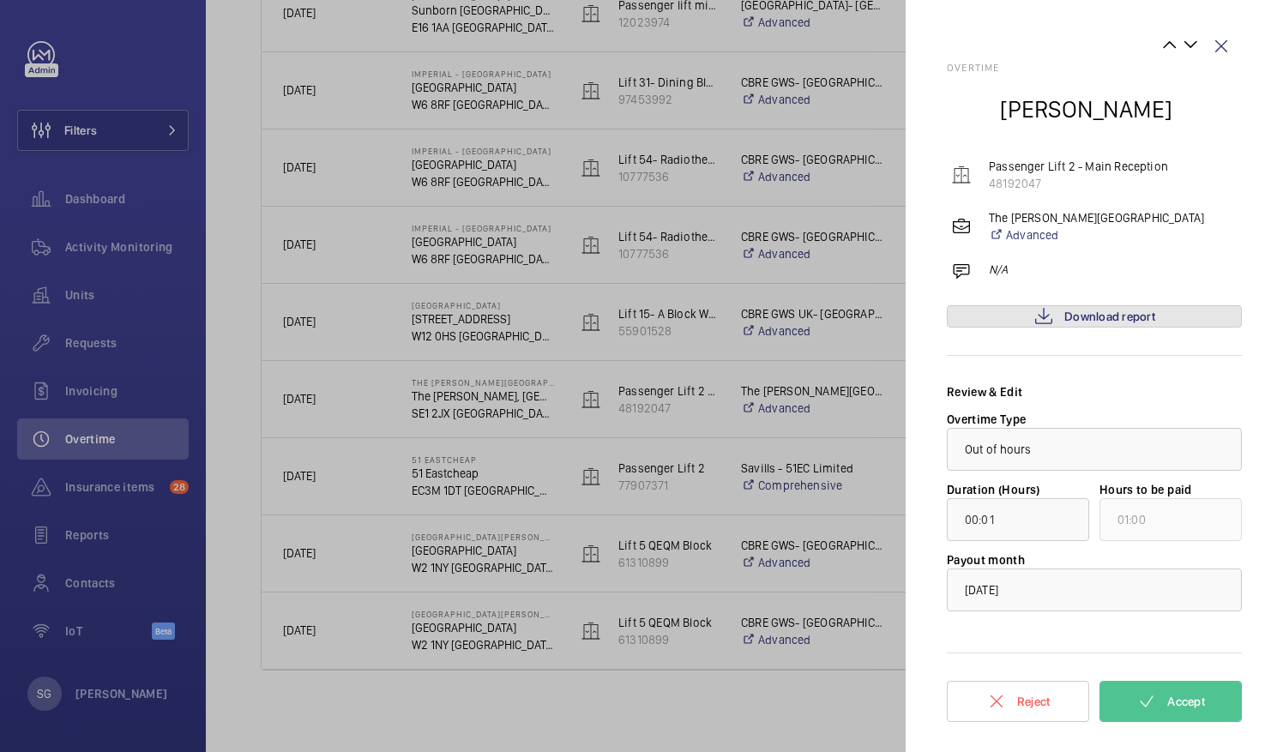
click at [1085, 312] on span "Download report" at bounding box center [1109, 317] width 91 height 14
click at [1122, 682] on button "Accept" at bounding box center [1170, 701] width 142 height 41
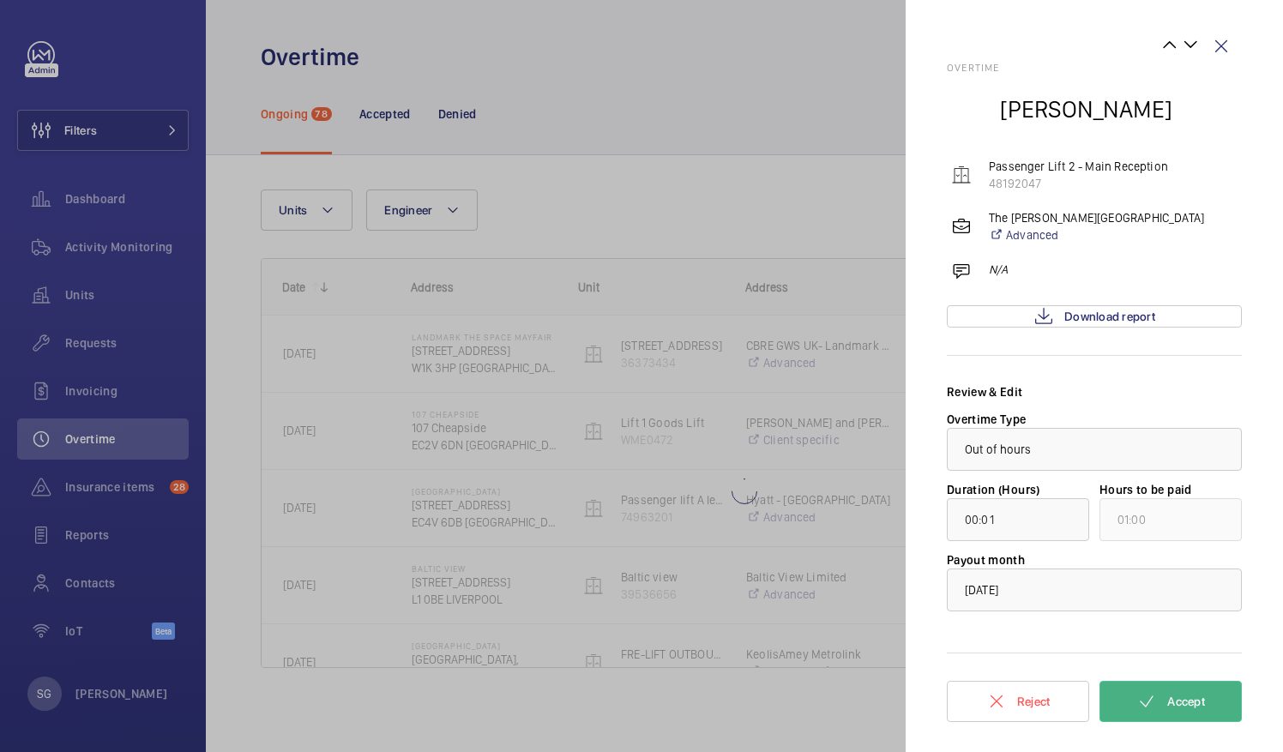
scroll to position [0, 0]
type input "00:59"
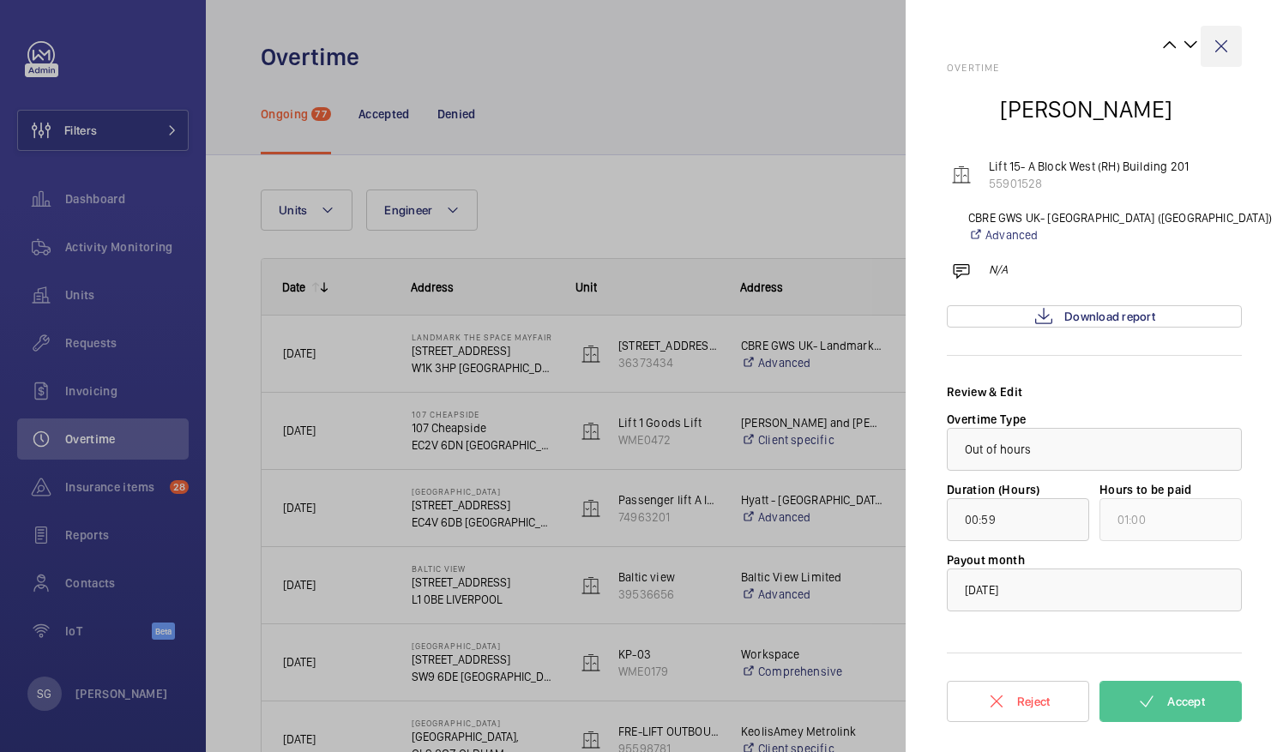
click at [1216, 46] on wm-front-icon-button at bounding box center [1220, 46] width 41 height 41
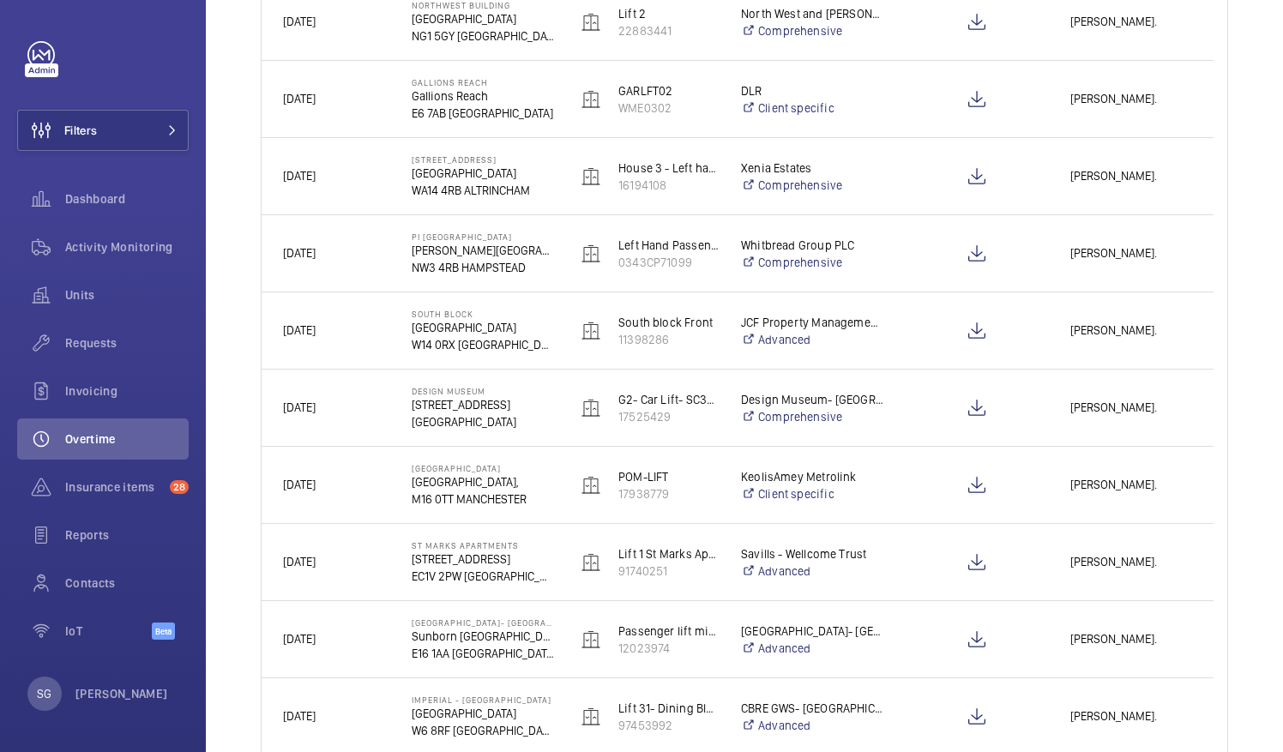
scroll to position [1454, 0]
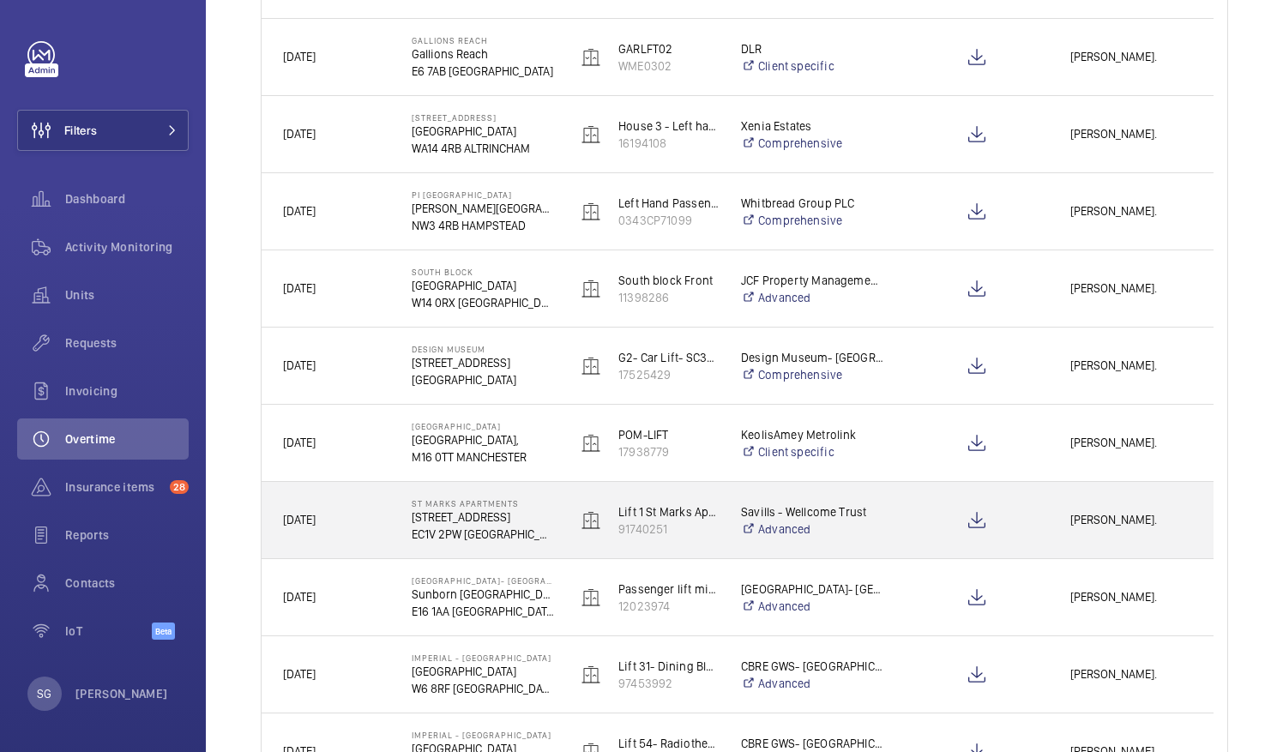
click at [1096, 497] on div "[PERSON_NAME]." at bounding box center [1130, 520] width 163 height 54
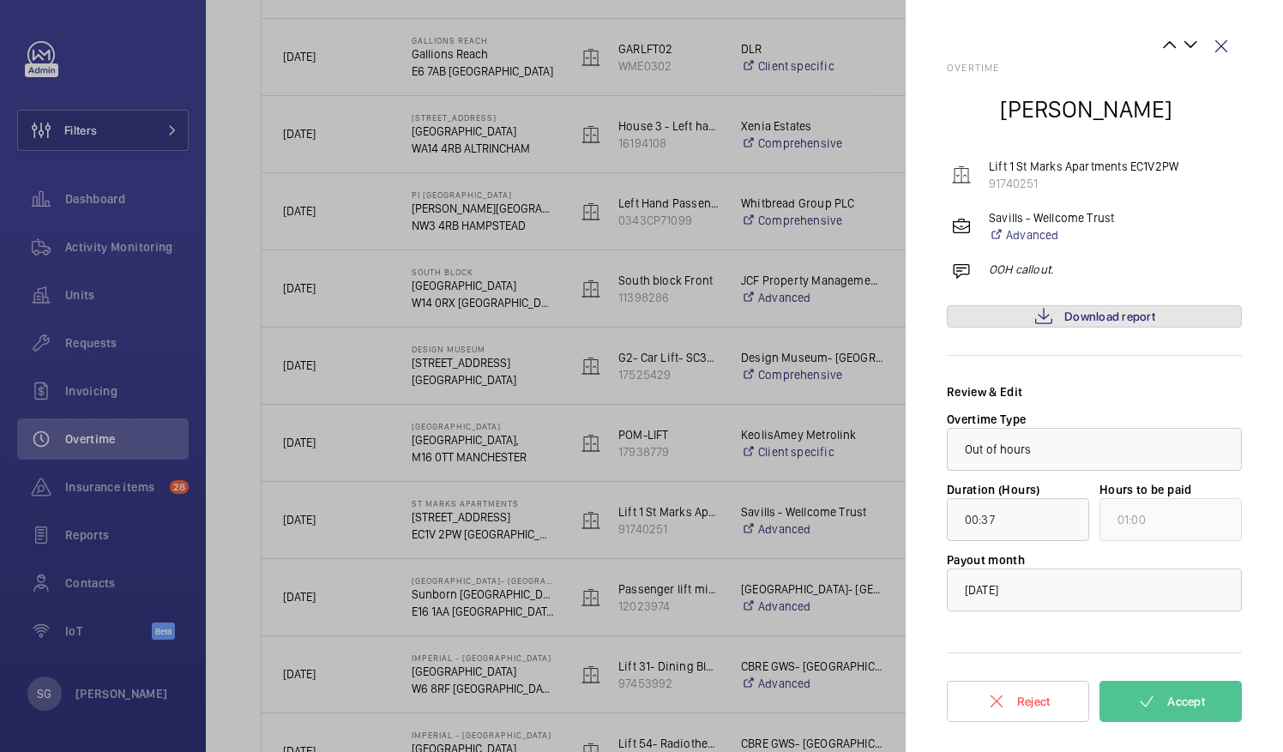
click at [1093, 318] on span "Download report" at bounding box center [1109, 317] width 91 height 14
click at [1217, 50] on wm-front-icon-button at bounding box center [1220, 46] width 41 height 41
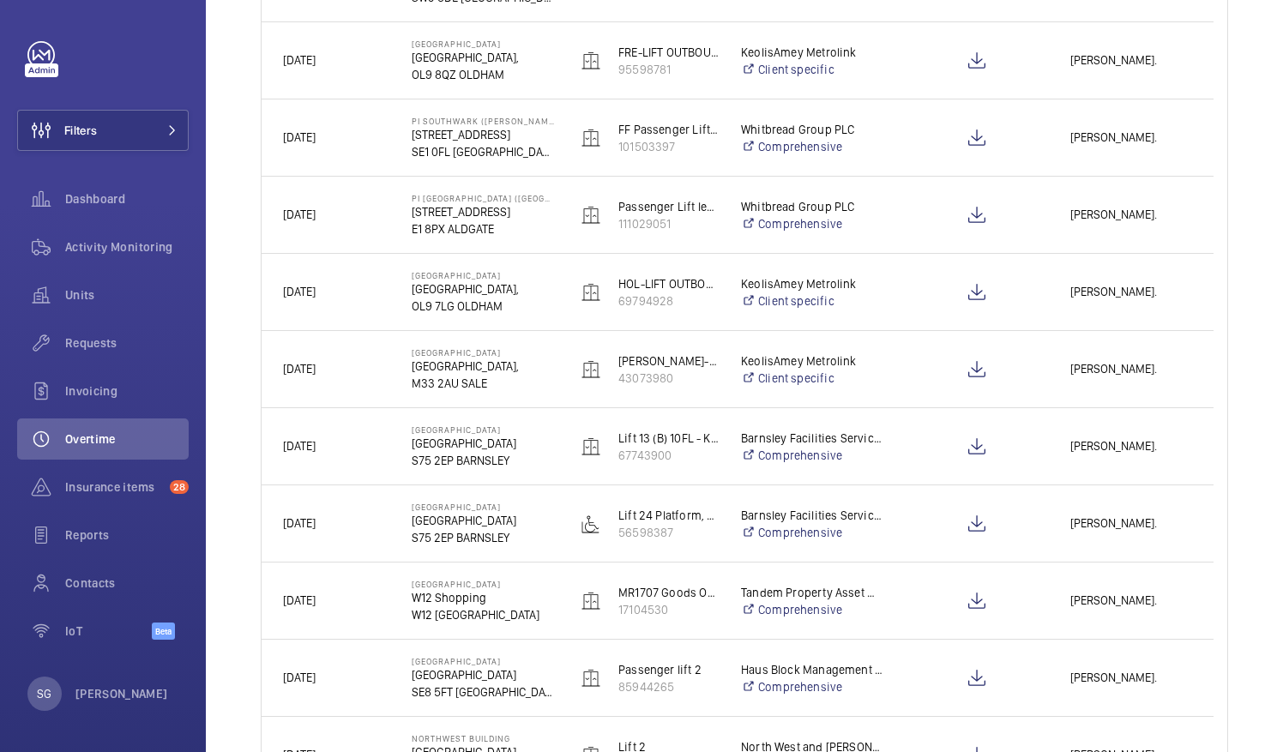
scroll to position [638, 0]
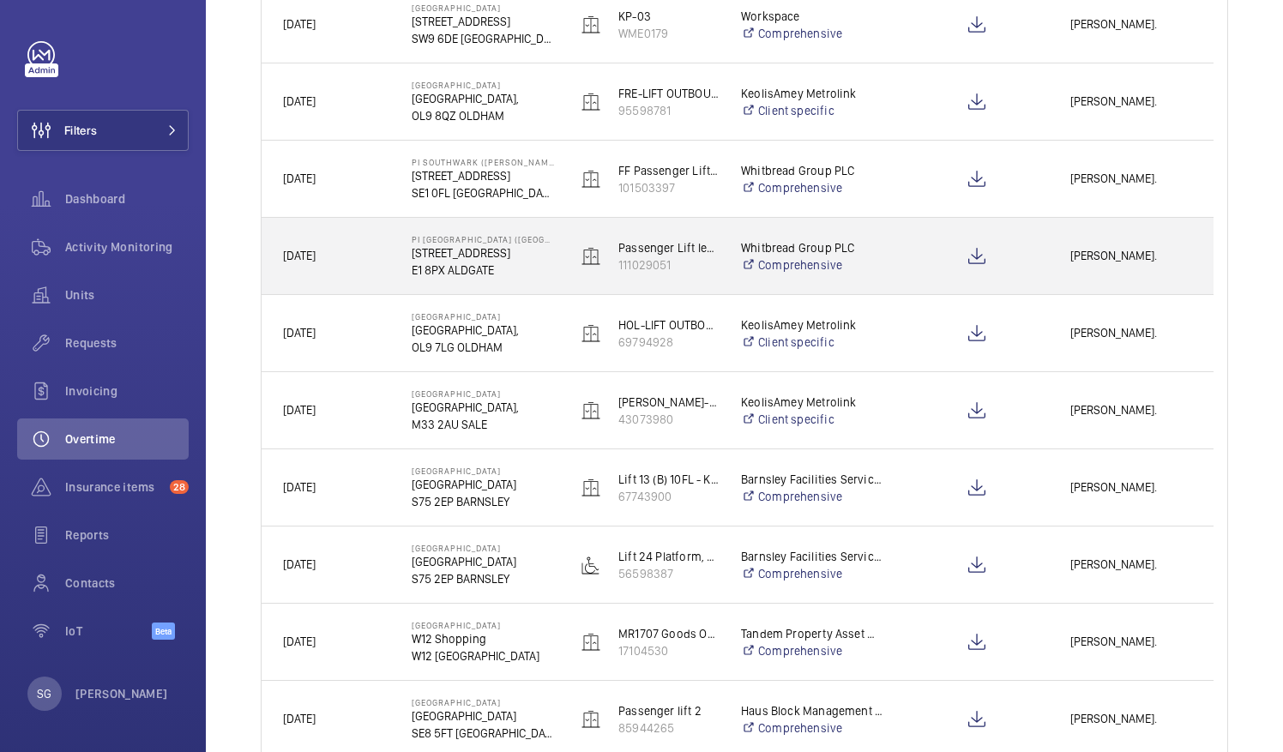
click at [1101, 251] on span "[PERSON_NAME]." at bounding box center [1131, 256] width 122 height 20
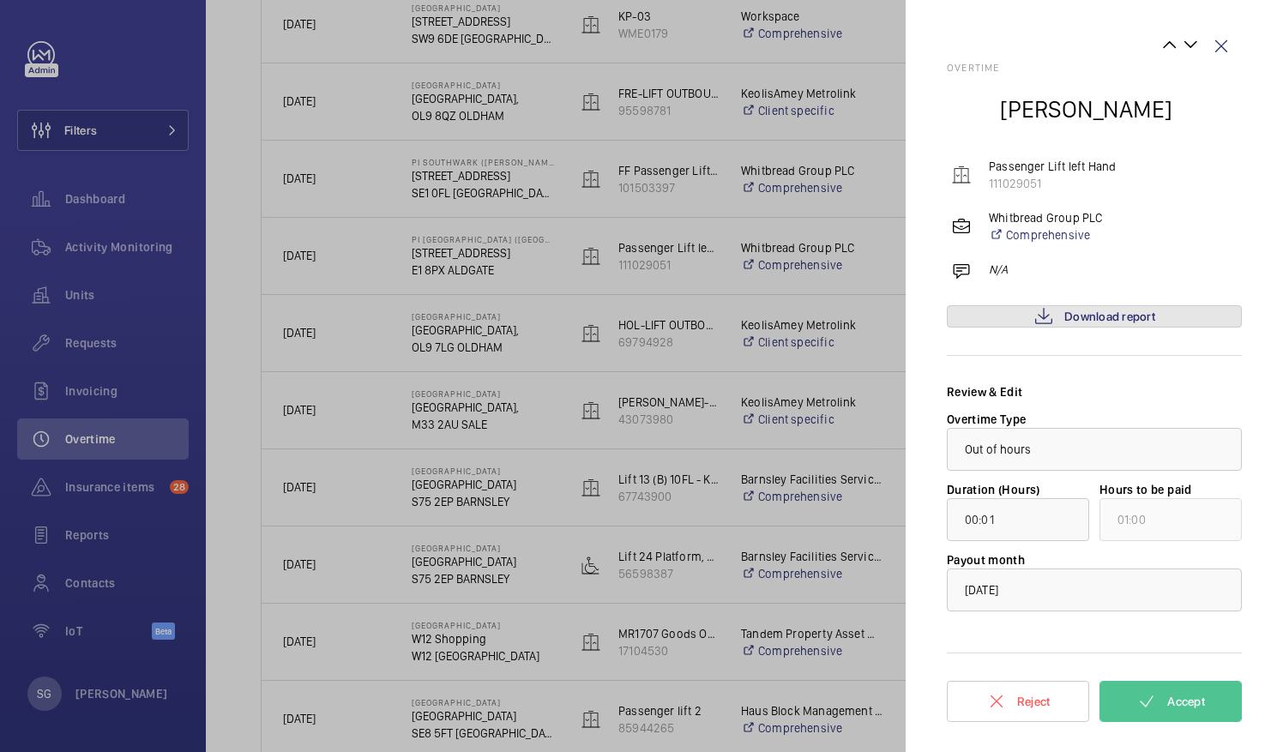
click at [1099, 312] on span "Download report" at bounding box center [1109, 317] width 91 height 14
